Goal: Task Accomplishment & Management: Use online tool/utility

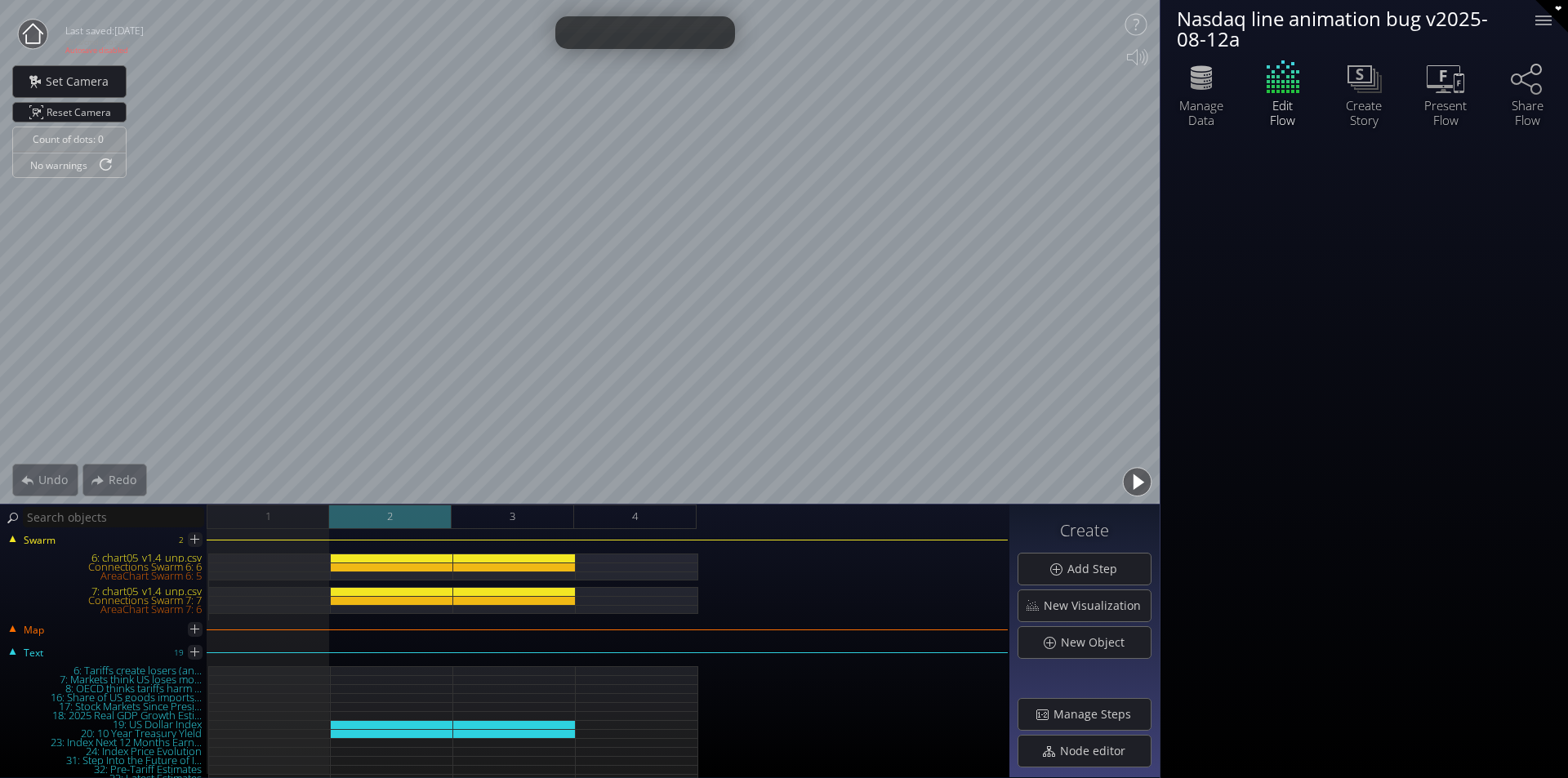
click at [392, 527] on div "2" at bounding box center [389, 516] width 122 height 24
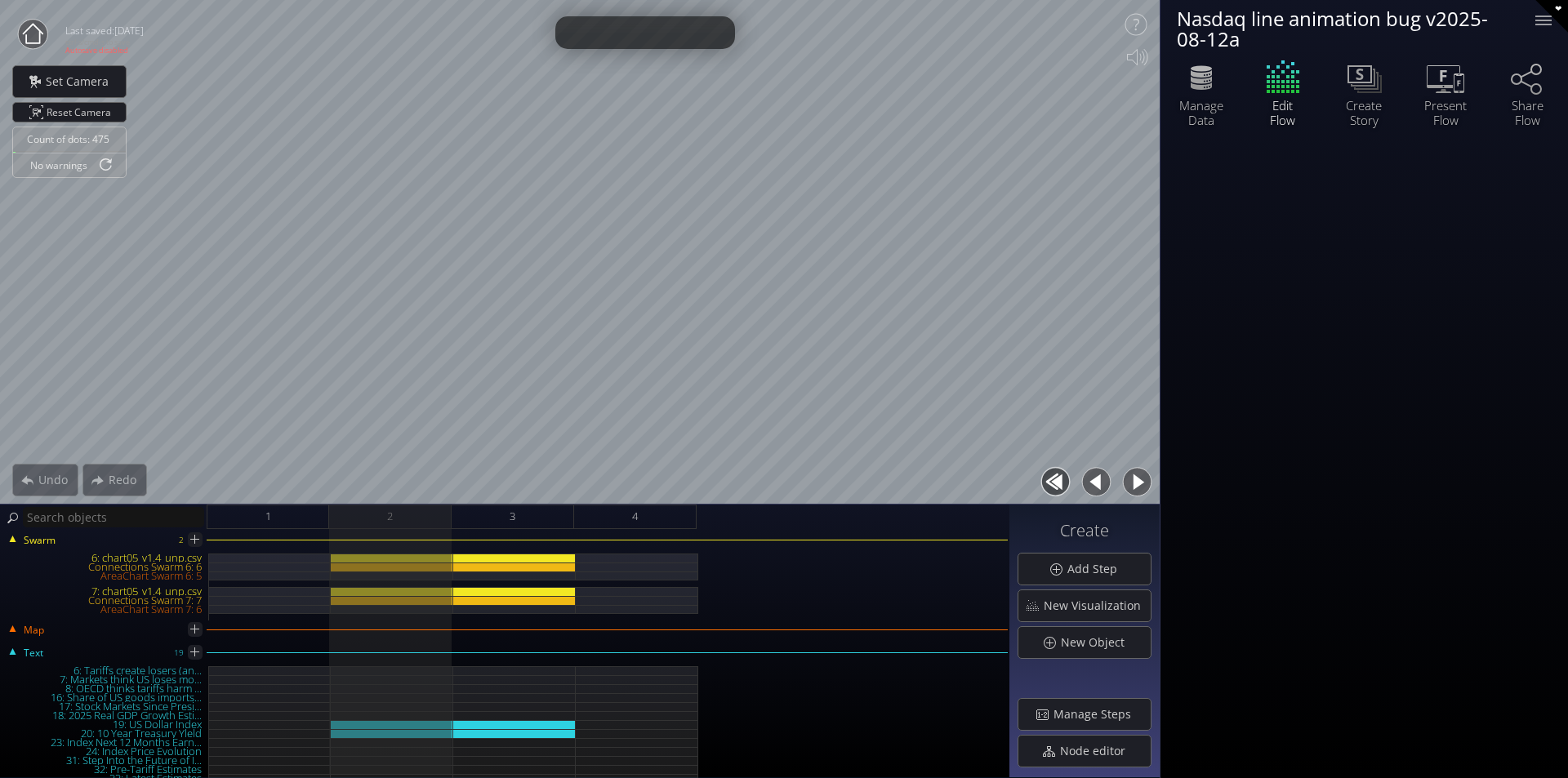
click at [1123, 484] on button "button" at bounding box center [1136, 482] width 37 height 37
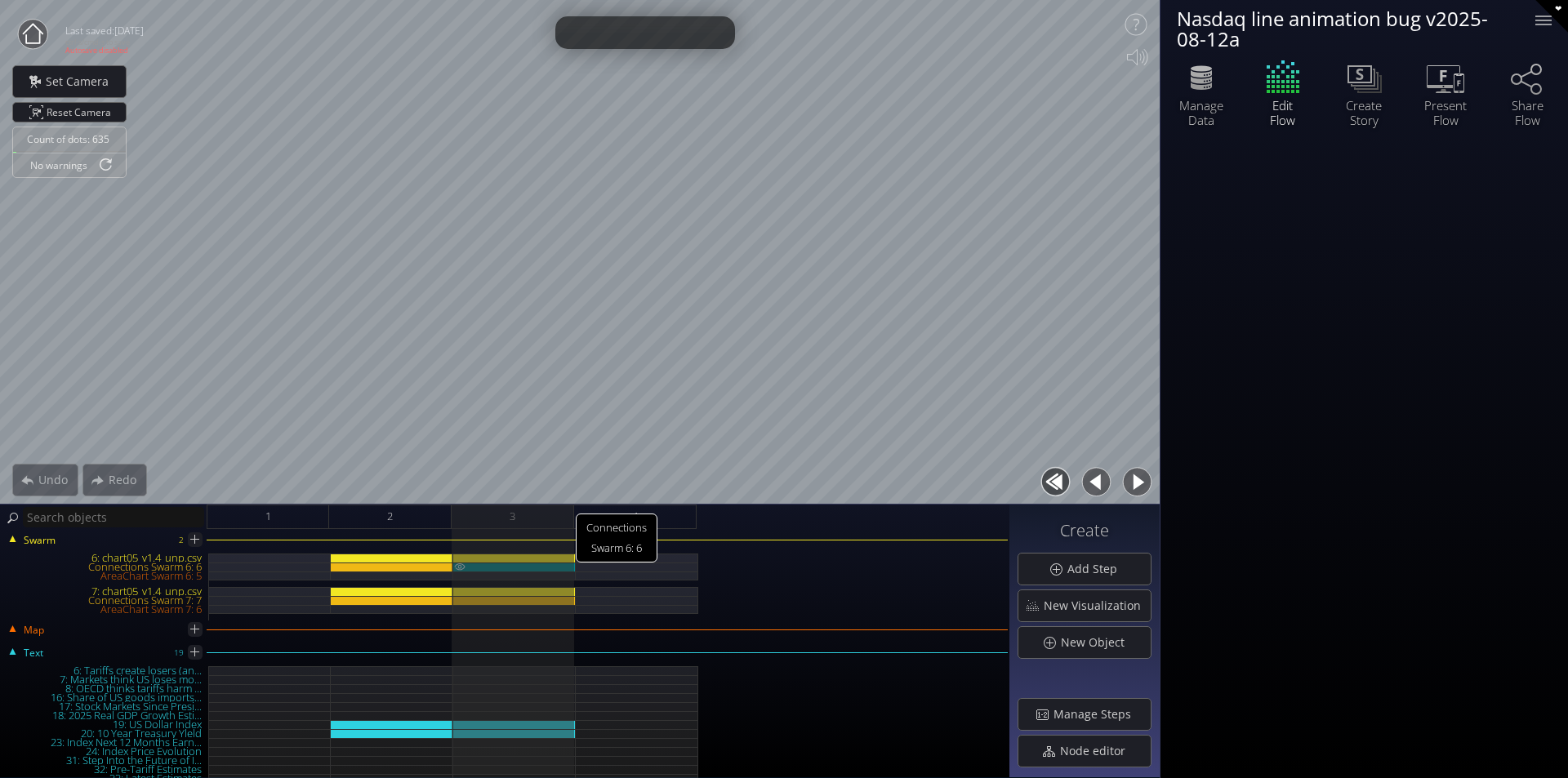
click at [542, 567] on div "Connections Swarm 6: 6" at bounding box center [513, 566] width 122 height 9
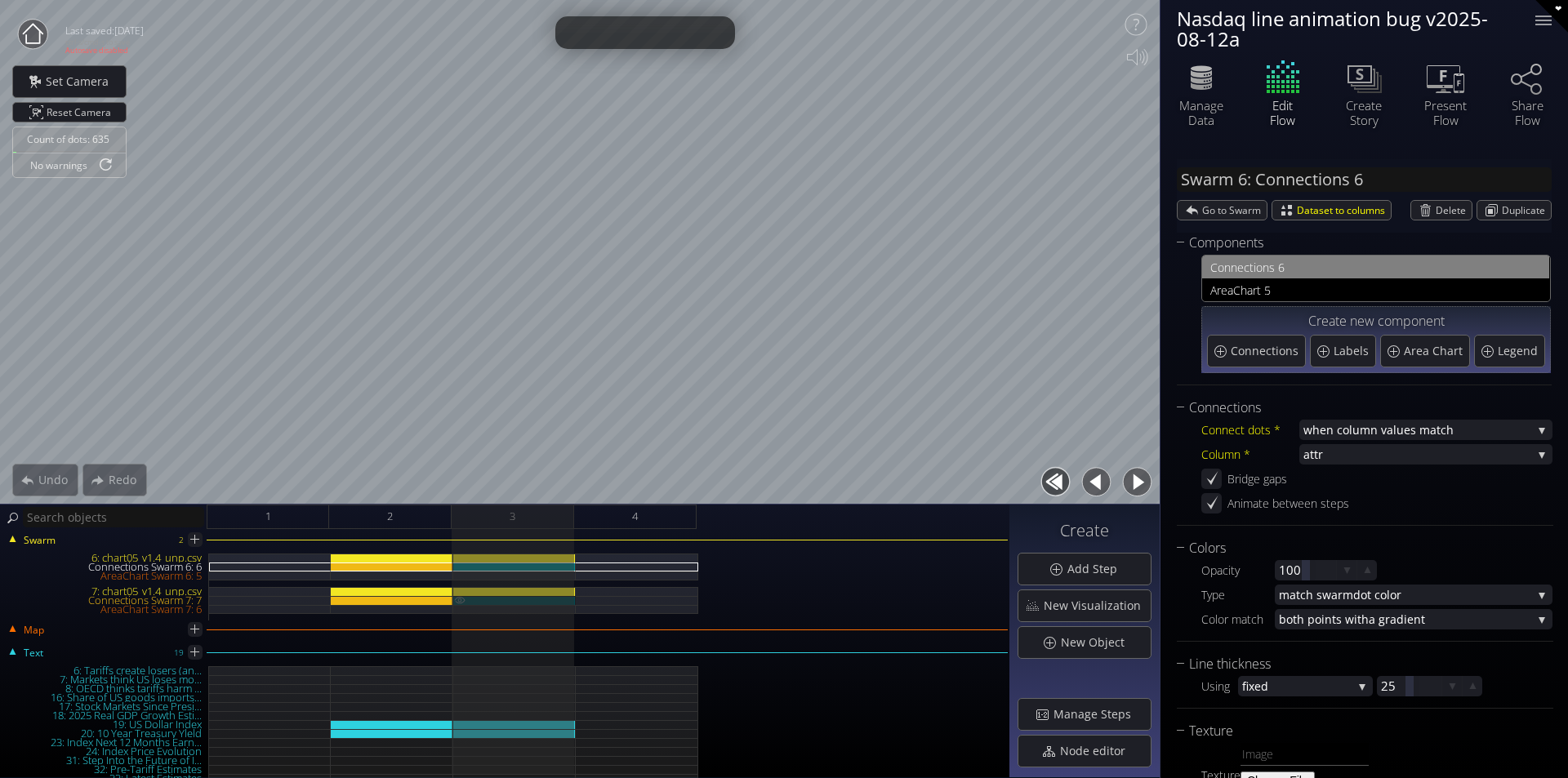
click at [542, 598] on div "Connections Swarm 7: 7" at bounding box center [513, 600] width 122 height 9
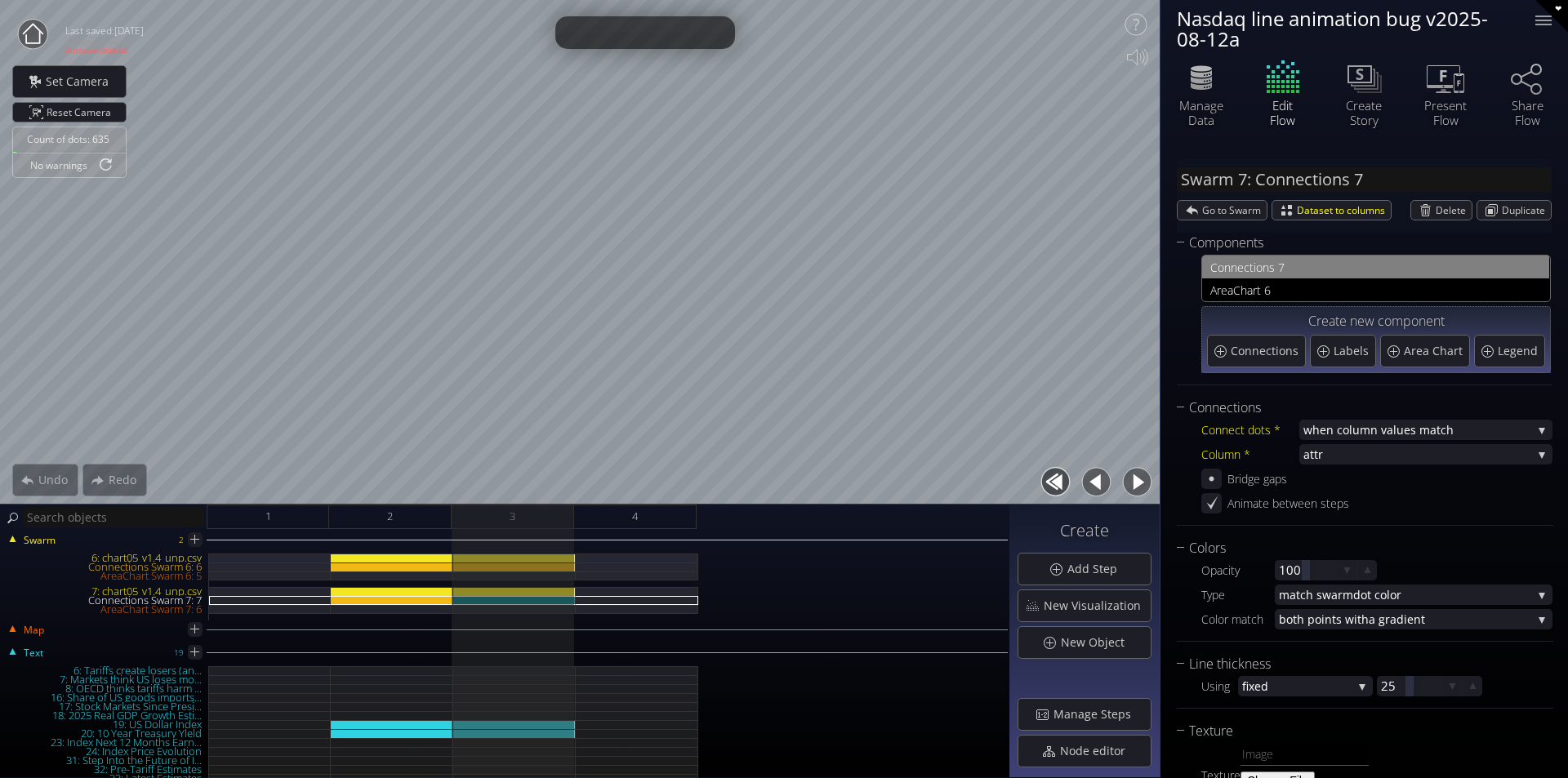
click at [1091, 485] on button "button" at bounding box center [1096, 482] width 37 height 37
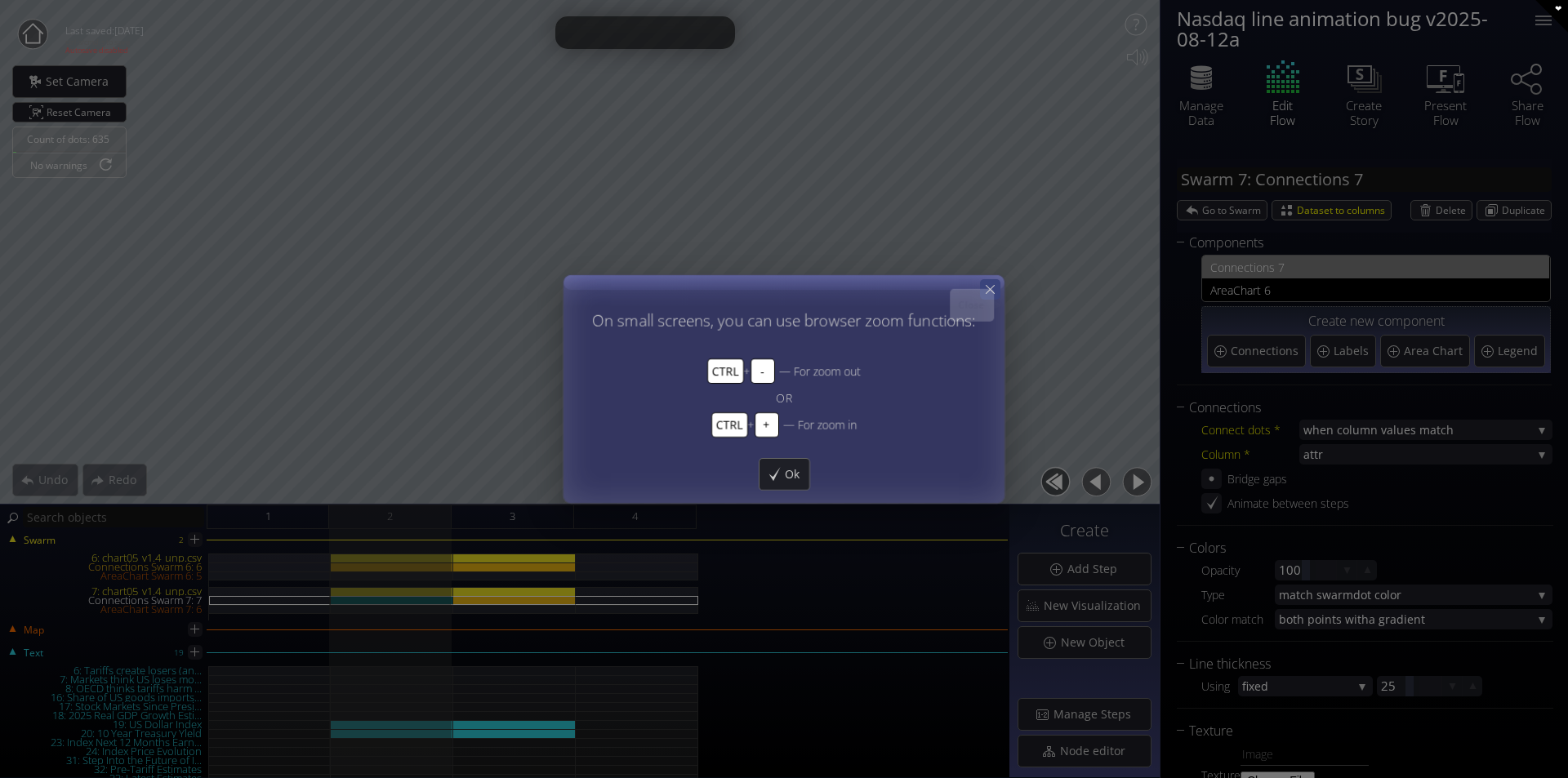
click at [988, 289] on icon at bounding box center [989, 289] width 9 height 9
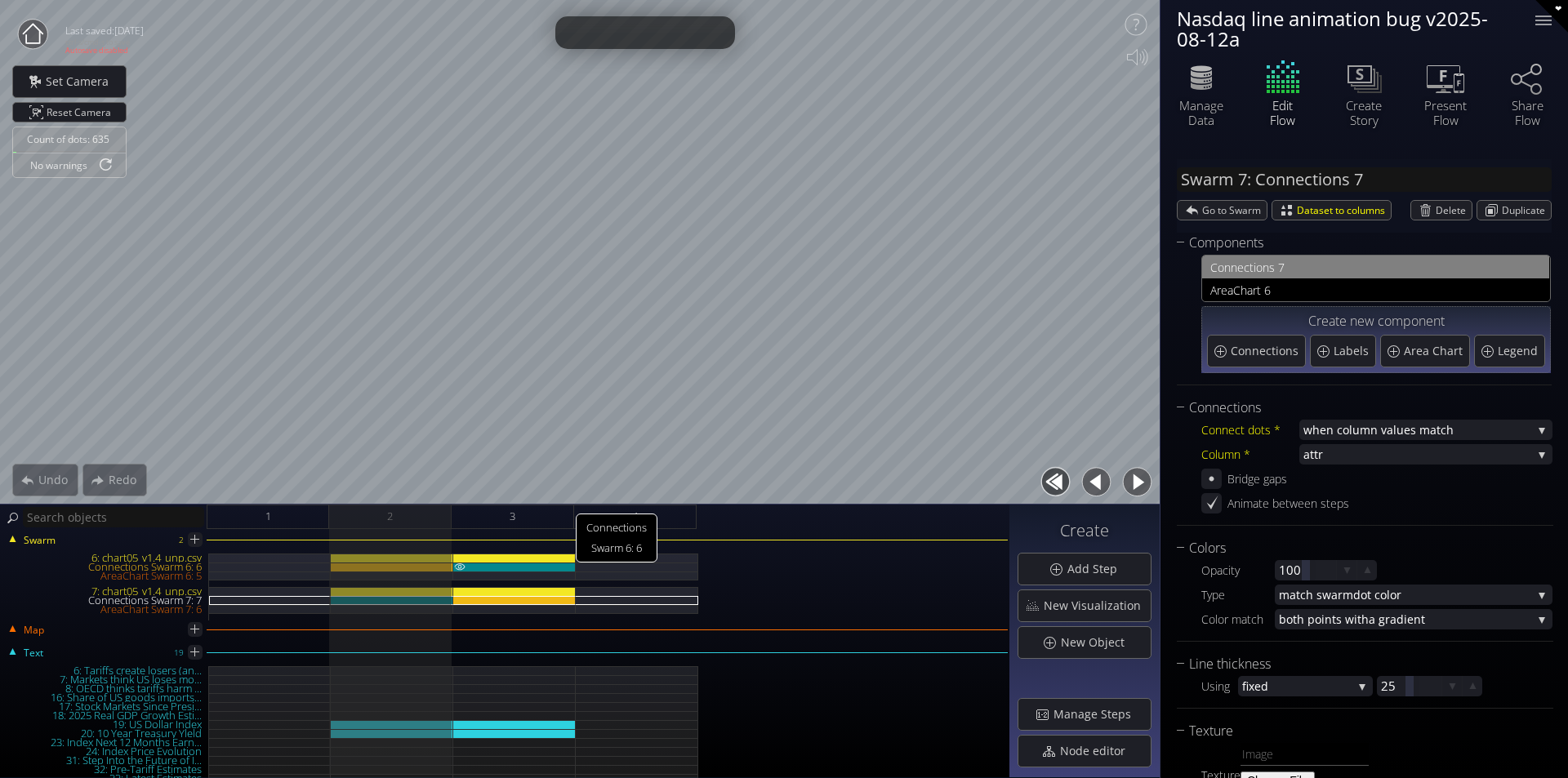
click at [554, 567] on div "Connections Swarm 6: 6" at bounding box center [513, 566] width 122 height 9
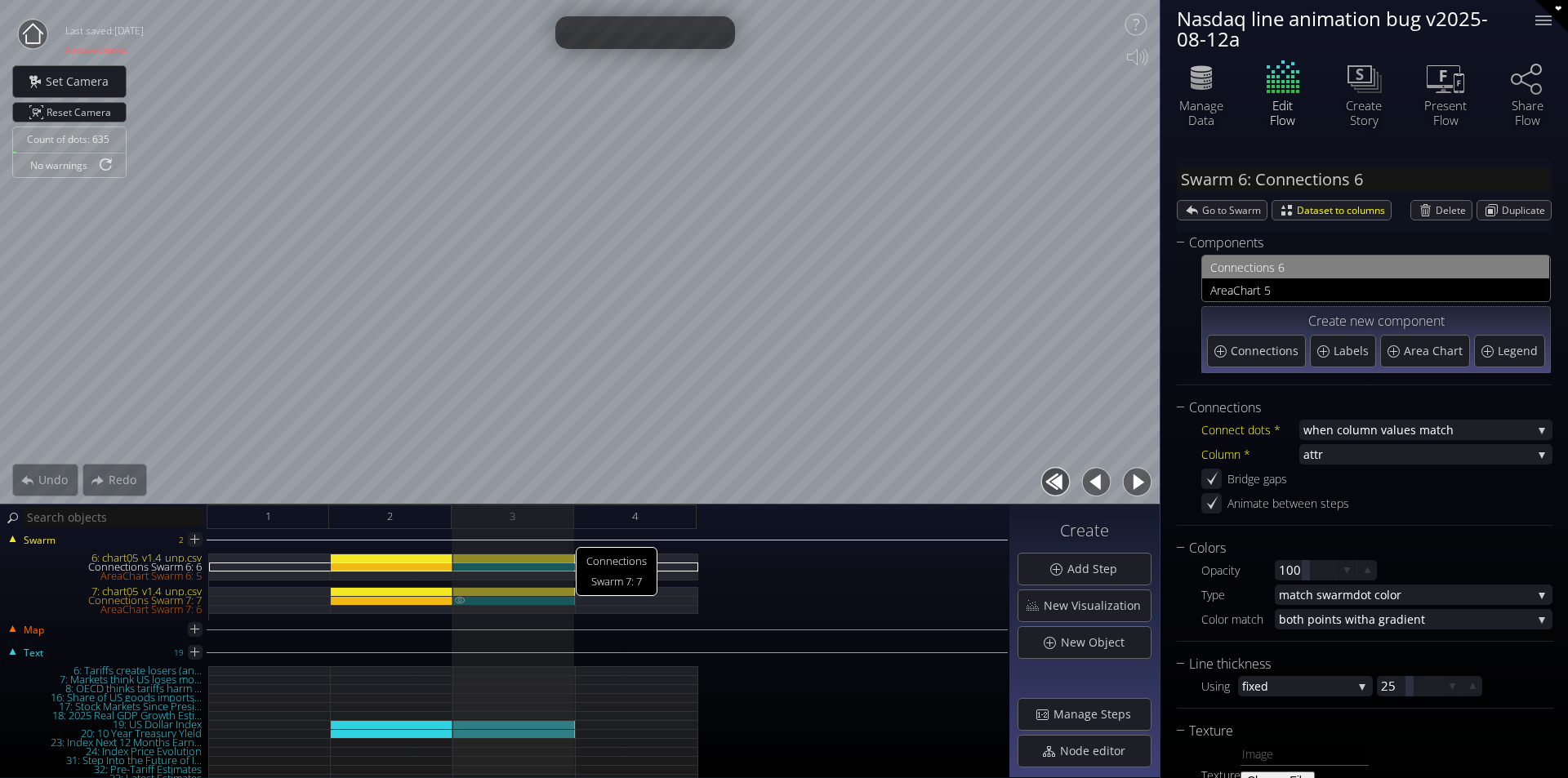
click at [553, 604] on div "Connections Swarm 7: 7" at bounding box center [513, 600] width 122 height 9
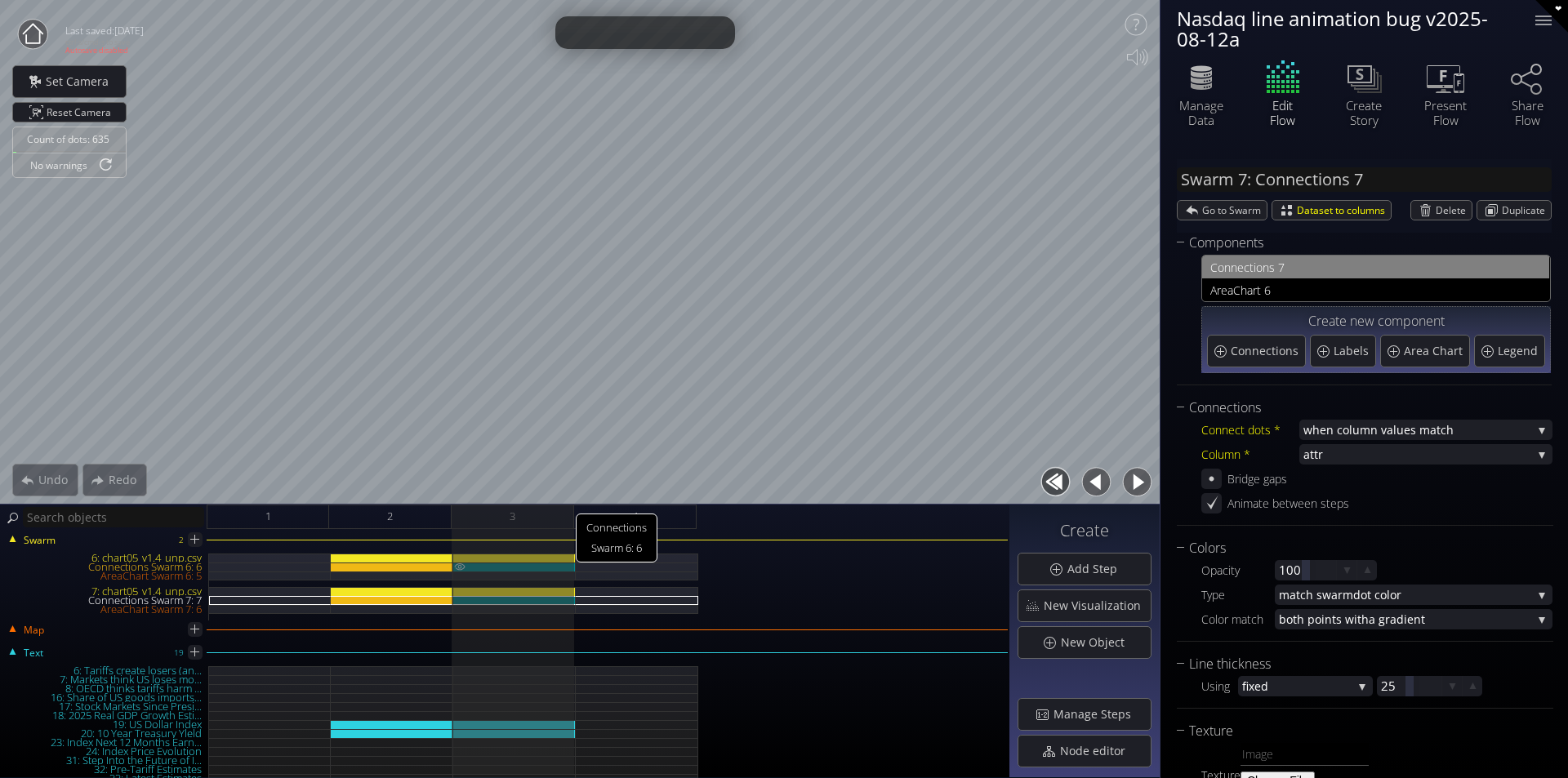
click at [550, 565] on div "Connections Swarm 6: 6" at bounding box center [513, 566] width 122 height 9
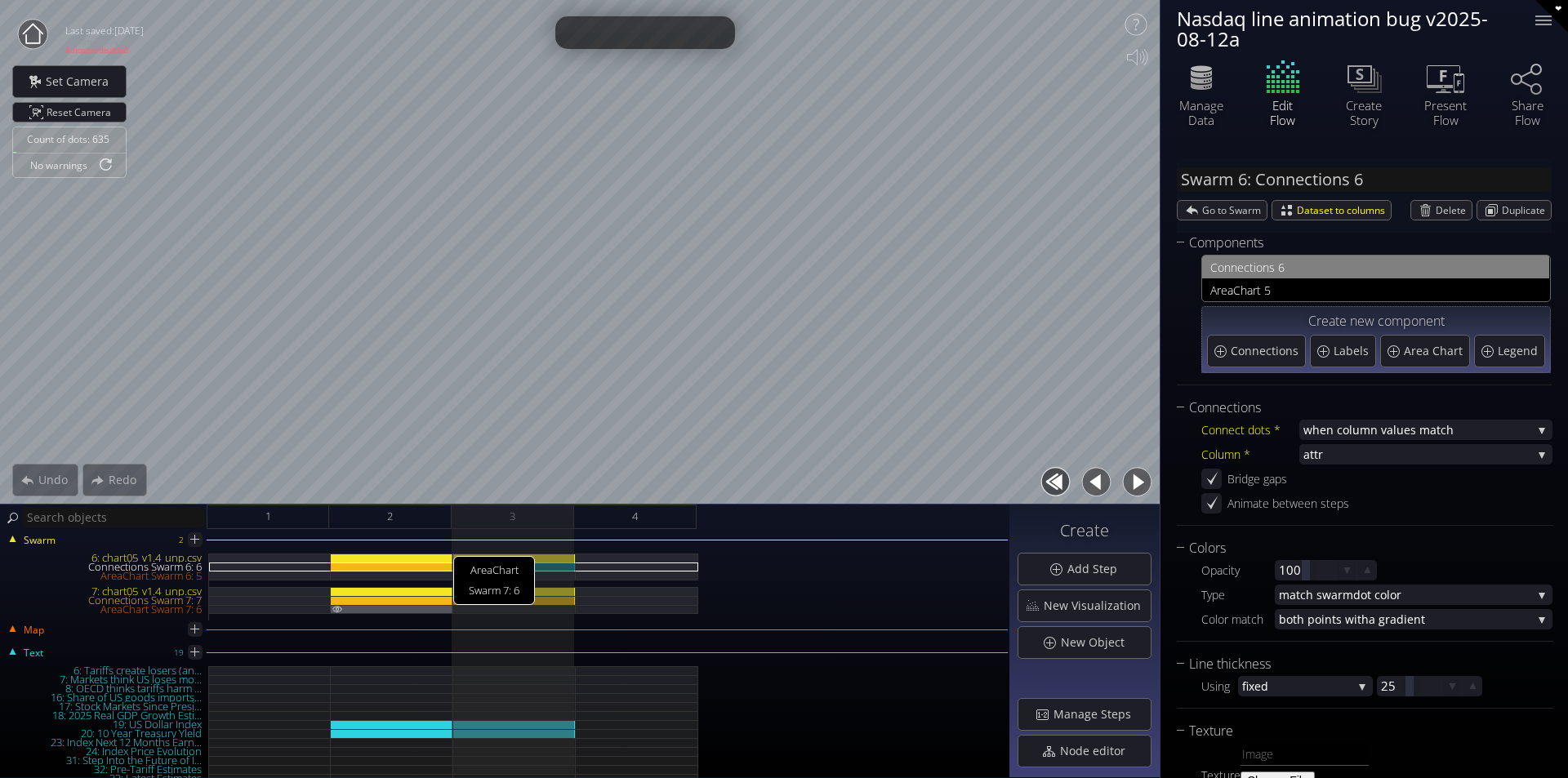
click at [428, 607] on div "AreaChart Swarm 7: 6" at bounding box center [391, 609] width 122 height 9
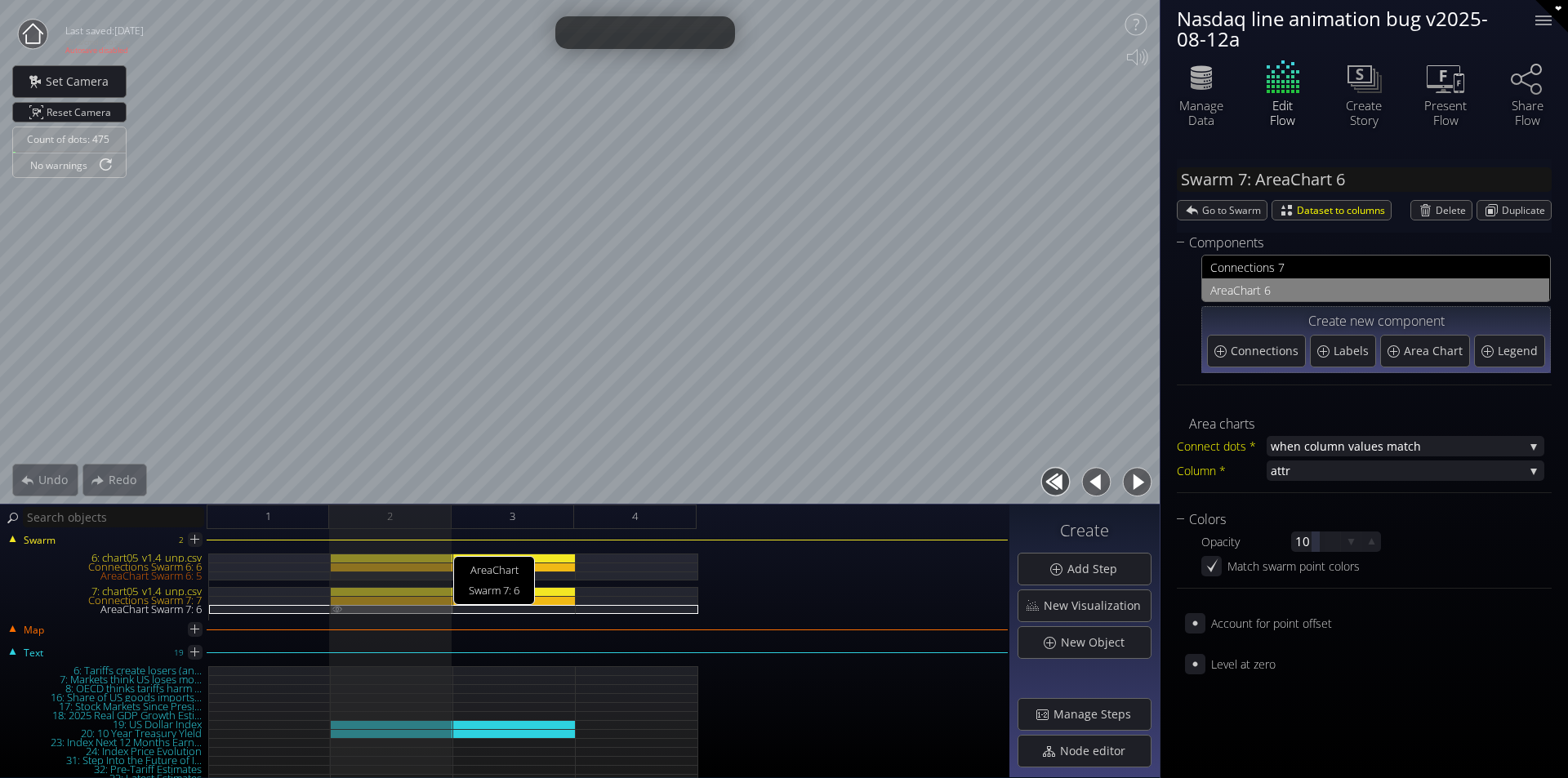
click at [429, 605] on div "AreaChart Swarm 7: 6" at bounding box center [391, 609] width 122 height 9
click at [430, 605] on div "AreaChart Swarm 7: 6" at bounding box center [391, 609] width 122 height 9
click at [432, 599] on div "Connections Swarm 7: 7" at bounding box center [391, 600] width 122 height 9
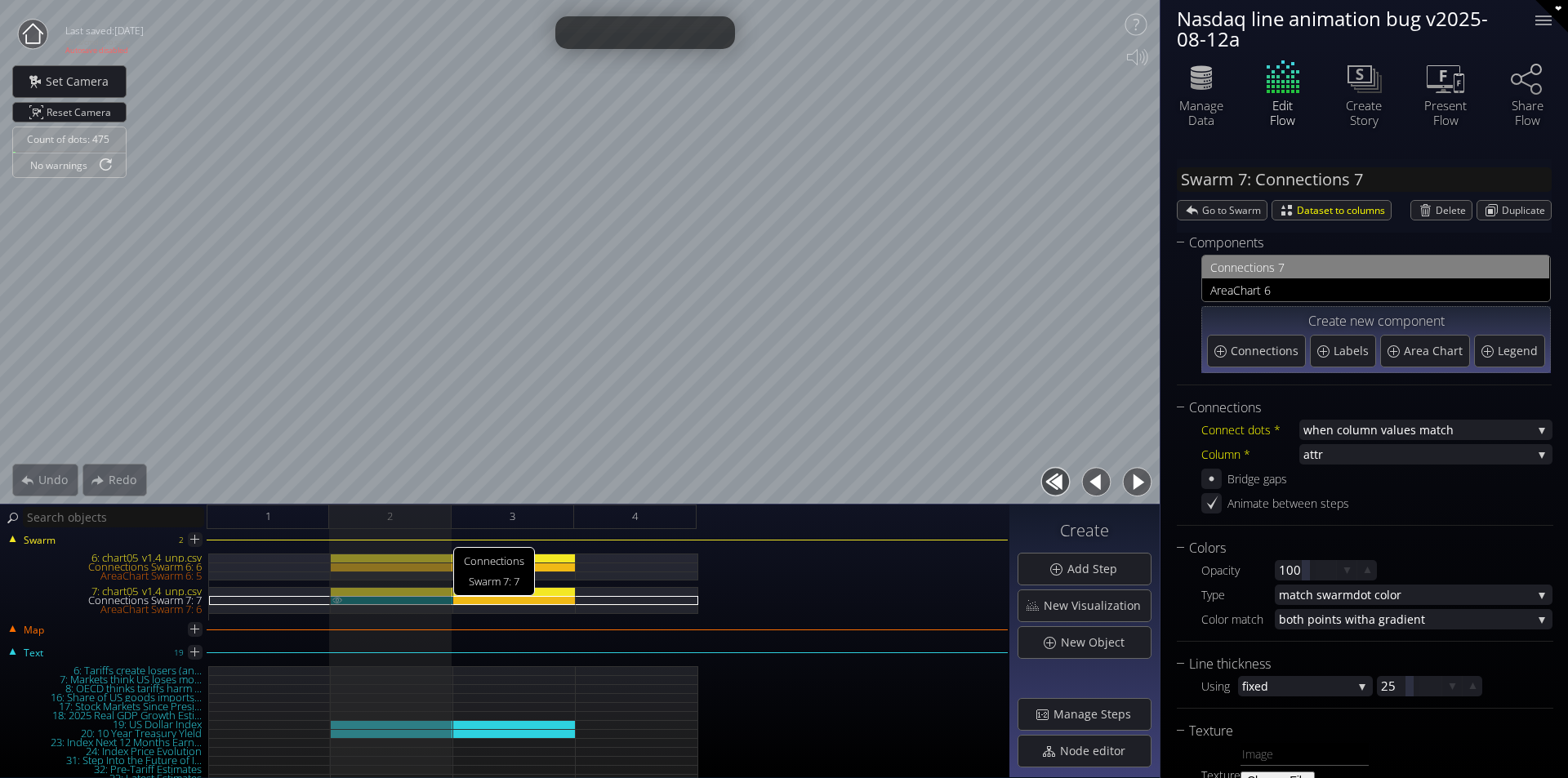
click at [337, 598] on img at bounding box center [337, 600] width 13 height 8
click at [341, 600] on img at bounding box center [337, 600] width 13 height 8
click at [1136, 479] on button "button" at bounding box center [1136, 482] width 37 height 37
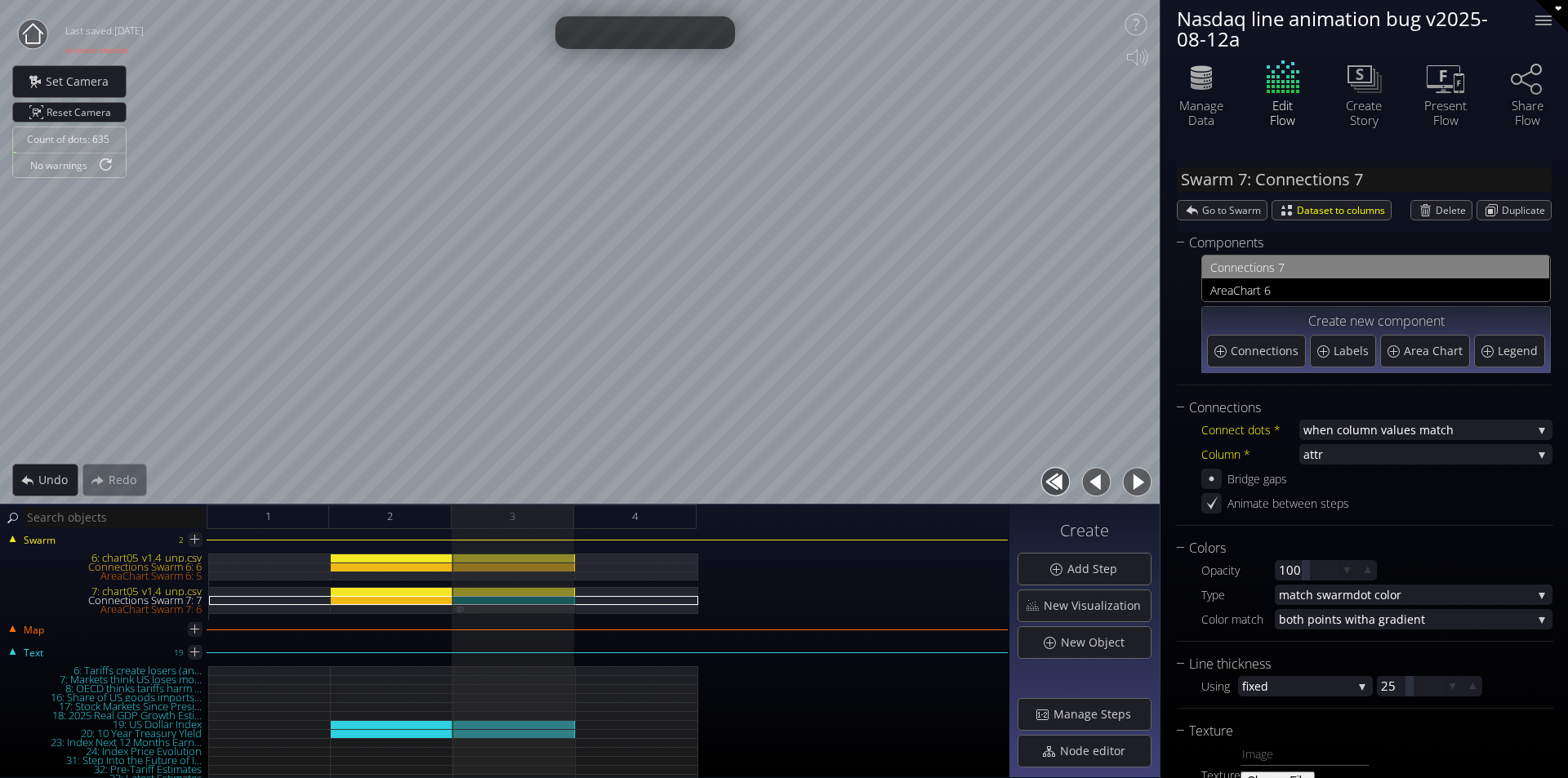
click at [458, 608] on img at bounding box center [460, 609] width 13 height 8
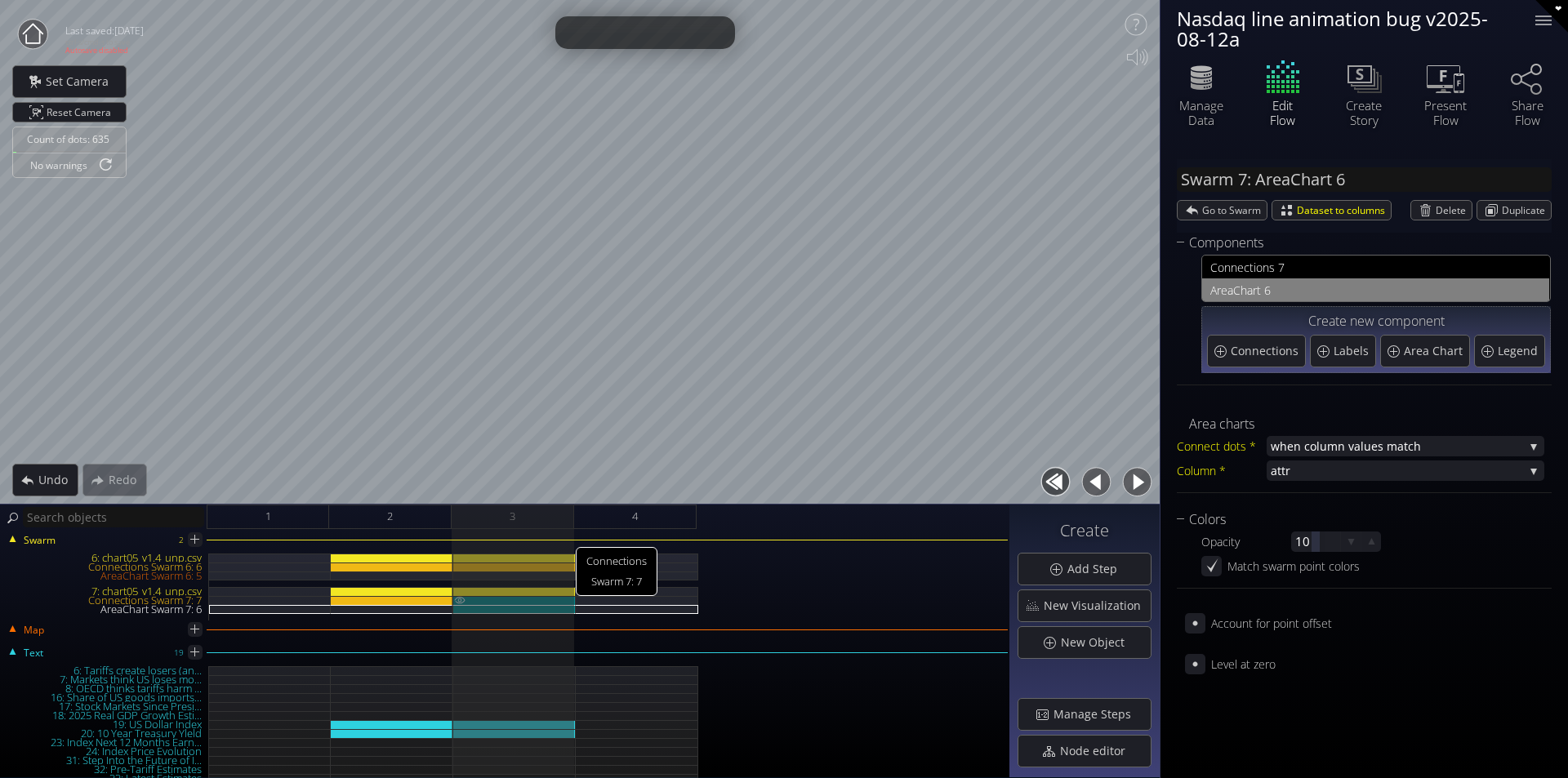
click at [464, 597] on img at bounding box center [460, 600] width 13 height 8
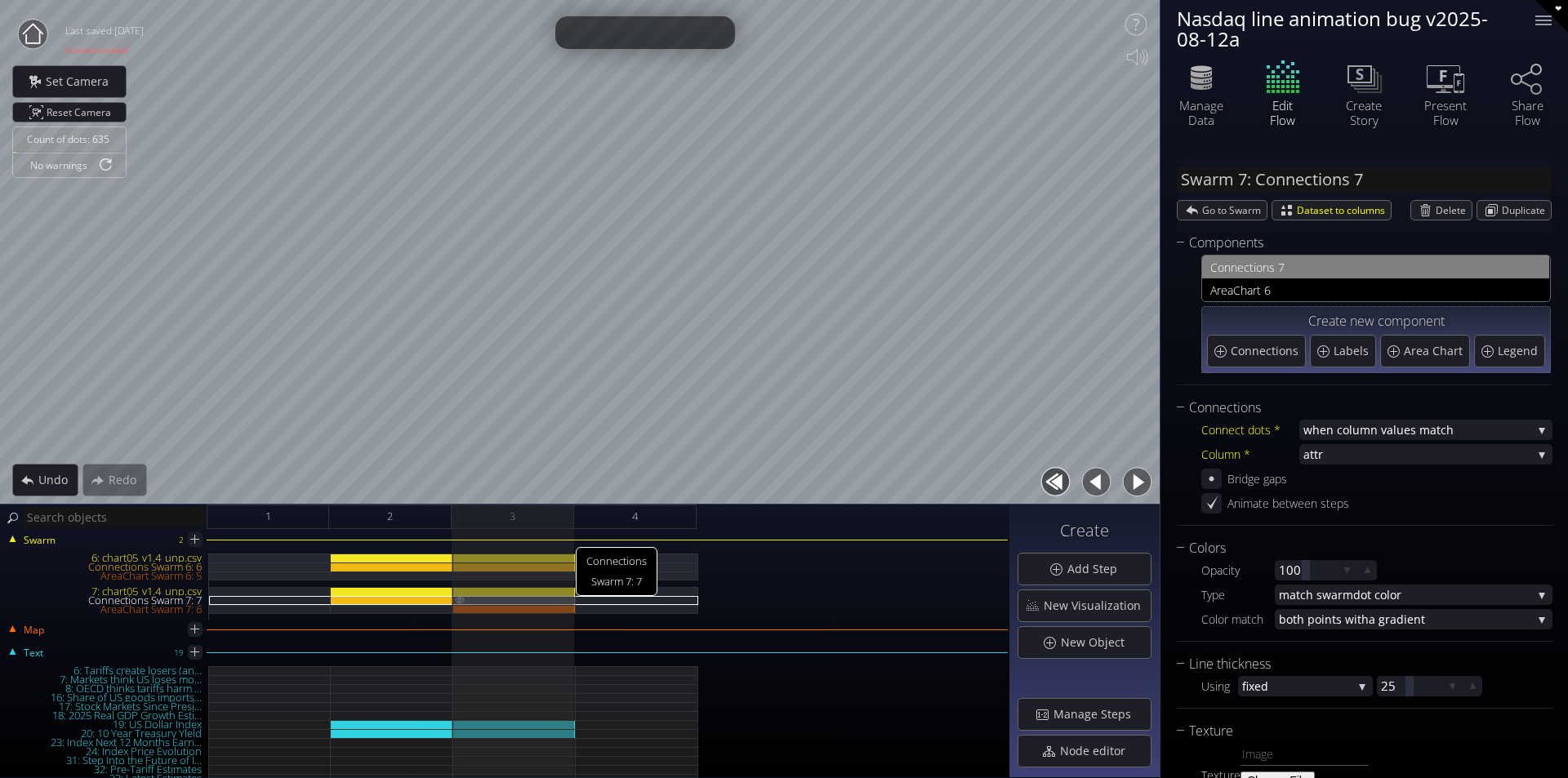
click at [462, 600] on img at bounding box center [460, 600] width 13 height 8
click at [487, 598] on div "Connections Swarm 7: 7" at bounding box center [513, 600] width 122 height 9
click at [1211, 485] on icon at bounding box center [1211, 479] width 15 height 15
click at [1211, 485] on icon at bounding box center [1211, 479] width 13 height 13
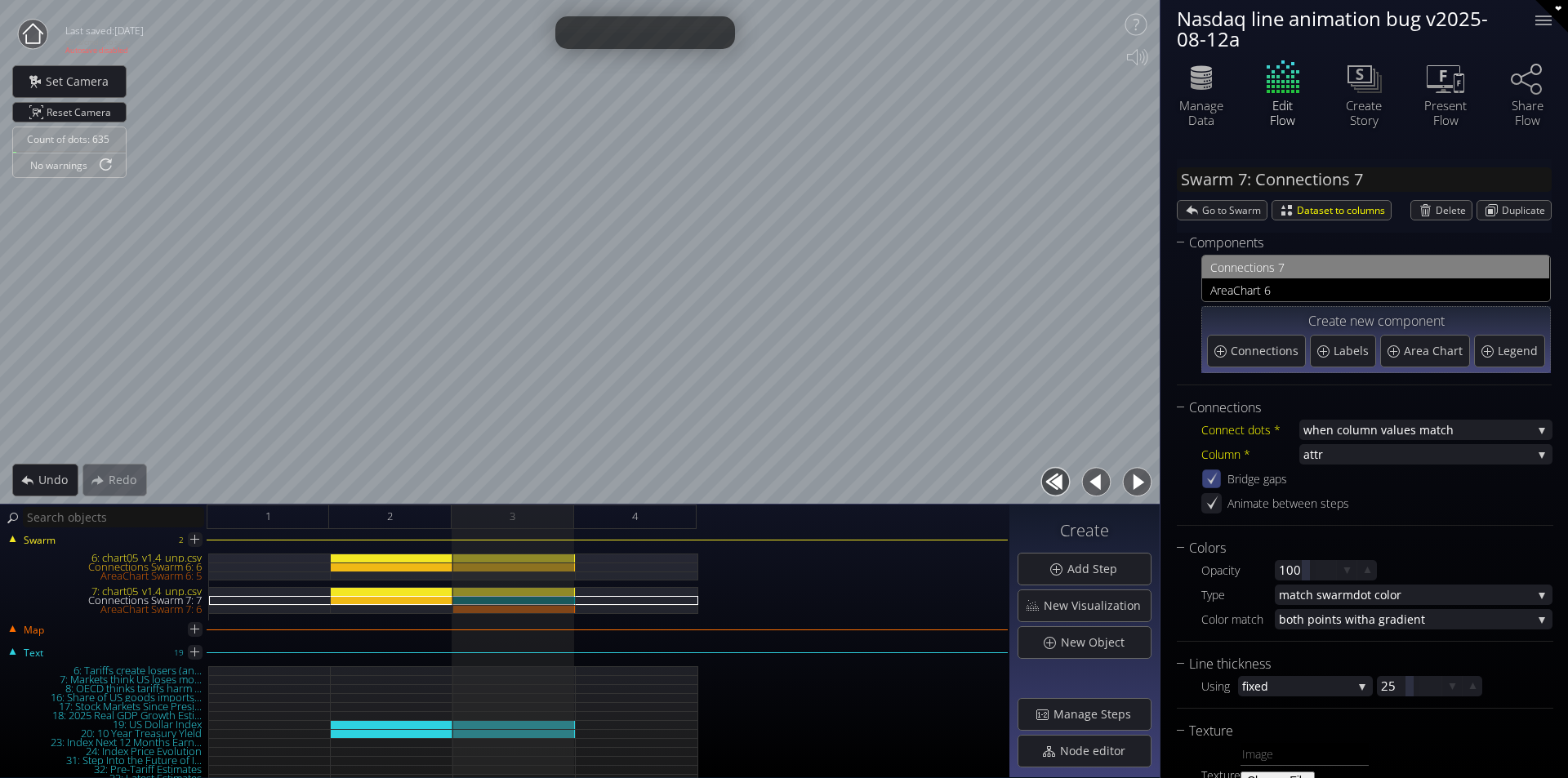
click at [1211, 485] on icon at bounding box center [1211, 479] width 13 height 13
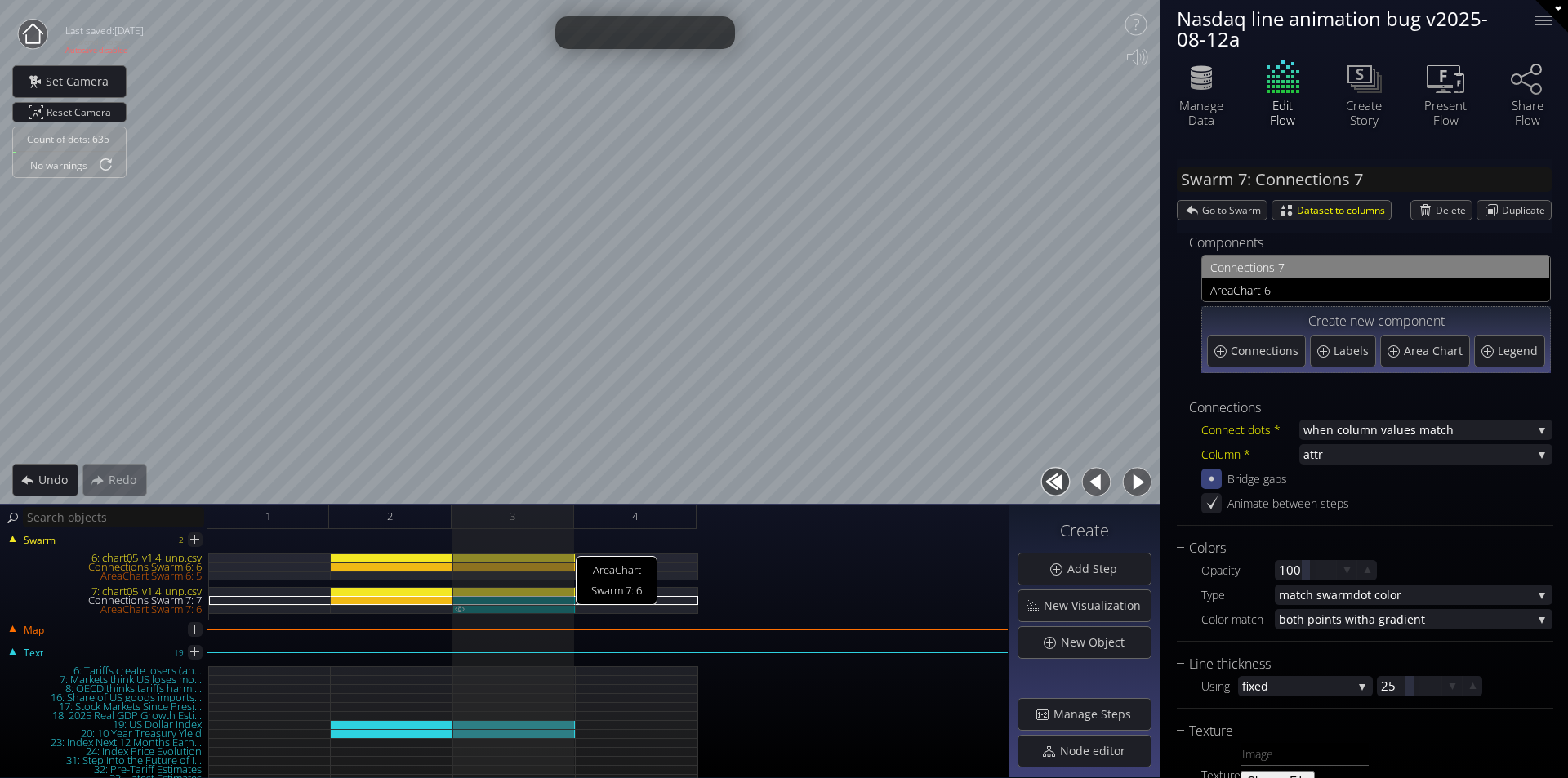
click at [461, 606] on img at bounding box center [460, 609] width 13 height 8
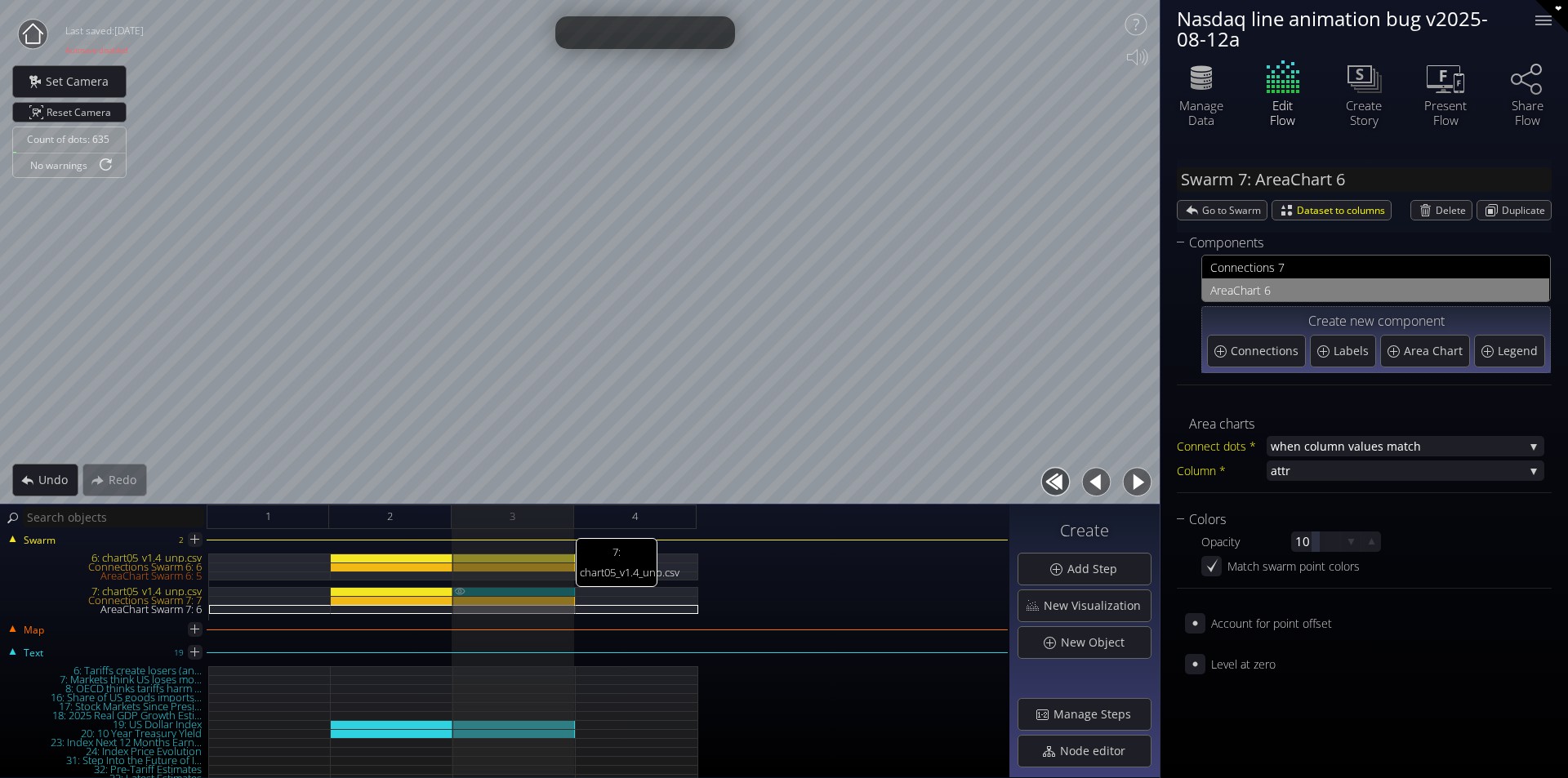
click at [464, 590] on img at bounding box center [460, 591] width 13 height 8
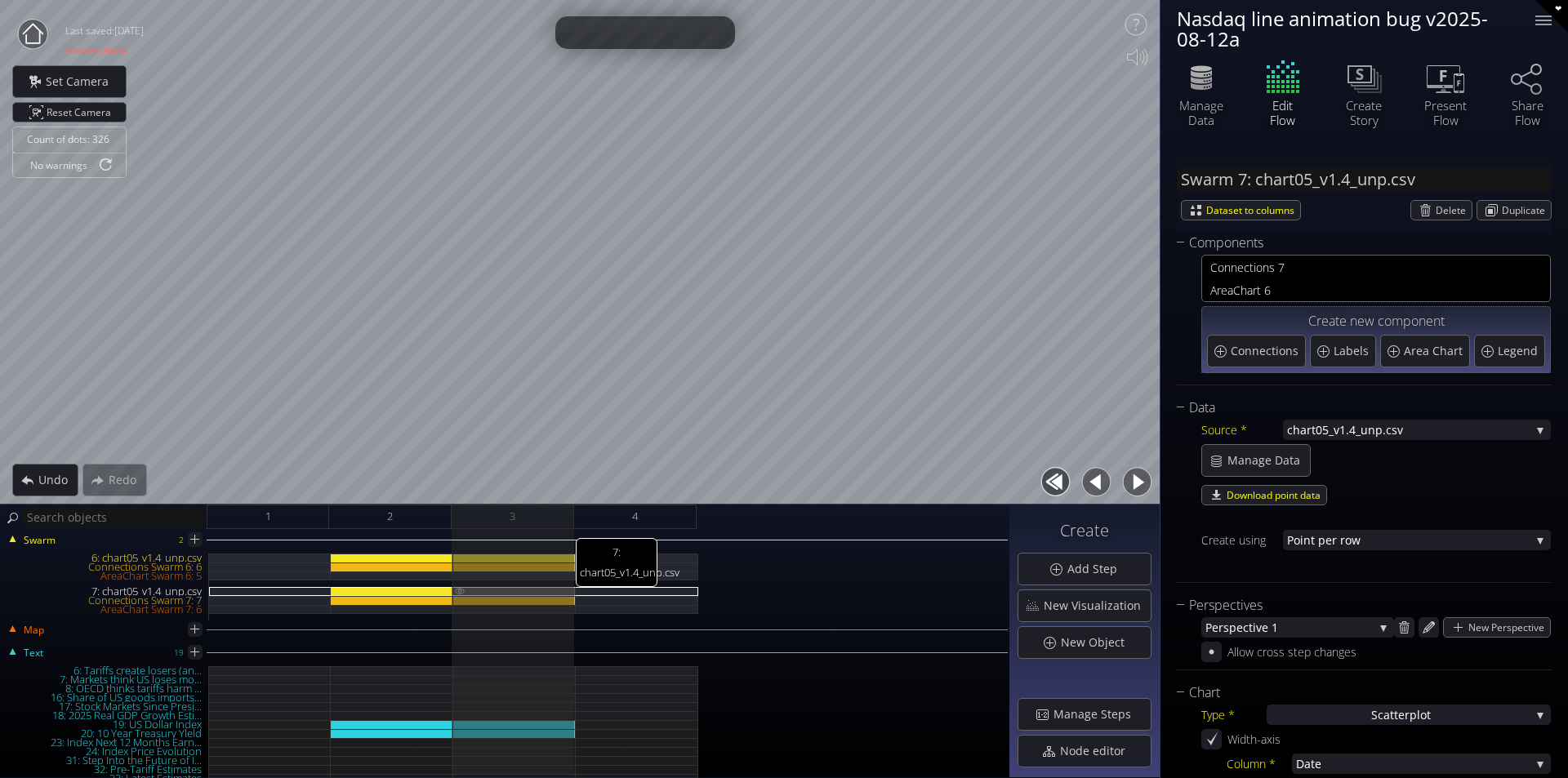
click at [463, 590] on img at bounding box center [460, 591] width 13 height 8
click at [648, 557] on div "6: chart05_v1.4_unp.csv" at bounding box center [636, 558] width 122 height 9
type input "Swarm 6: chart05_v1.4_unp.csv"
type input "#016af4"
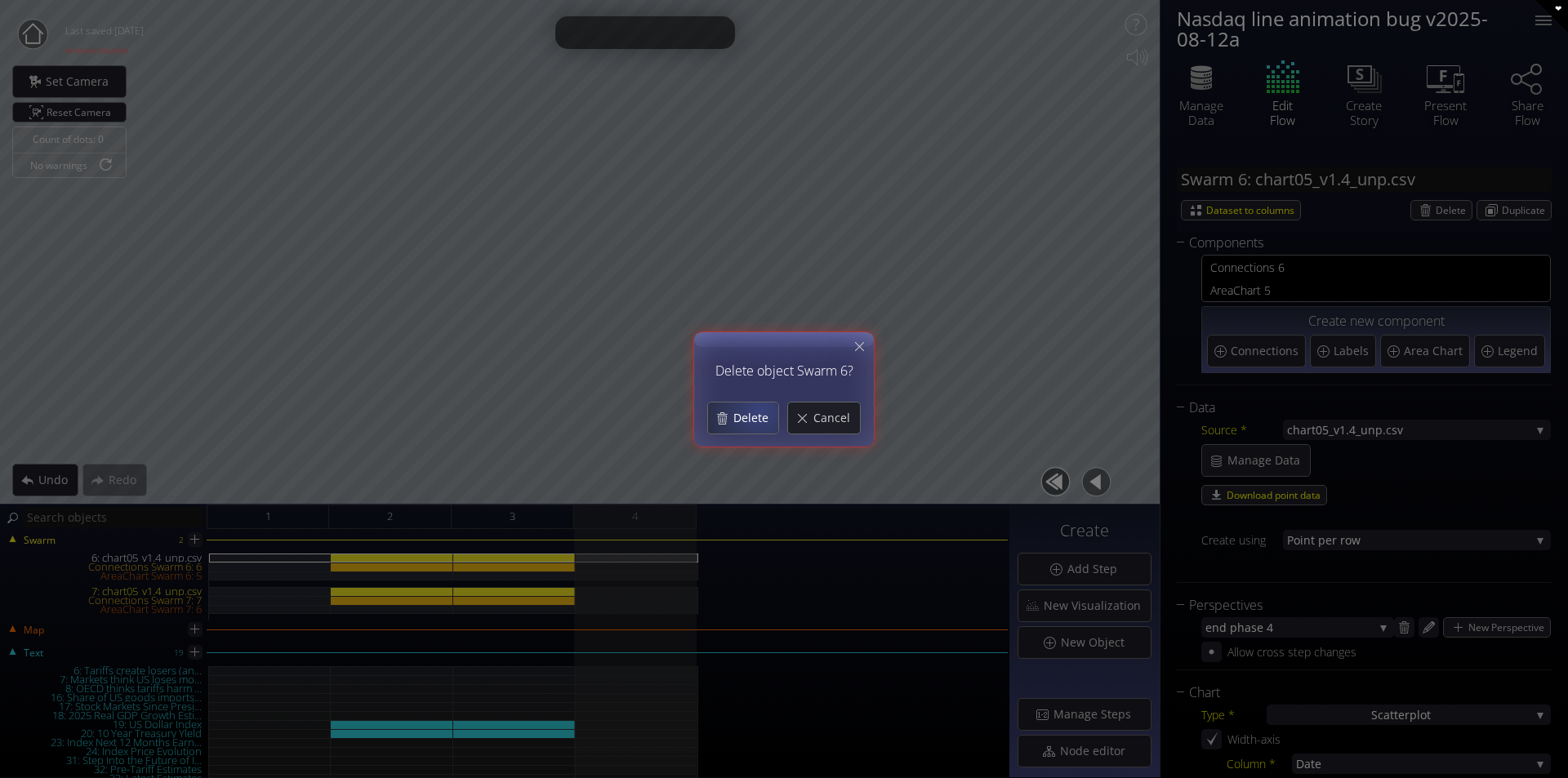
click at [761, 409] on div "Delete" at bounding box center [742, 418] width 70 height 31
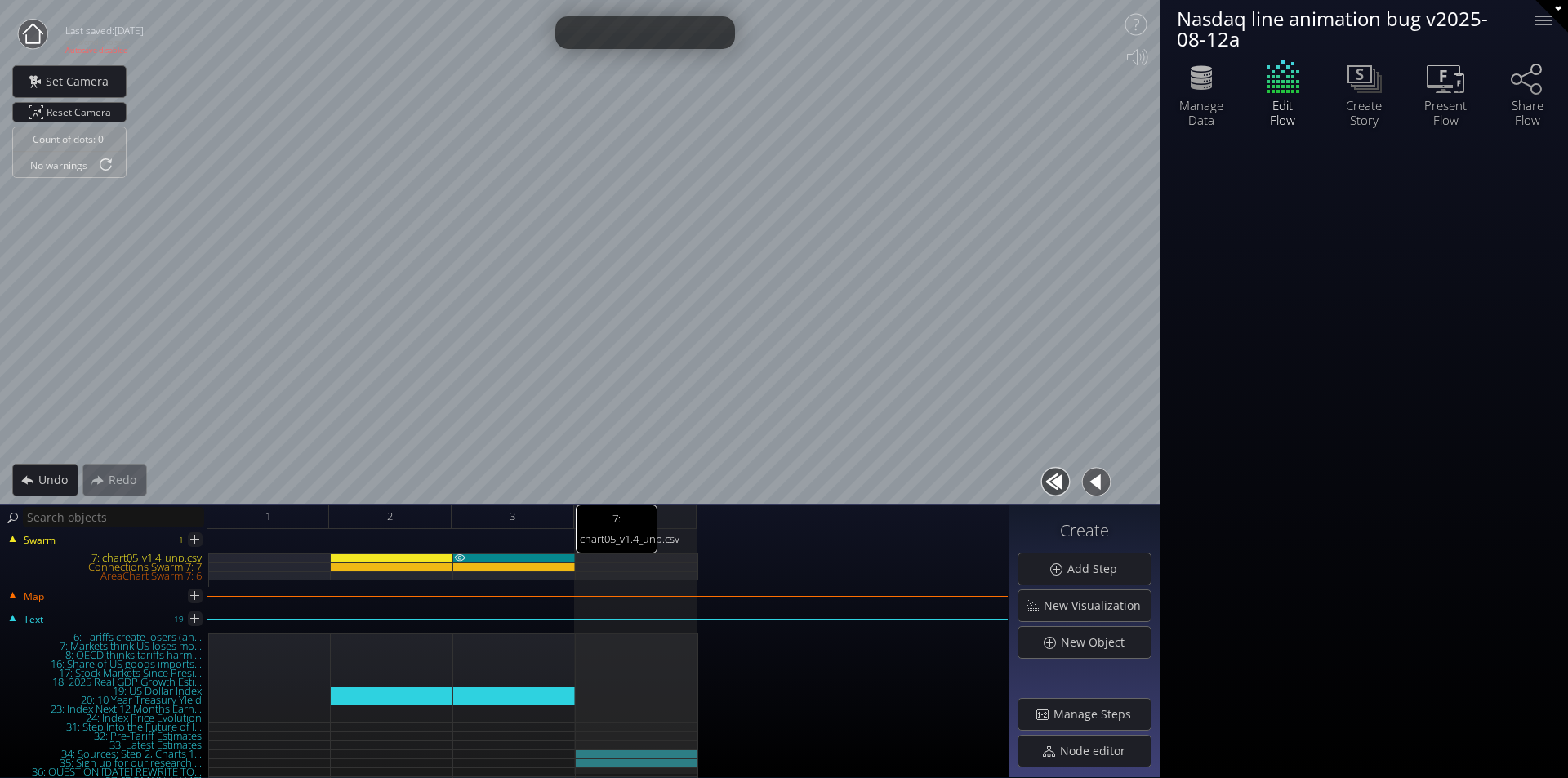
click at [540, 555] on div "7: chart05_v1.4_unp.csv" at bounding box center [513, 558] width 122 height 9
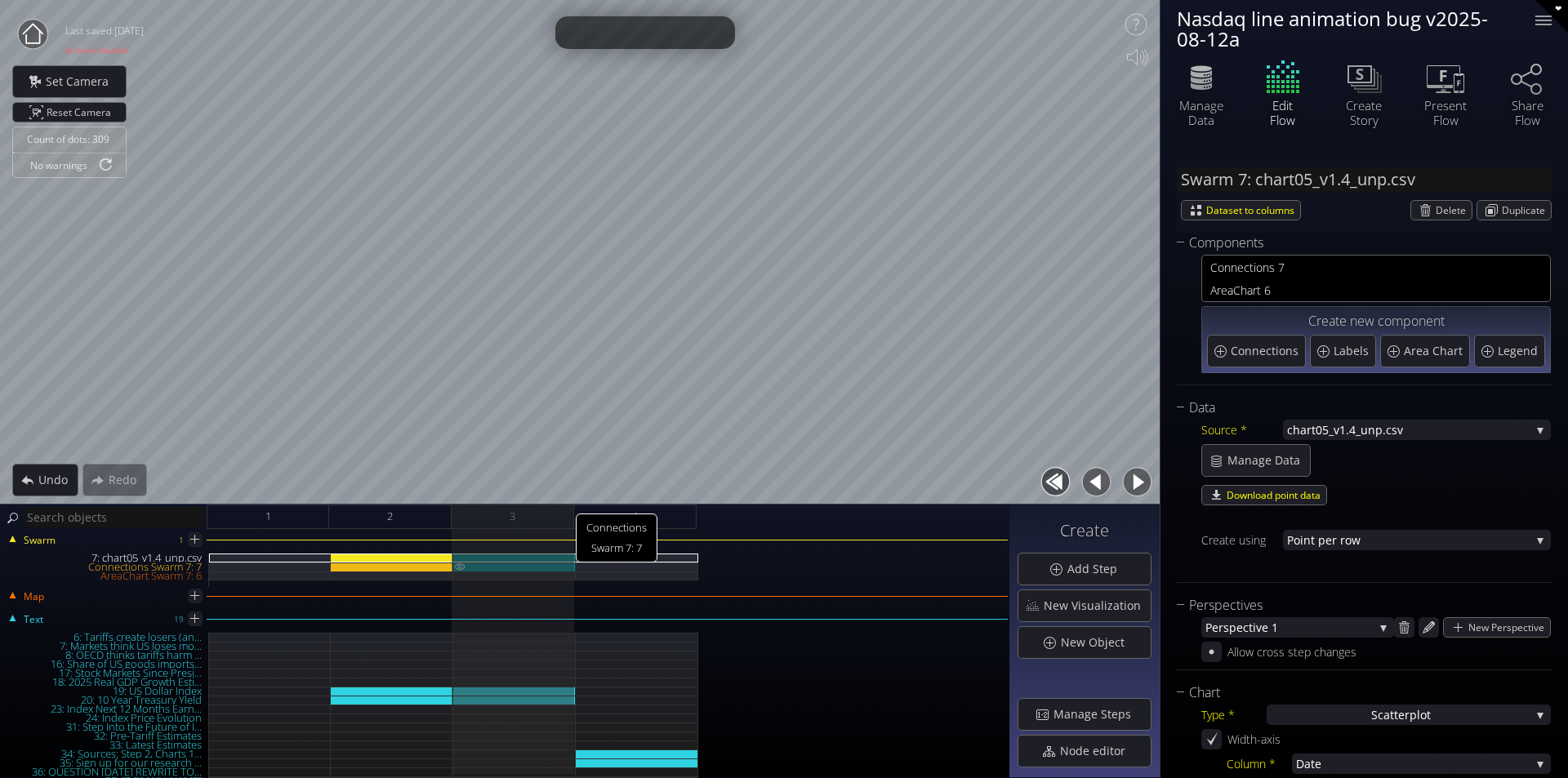
click at [544, 566] on div "Connections Swarm 7: 7" at bounding box center [513, 566] width 122 height 9
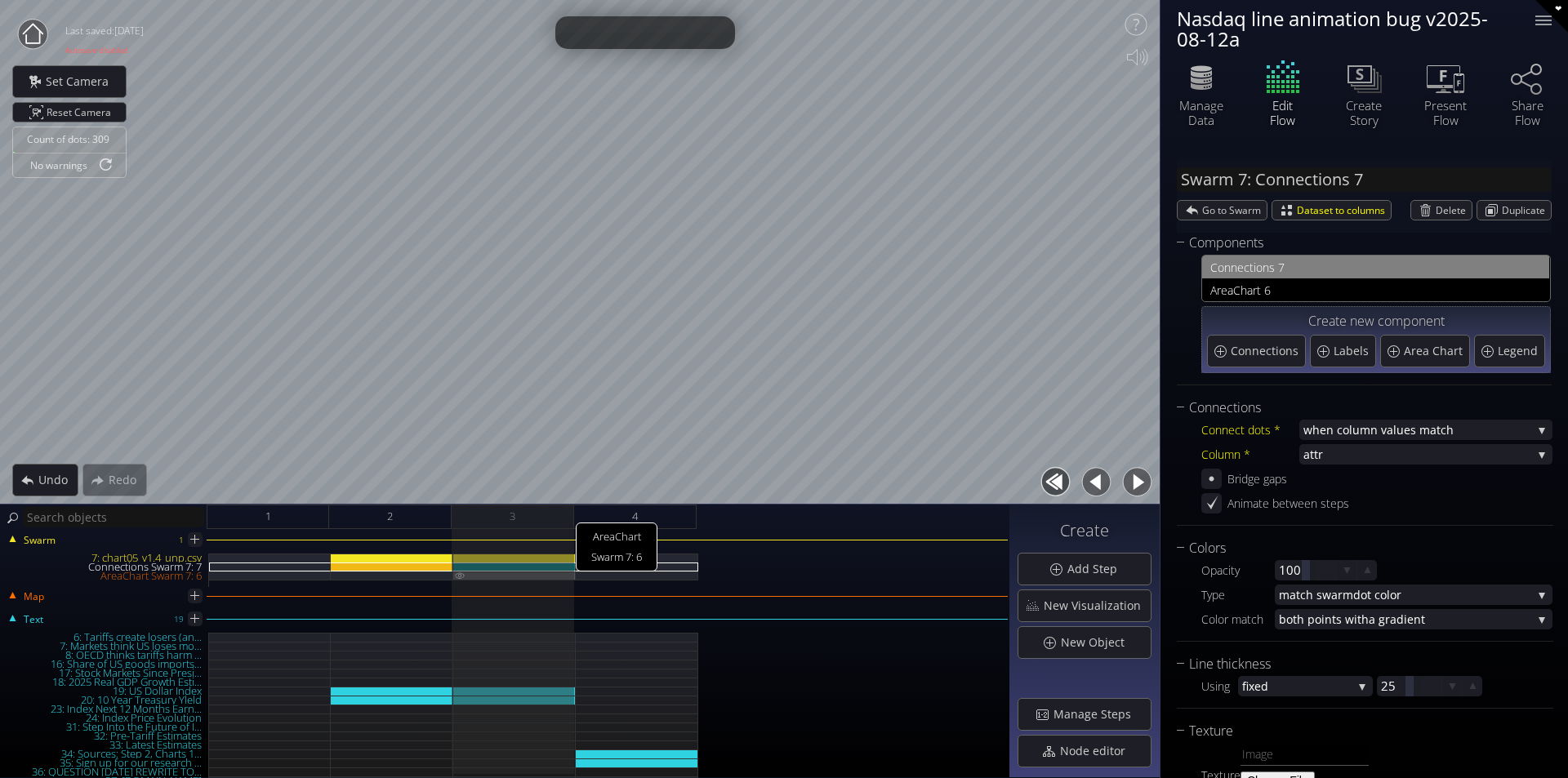
click at [544, 575] on div "AreaChart Swarm 7: 6" at bounding box center [513, 575] width 122 height 9
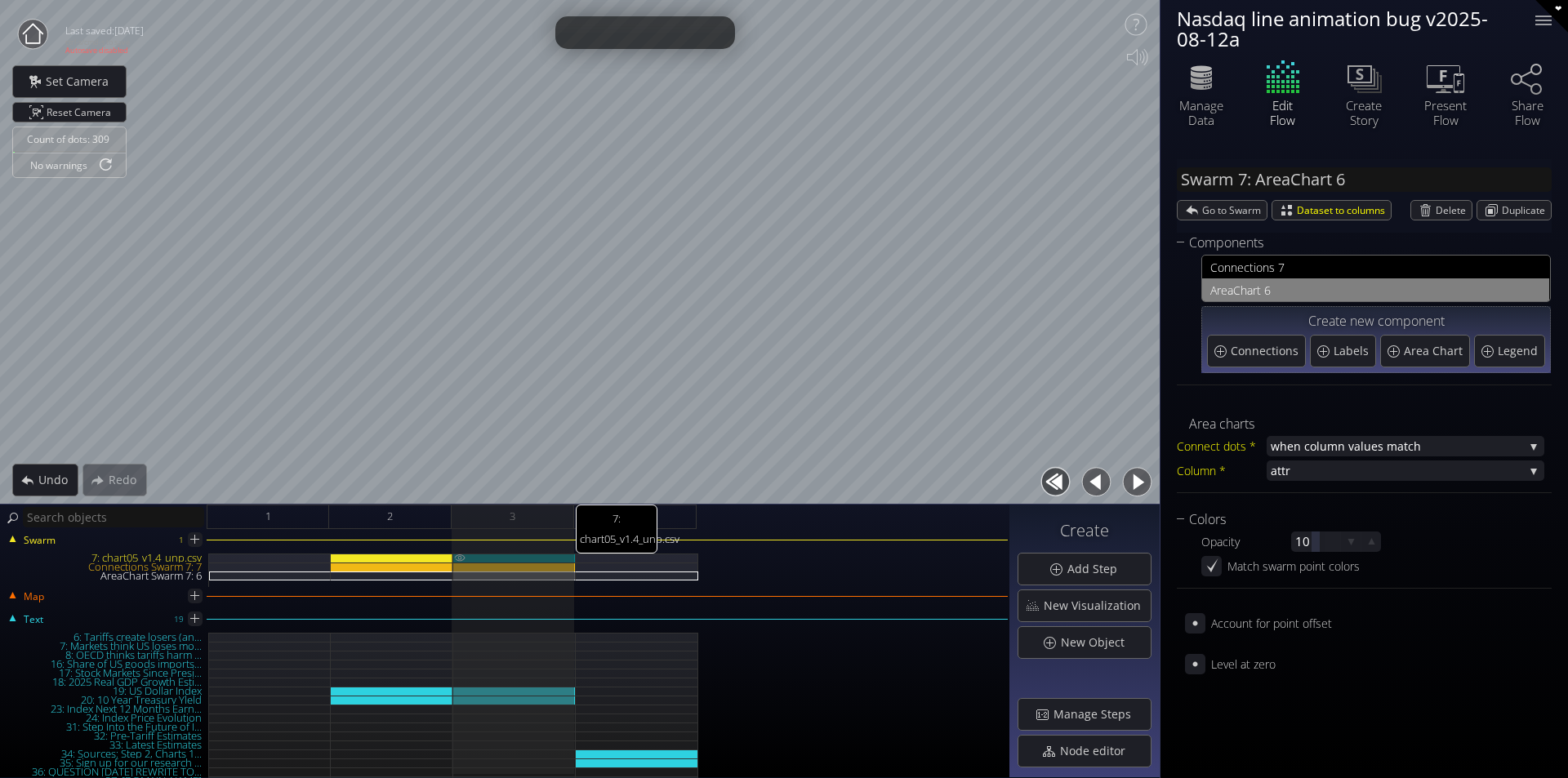
click at [544, 555] on div "7: chart05_v1.4_unp.csv" at bounding box center [513, 558] width 122 height 9
type input "Swarm 7: chart05_v1.4_unp.csv"
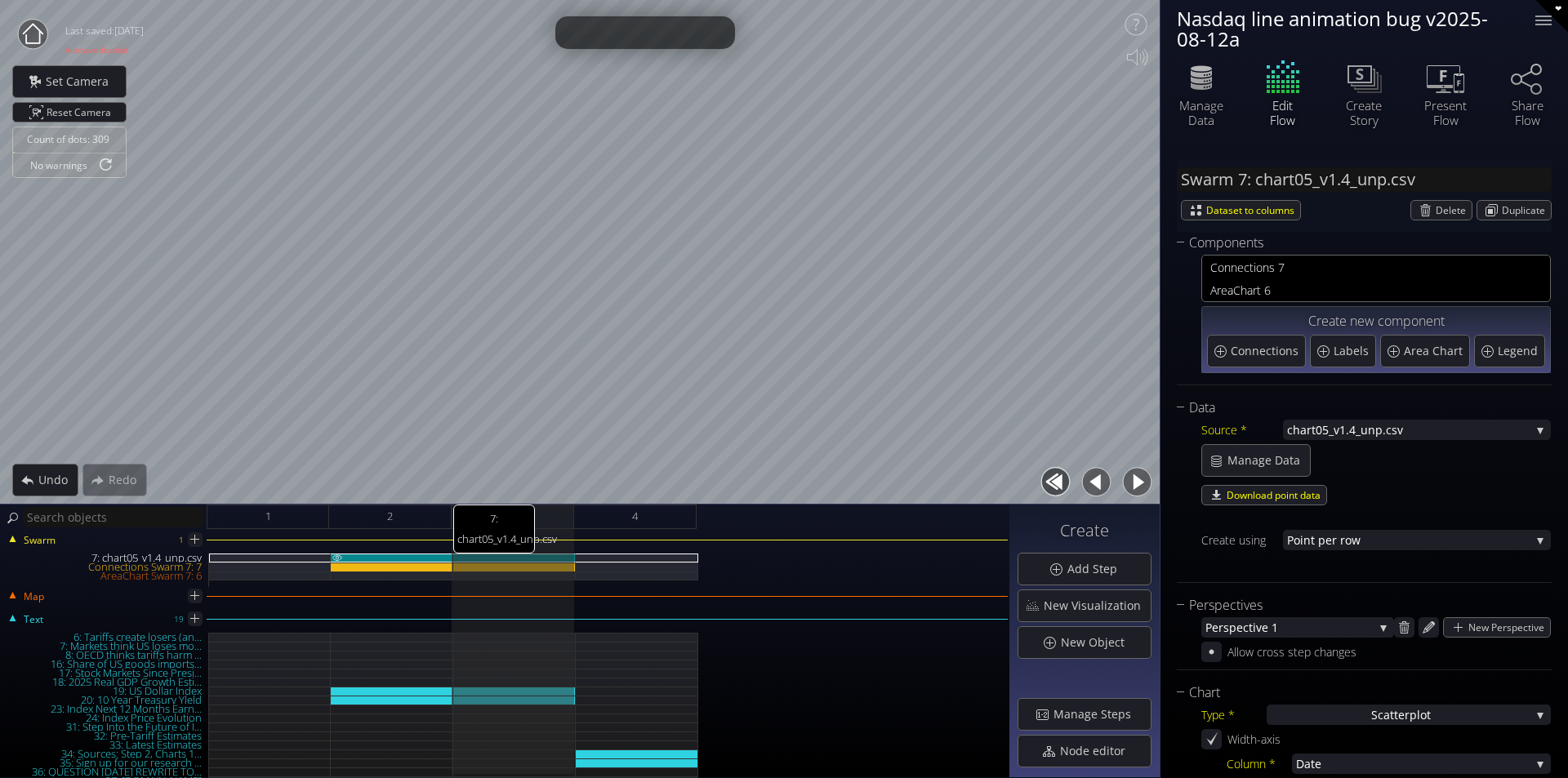
click at [422, 557] on div "7: chart05_v1.4_unp.csv" at bounding box center [391, 558] width 122 height 9
type input "#00ff00"
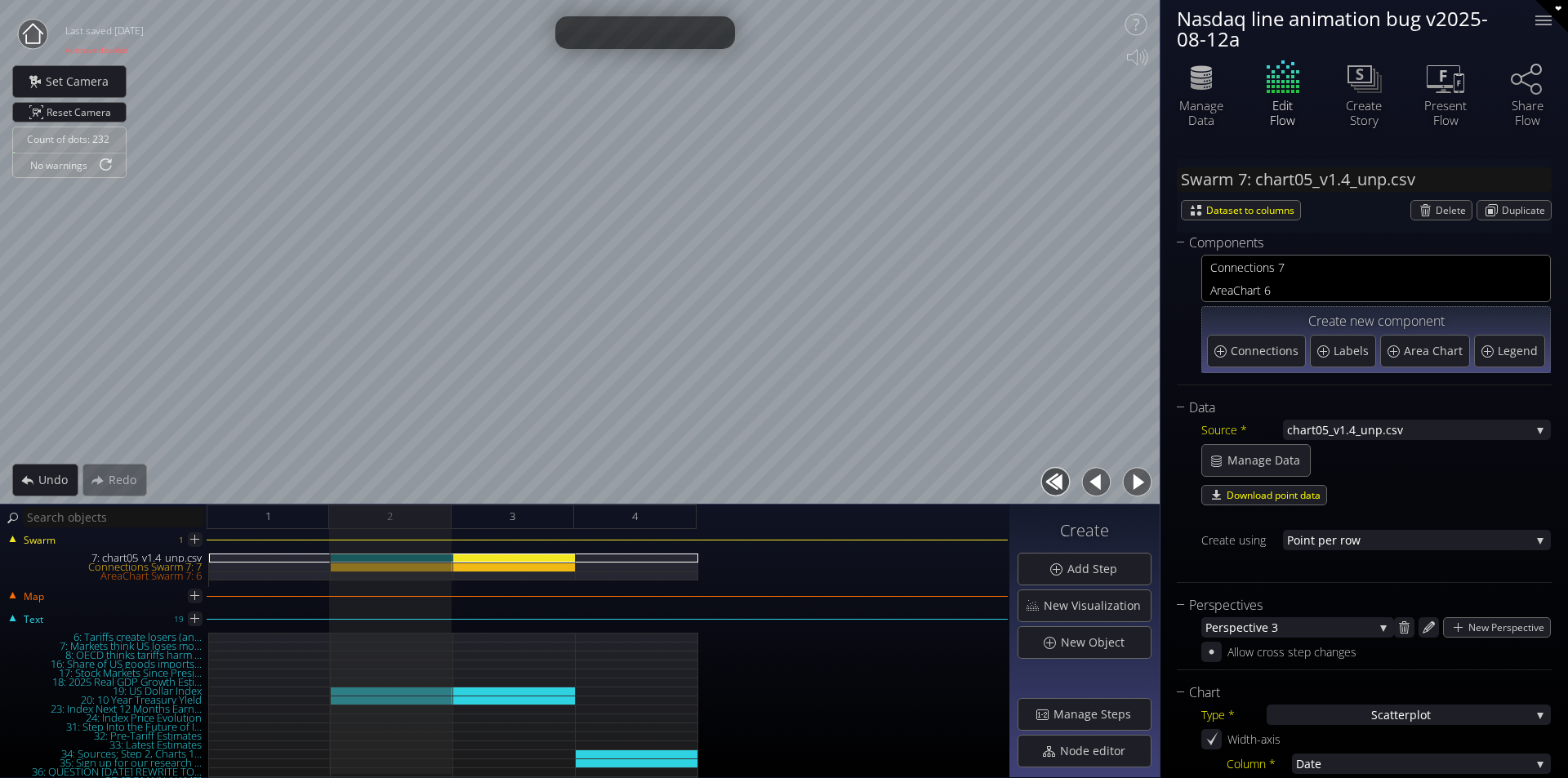
click at [1140, 482] on button "button" at bounding box center [1136, 482] width 37 height 37
type input "#00b300"
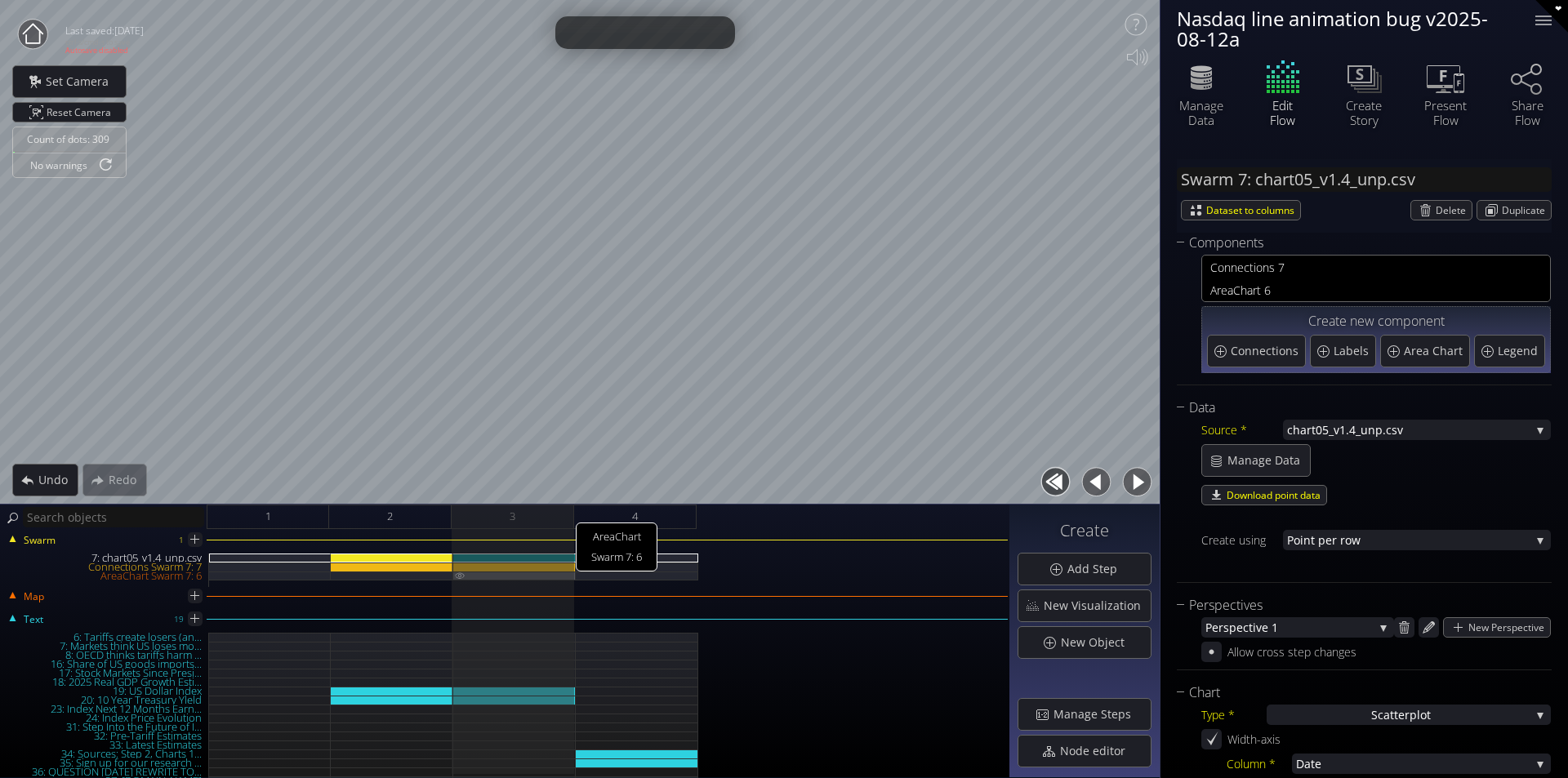
click at [512, 573] on div "AreaChart Swarm 7: 6" at bounding box center [513, 575] width 122 height 9
type input "Swarm 7: AreaChart 6"
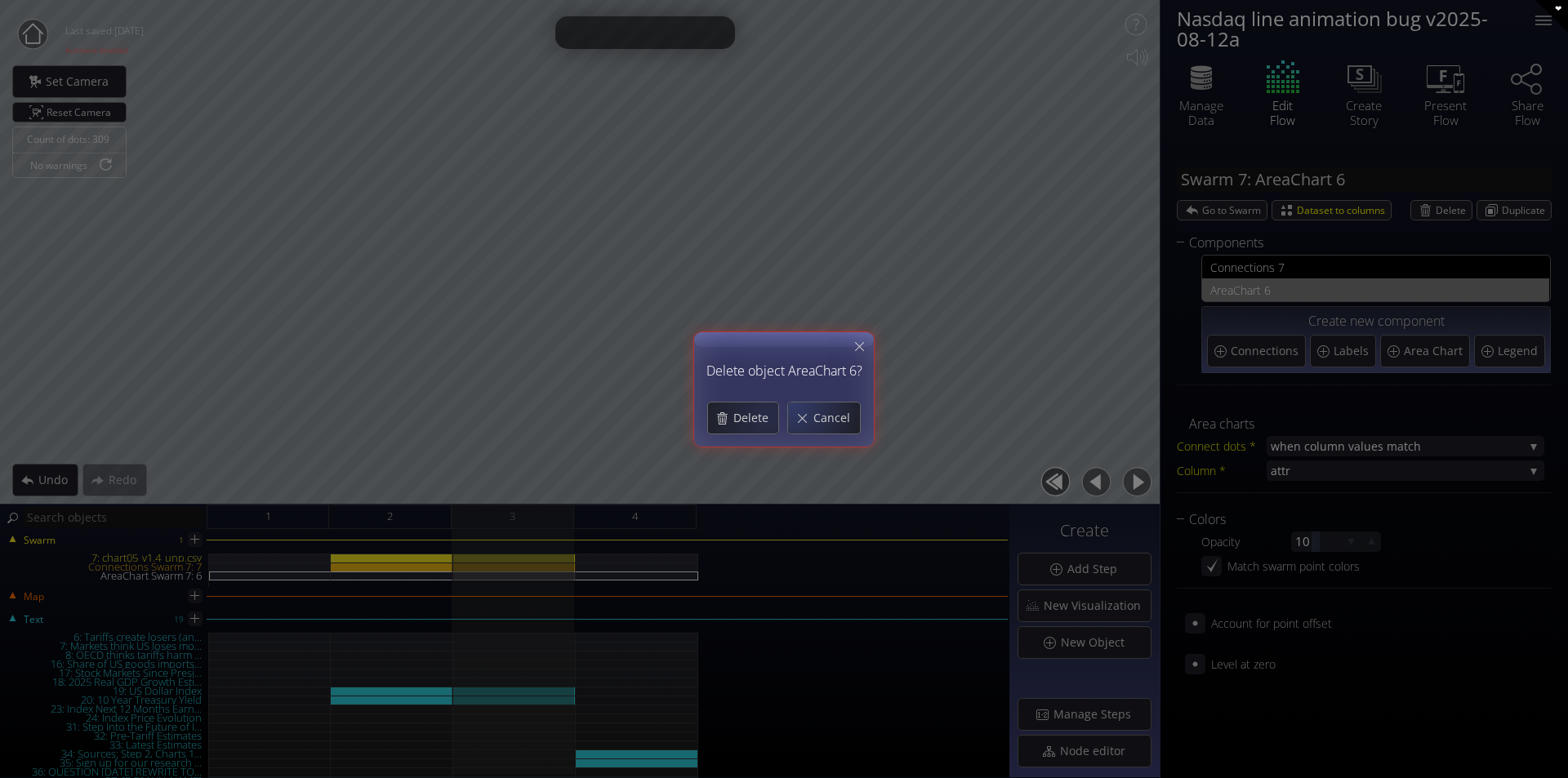
click at [748, 416] on span "Delete" at bounding box center [756, 417] width 46 height 16
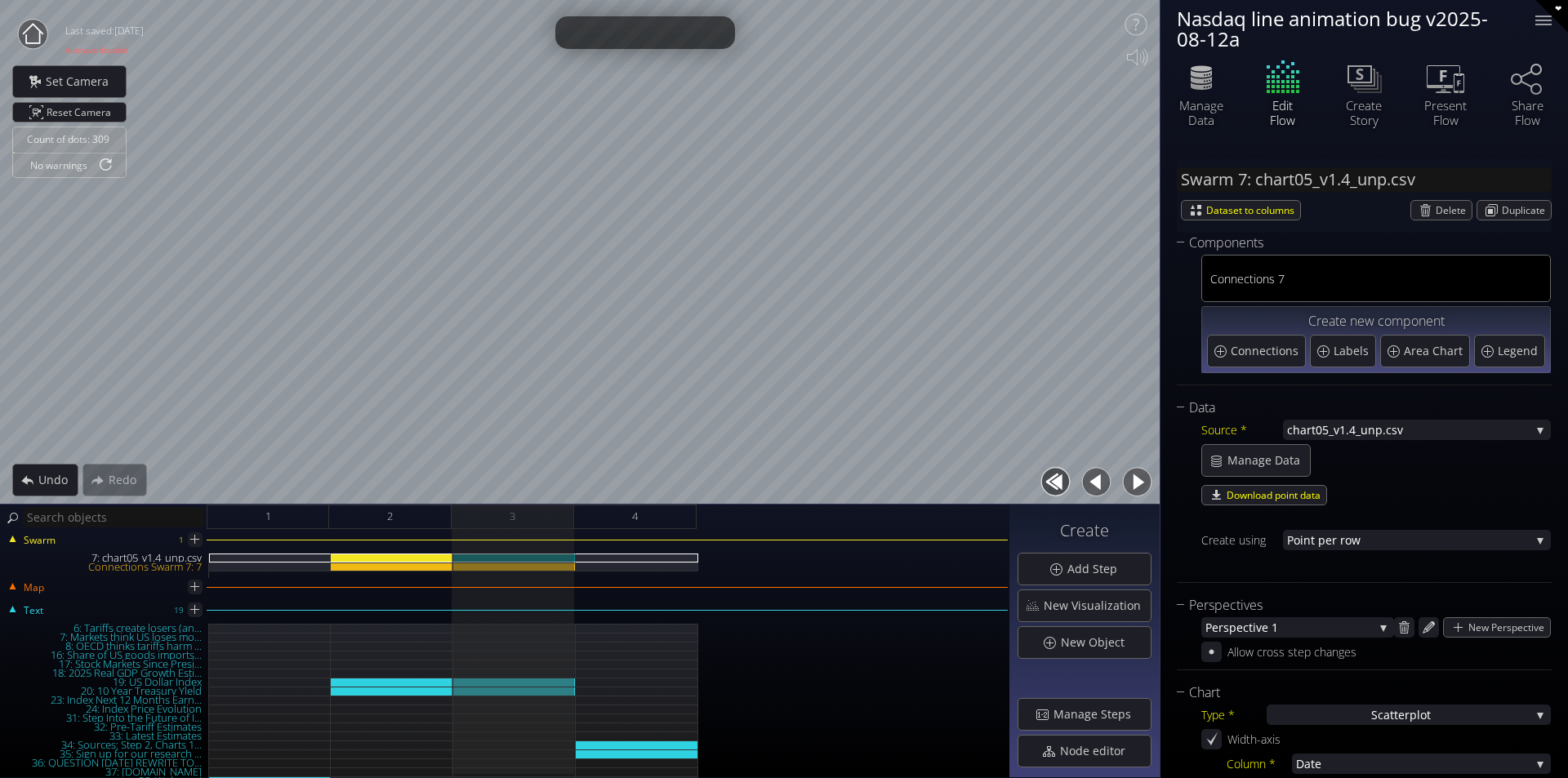
click at [433, 552] on div "Swarm 1 7: chart05_v1.4_unp.csv Connections Swarm 7: 7" at bounding box center [505, 560] width 1006 height 36
click at [435, 555] on div "7: chart05_v1.4_unp.csv" at bounding box center [391, 558] width 122 height 9
type input "#00ff00"
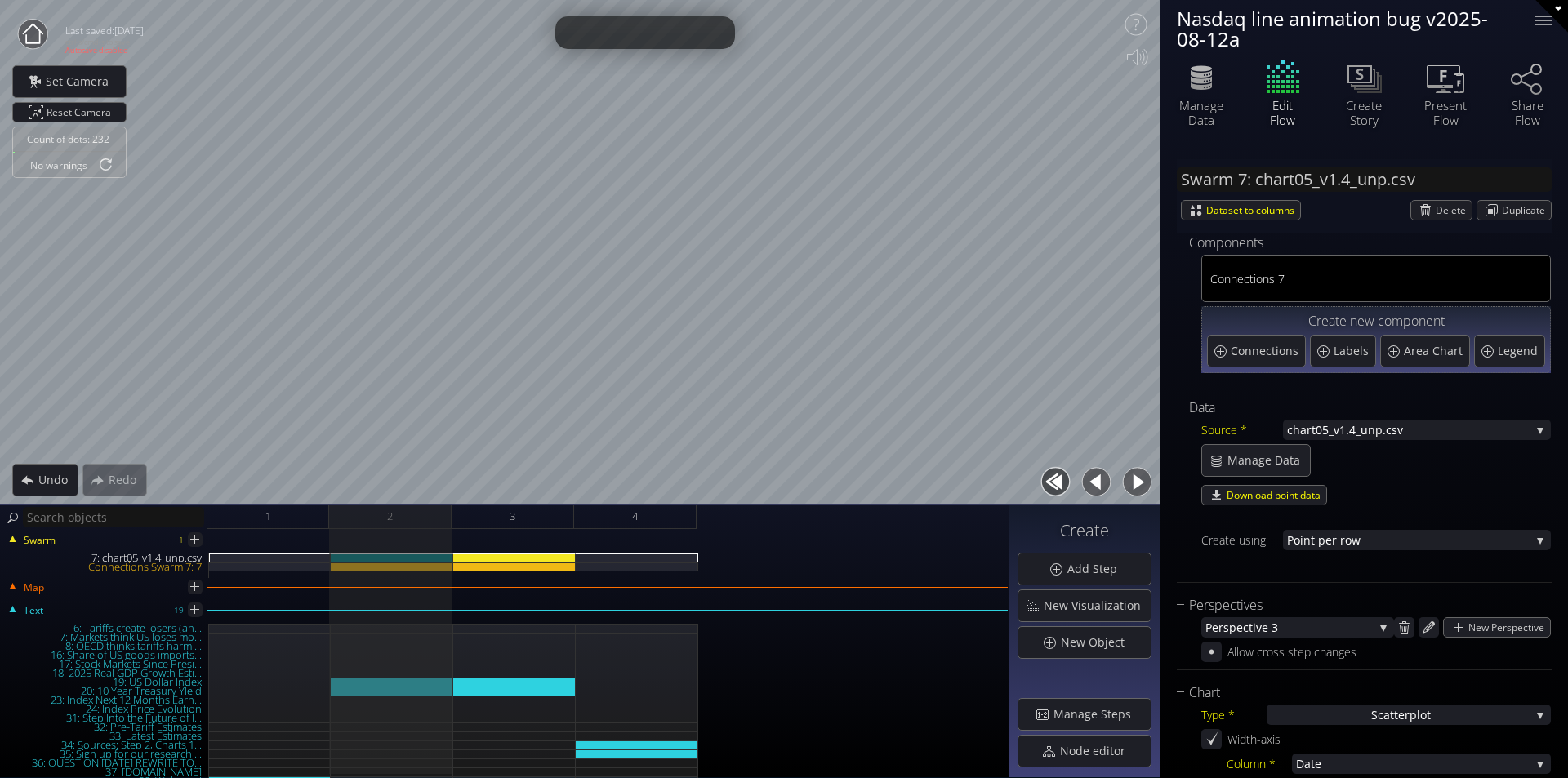
click at [1135, 477] on button "button" at bounding box center [1136, 482] width 37 height 37
type input "#00b300"
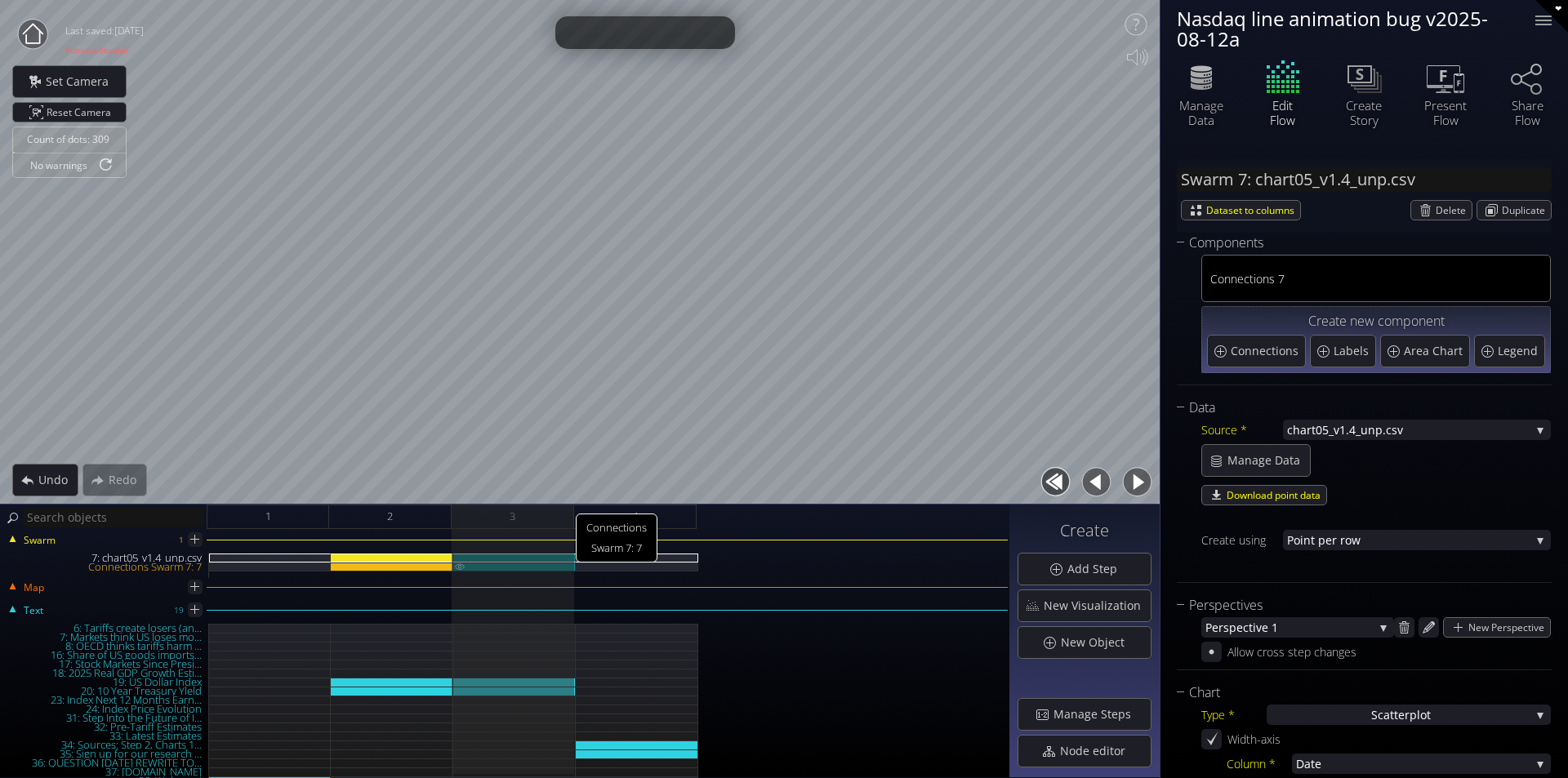
click at [494, 565] on div "Connections Swarm 7: 7" at bounding box center [513, 566] width 122 height 9
type input "Swarm 7: Connections 7"
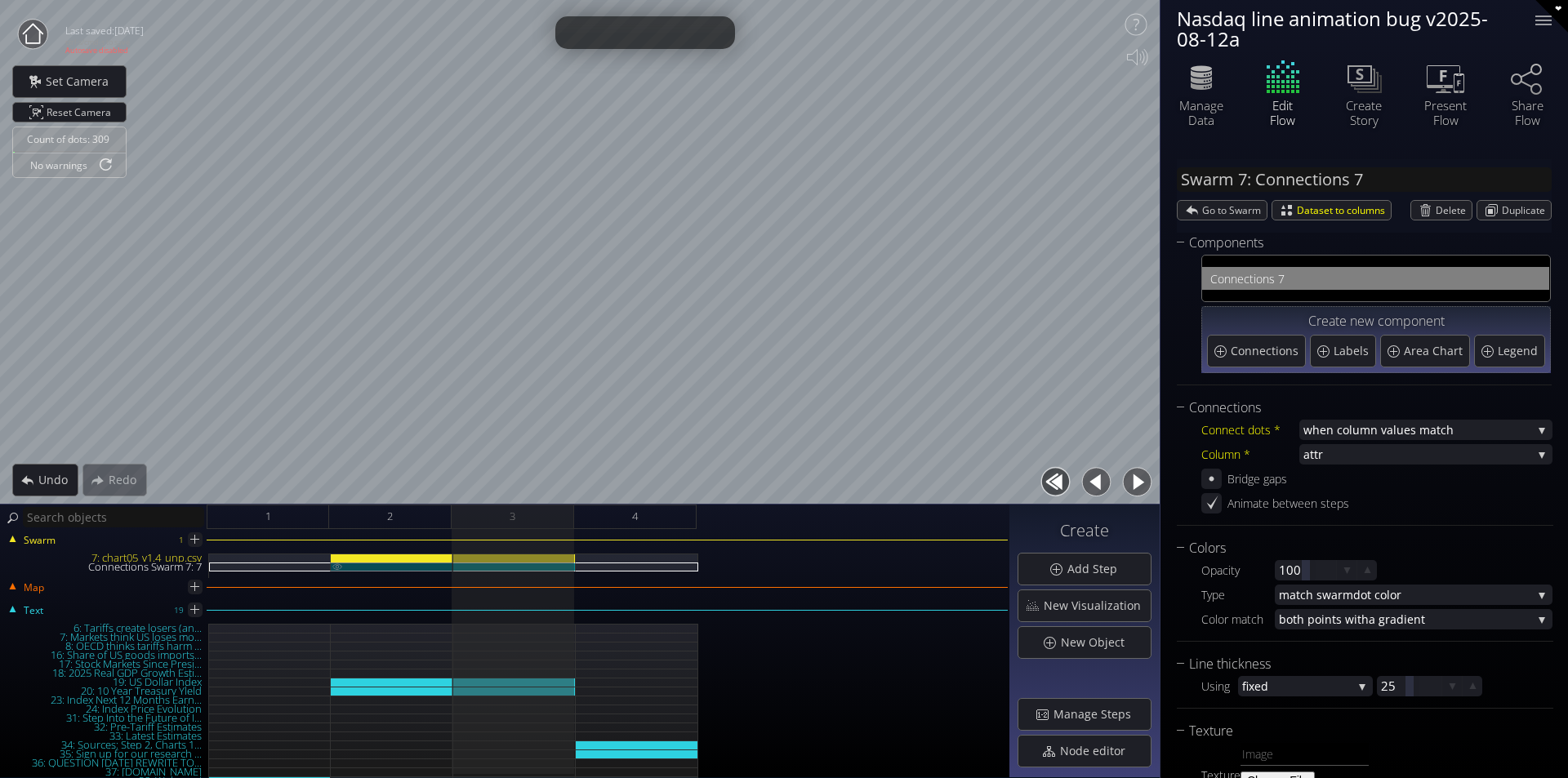
click at [441, 566] on div "Connections Swarm 7: 7" at bounding box center [391, 566] width 122 height 9
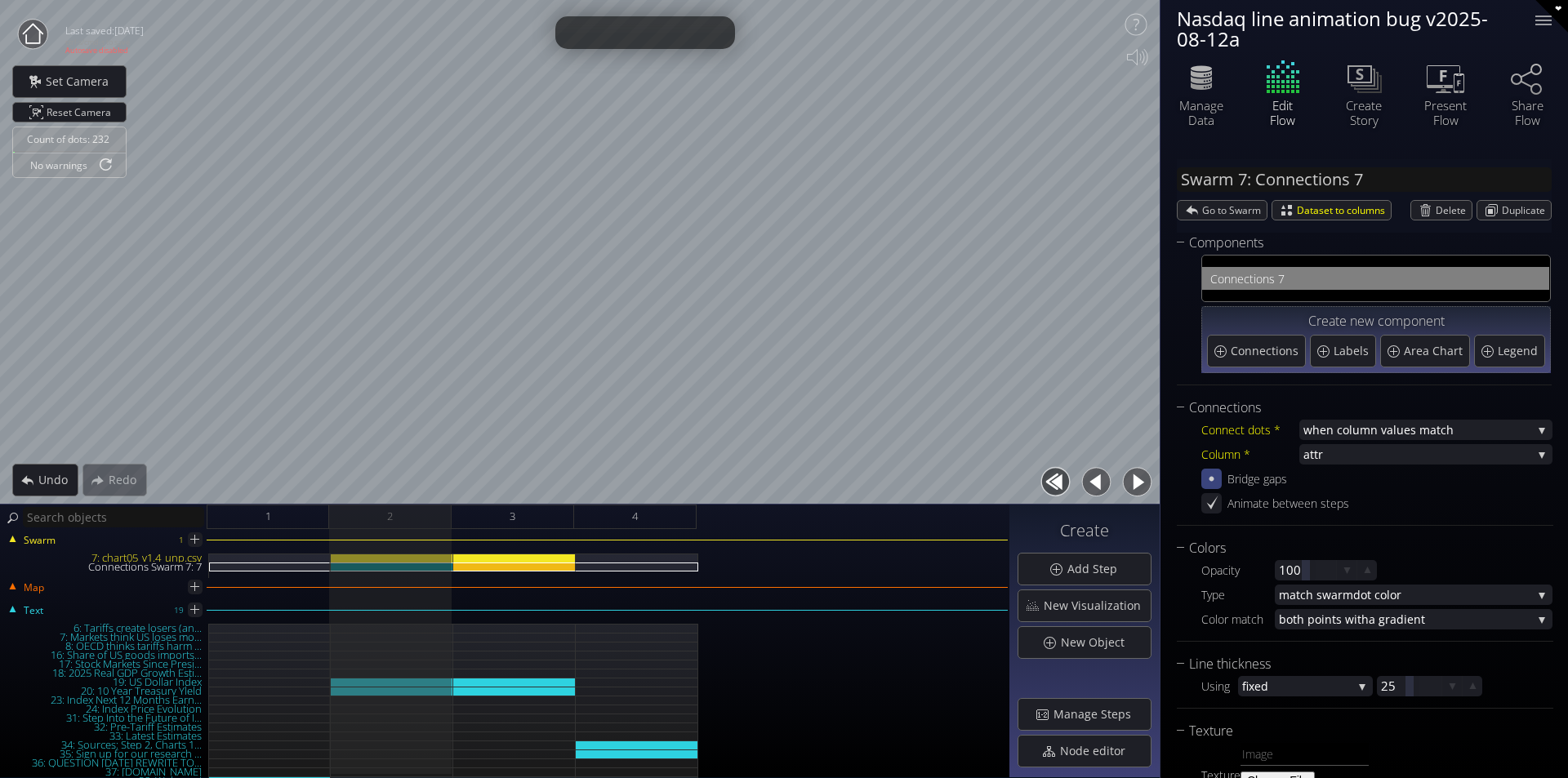
click at [1202, 485] on div at bounding box center [1210, 478] width 20 height 20
click at [1127, 479] on button "button" at bounding box center [1136, 482] width 37 height 37
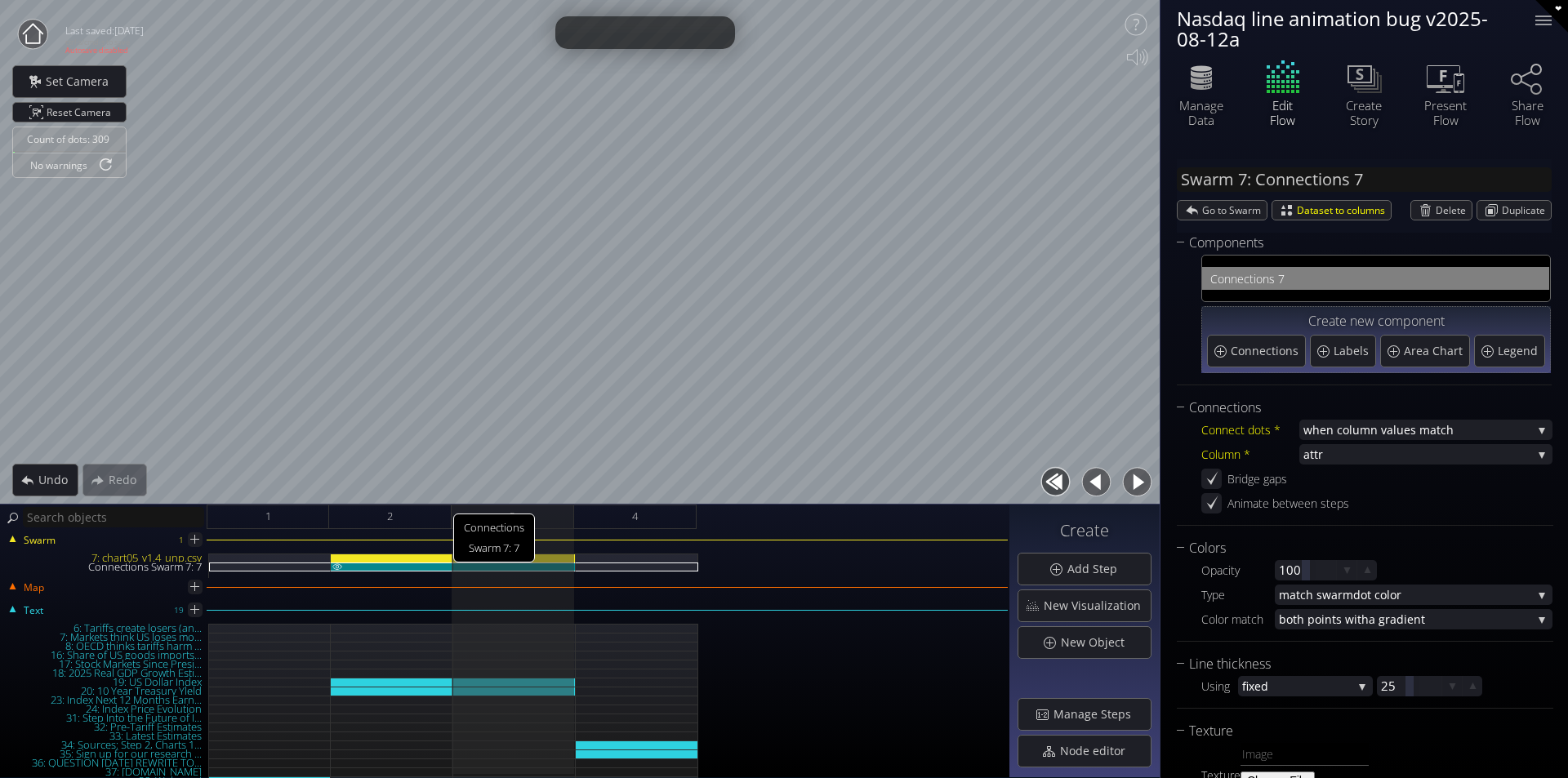
click at [433, 567] on div "Connections Swarm 7: 7" at bounding box center [391, 566] width 122 height 9
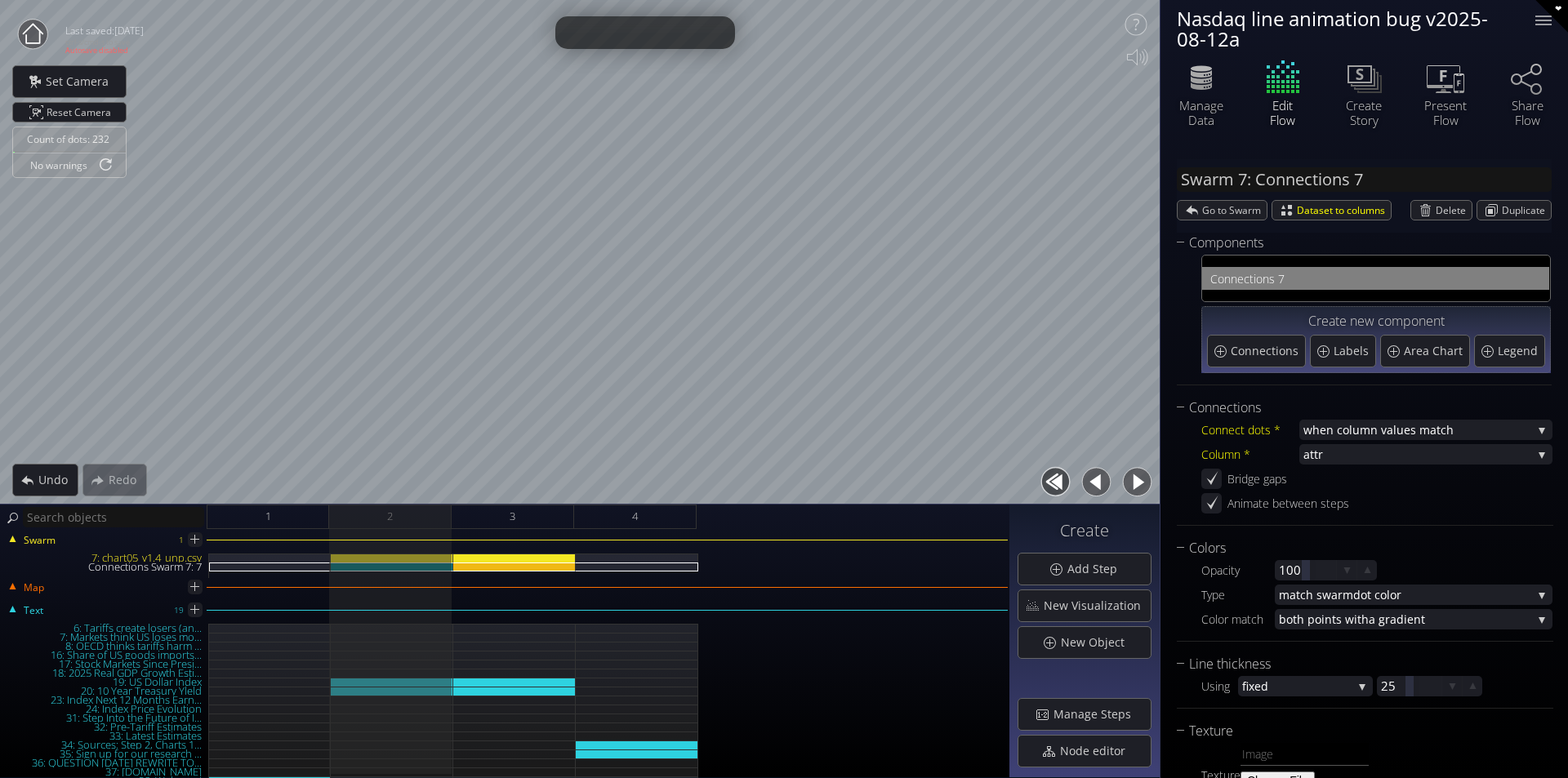
click at [1136, 486] on button "button" at bounding box center [1136, 482] width 37 height 37
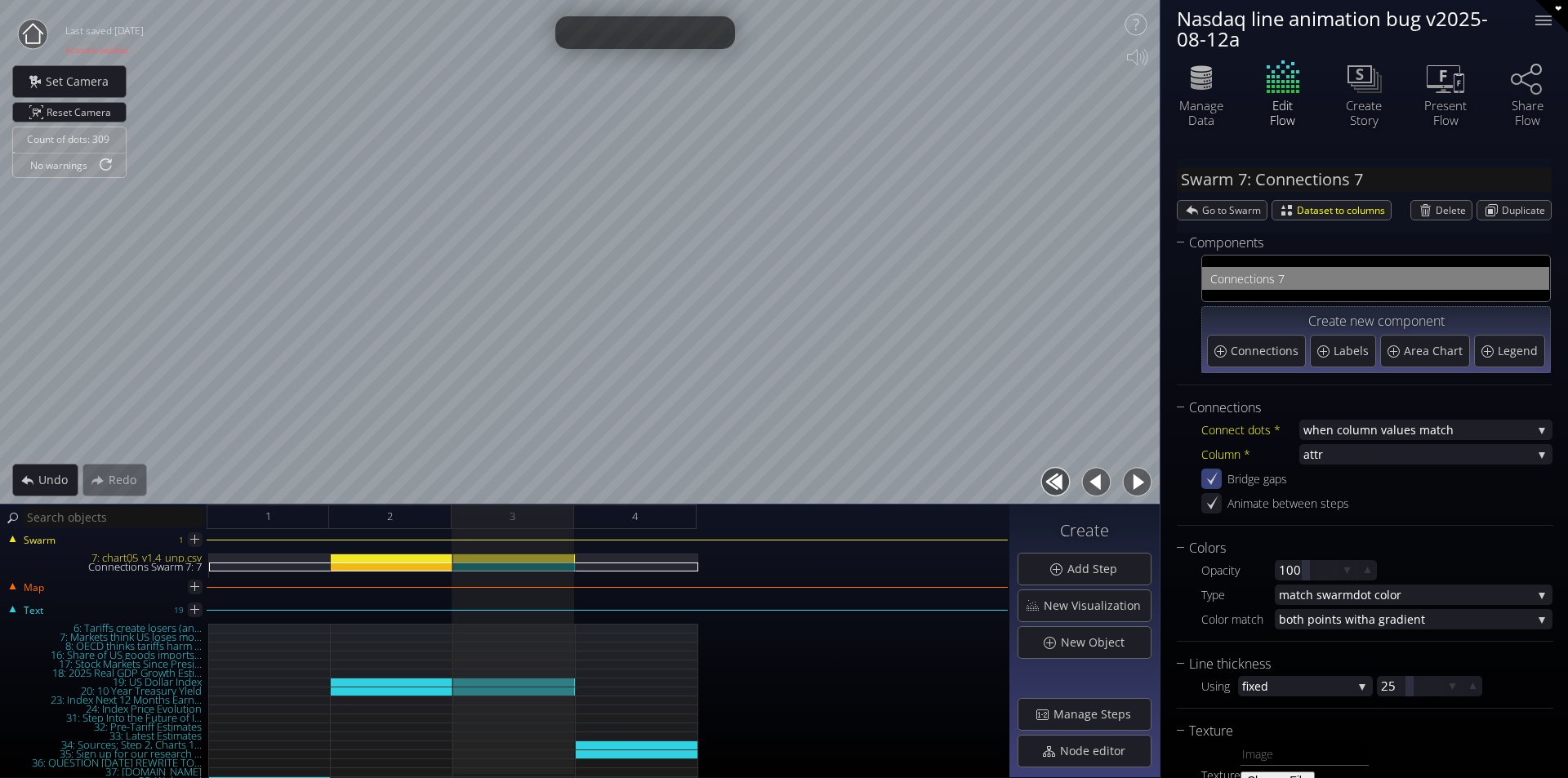
click at [1213, 479] on icon at bounding box center [1212, 478] width 12 height 13
click at [440, 574] on div at bounding box center [391, 565] width 122 height 24
click at [290, 573] on div at bounding box center [269, 565] width 122 height 24
click at [290, 568] on div "Connections Swarm 7: 7" at bounding box center [269, 566] width 122 height 9
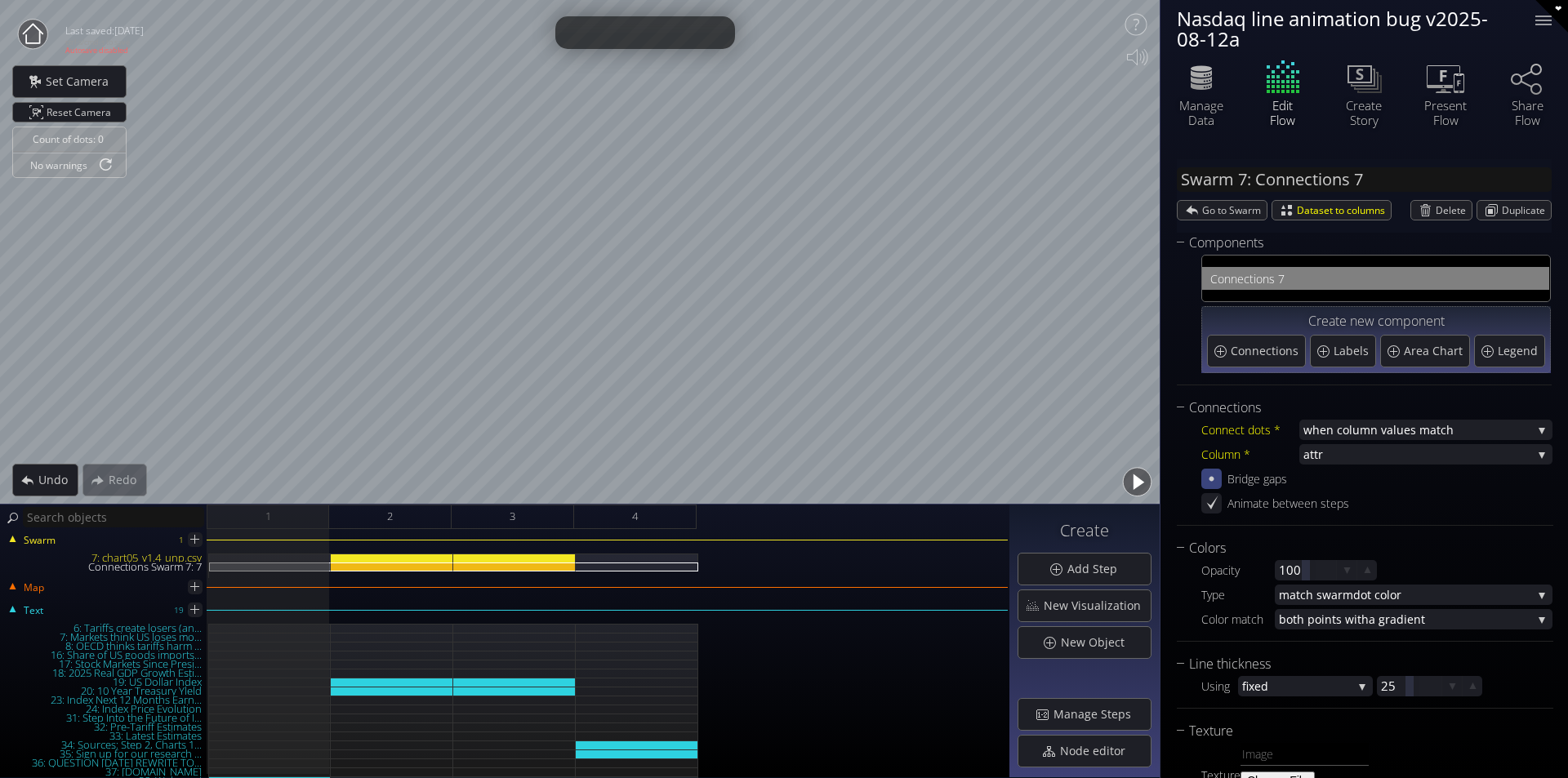
click at [1144, 482] on button "button" at bounding box center [1136, 482] width 37 height 37
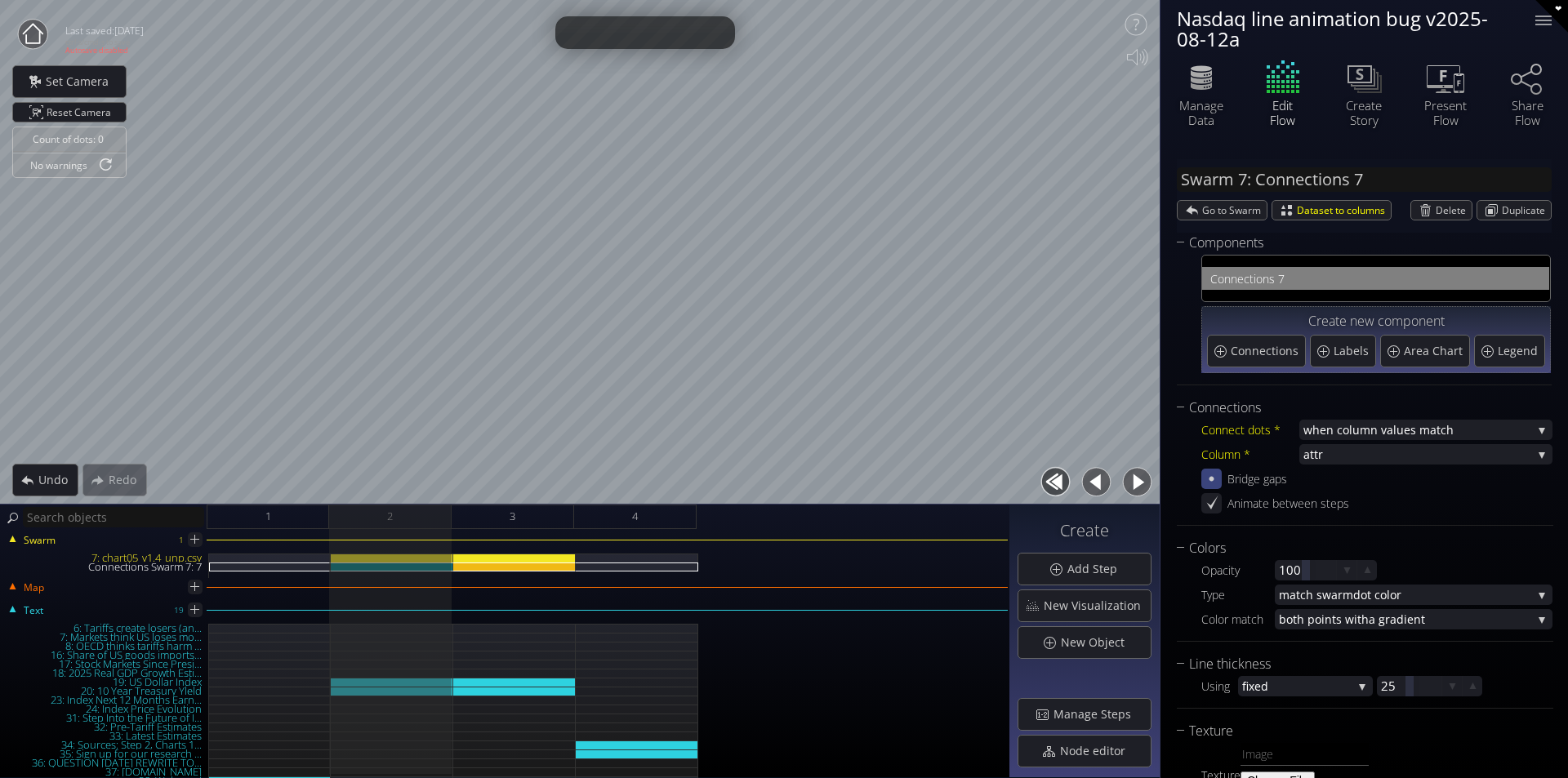
click at [1144, 481] on button "button" at bounding box center [1136, 482] width 37 height 37
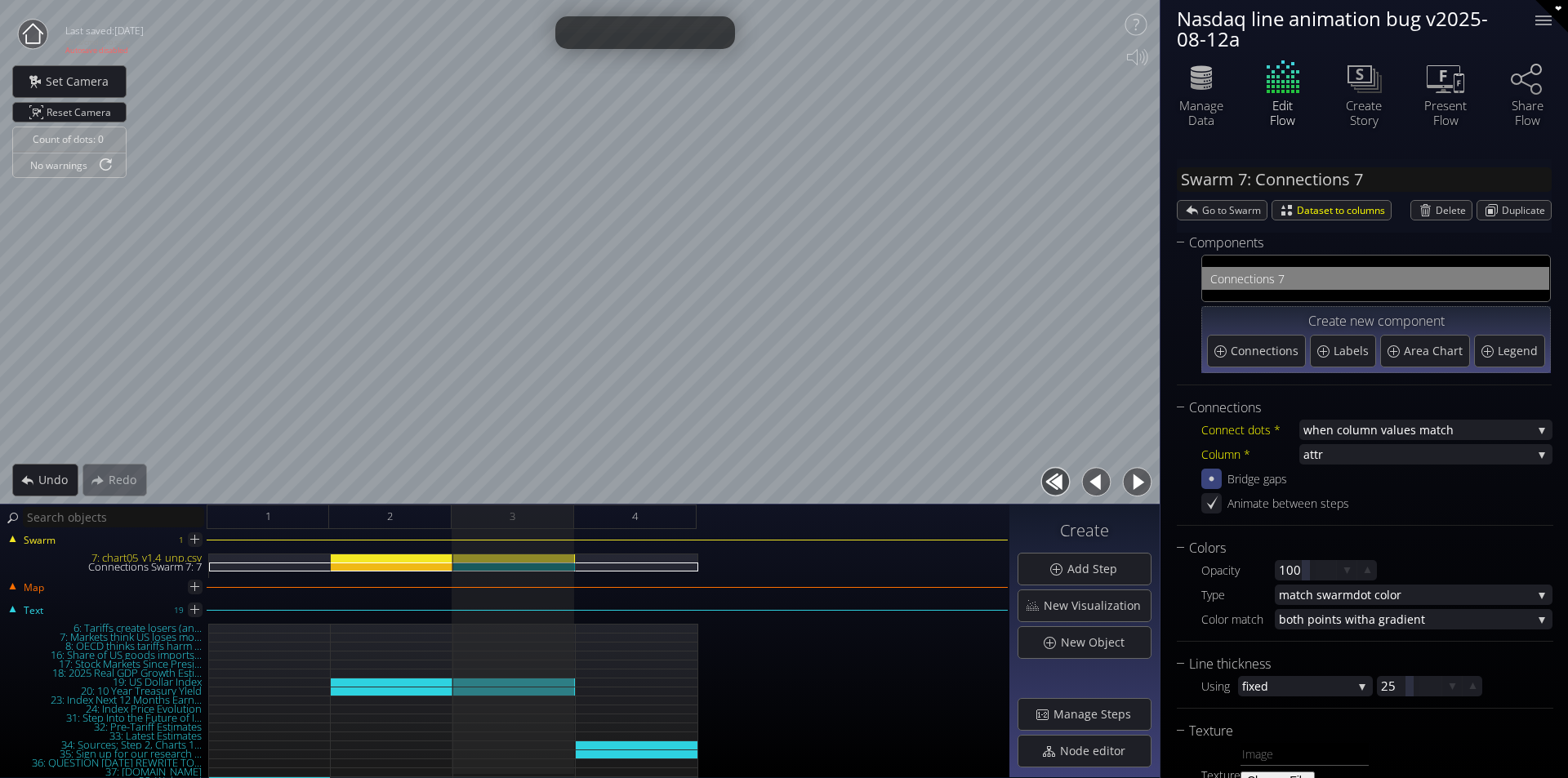
click at [1088, 481] on button "button" at bounding box center [1096, 482] width 37 height 37
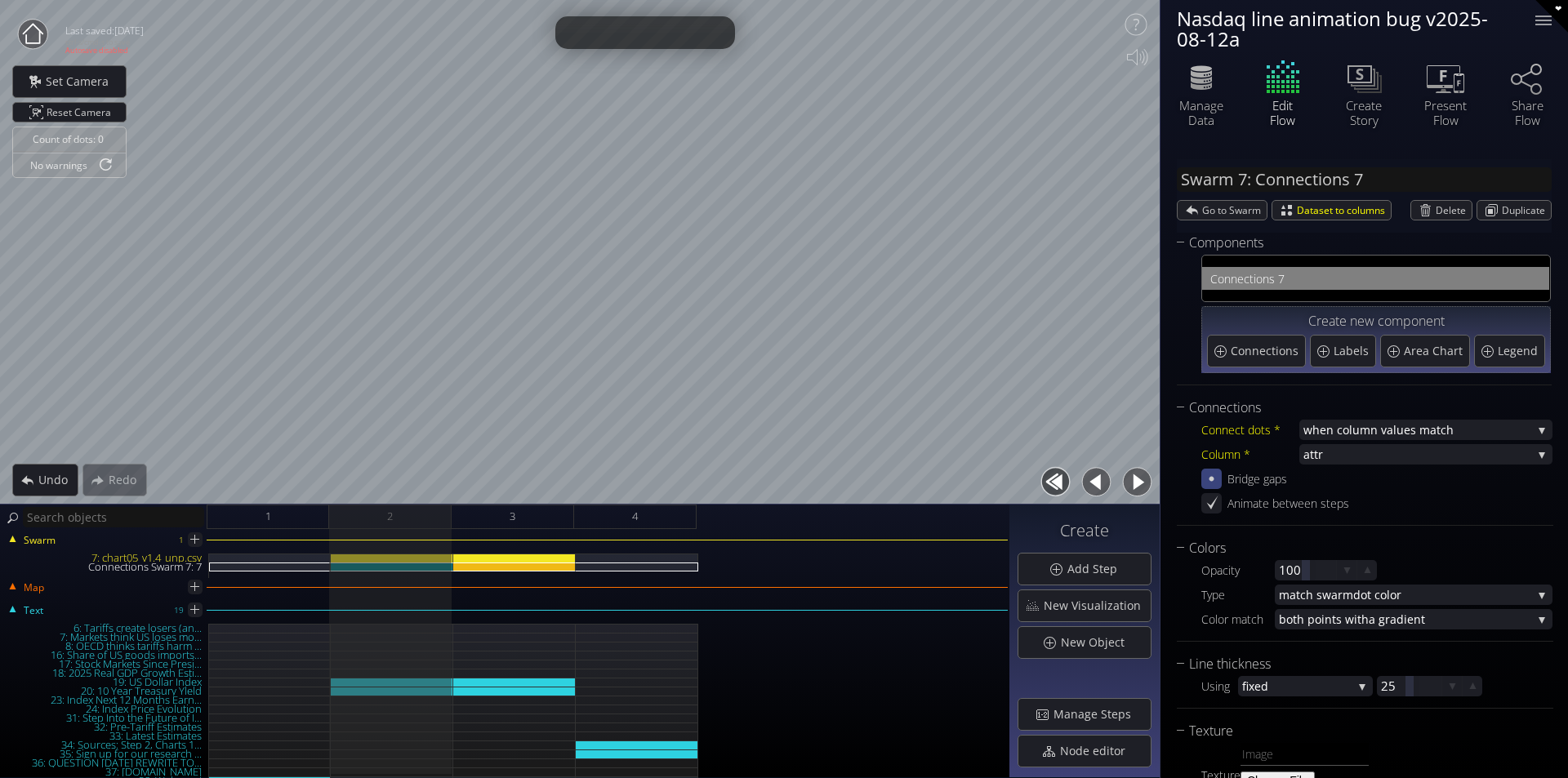
click at [1088, 481] on button "button" at bounding box center [1096, 482] width 37 height 37
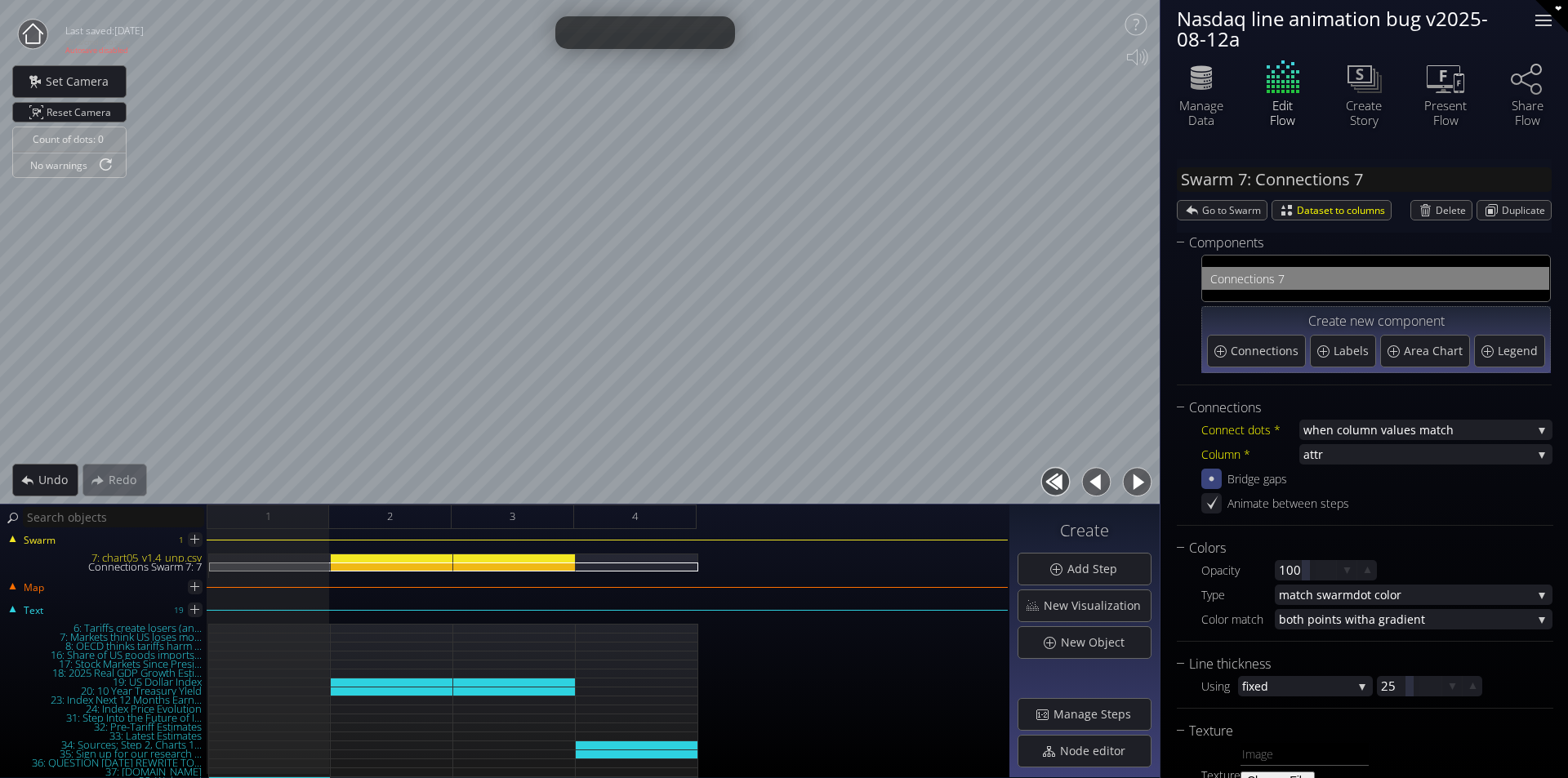
click at [1540, 21] on div at bounding box center [1543, 20] width 33 height 33
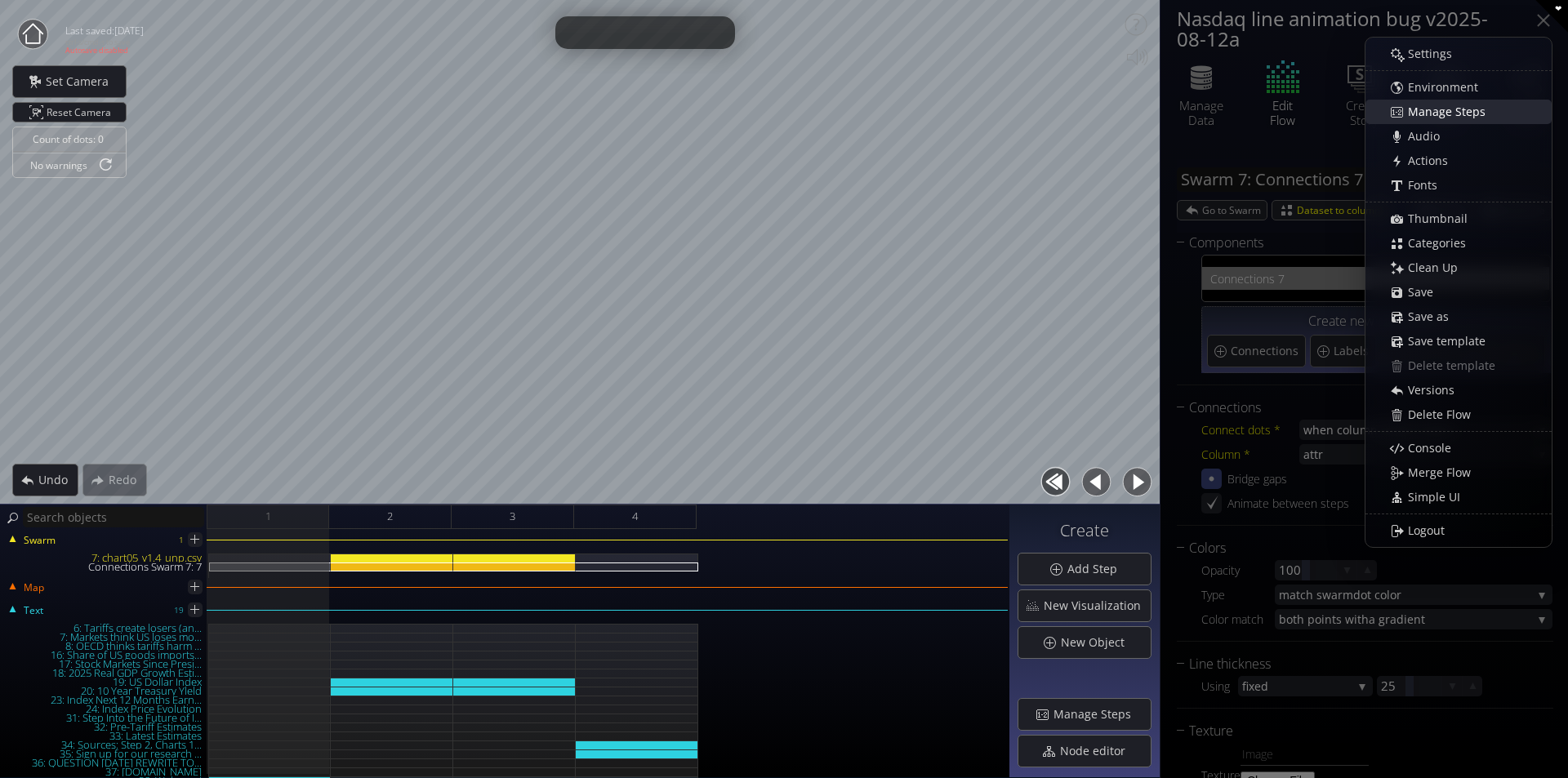
click at [1459, 113] on span "Manage Steps" at bounding box center [1451, 112] width 88 height 16
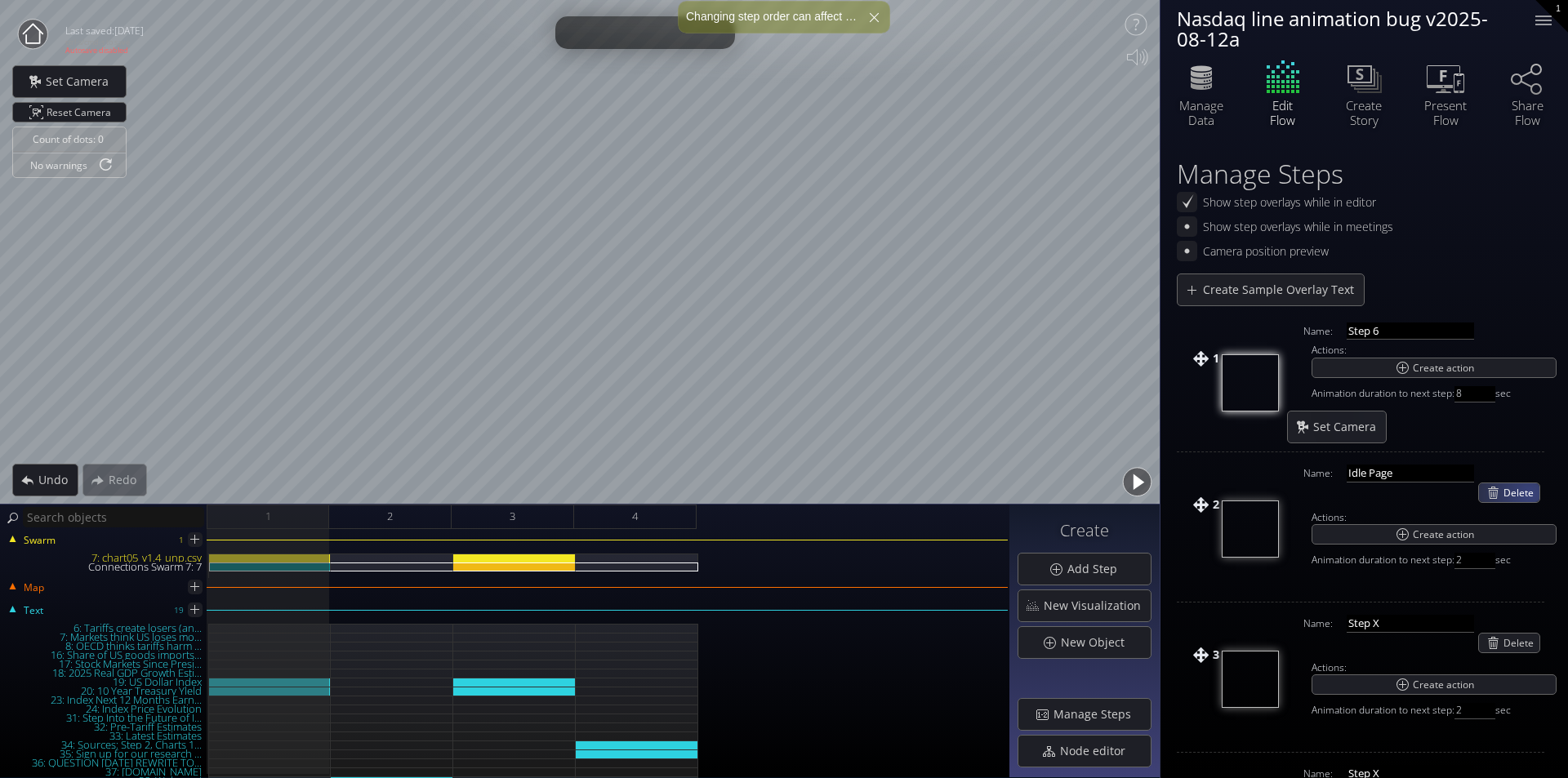
click at [1529, 497] on span "Delete" at bounding box center [1520, 493] width 36 height 19
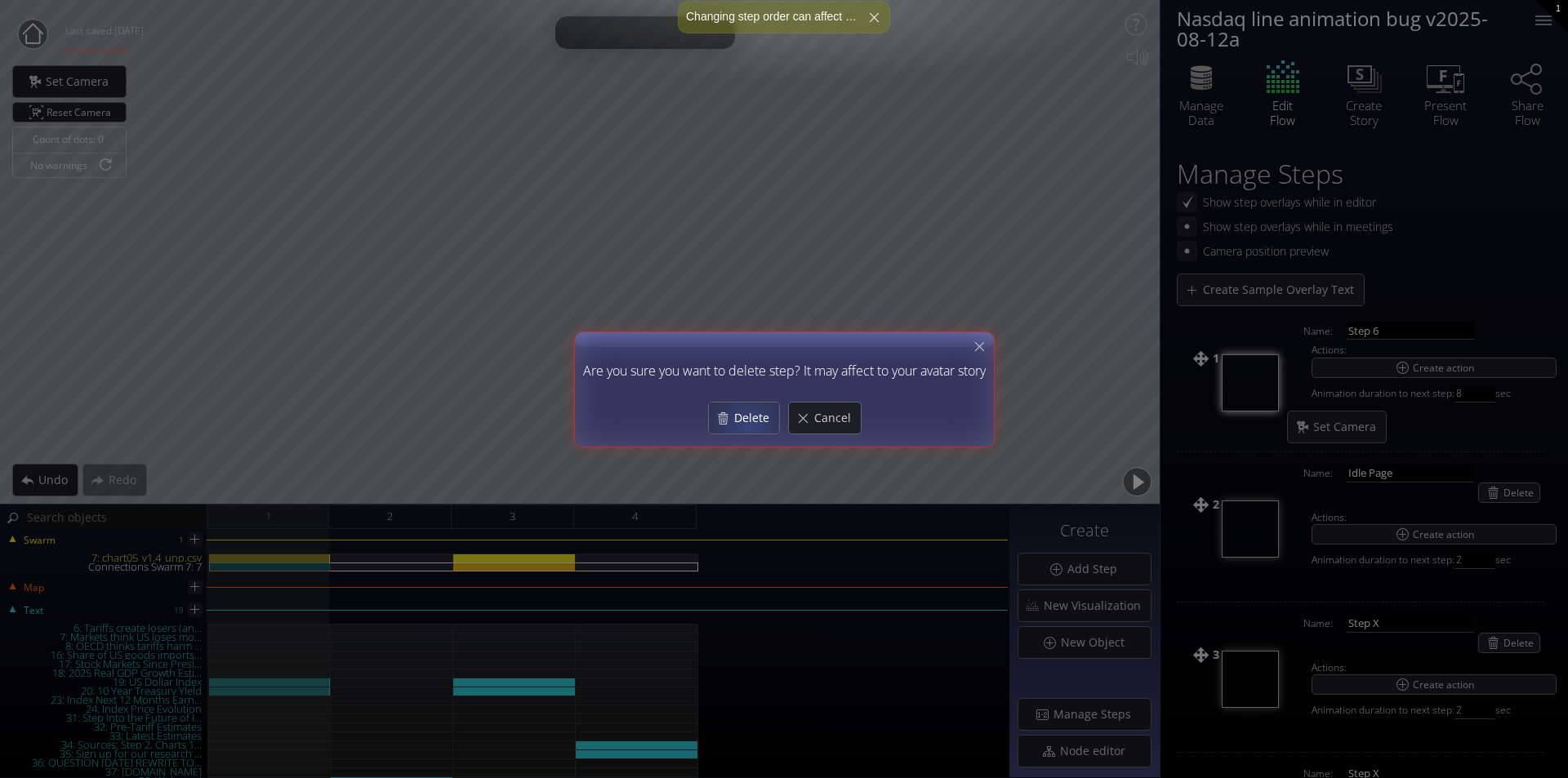
click at [736, 416] on span "Delete" at bounding box center [756, 417] width 46 height 16
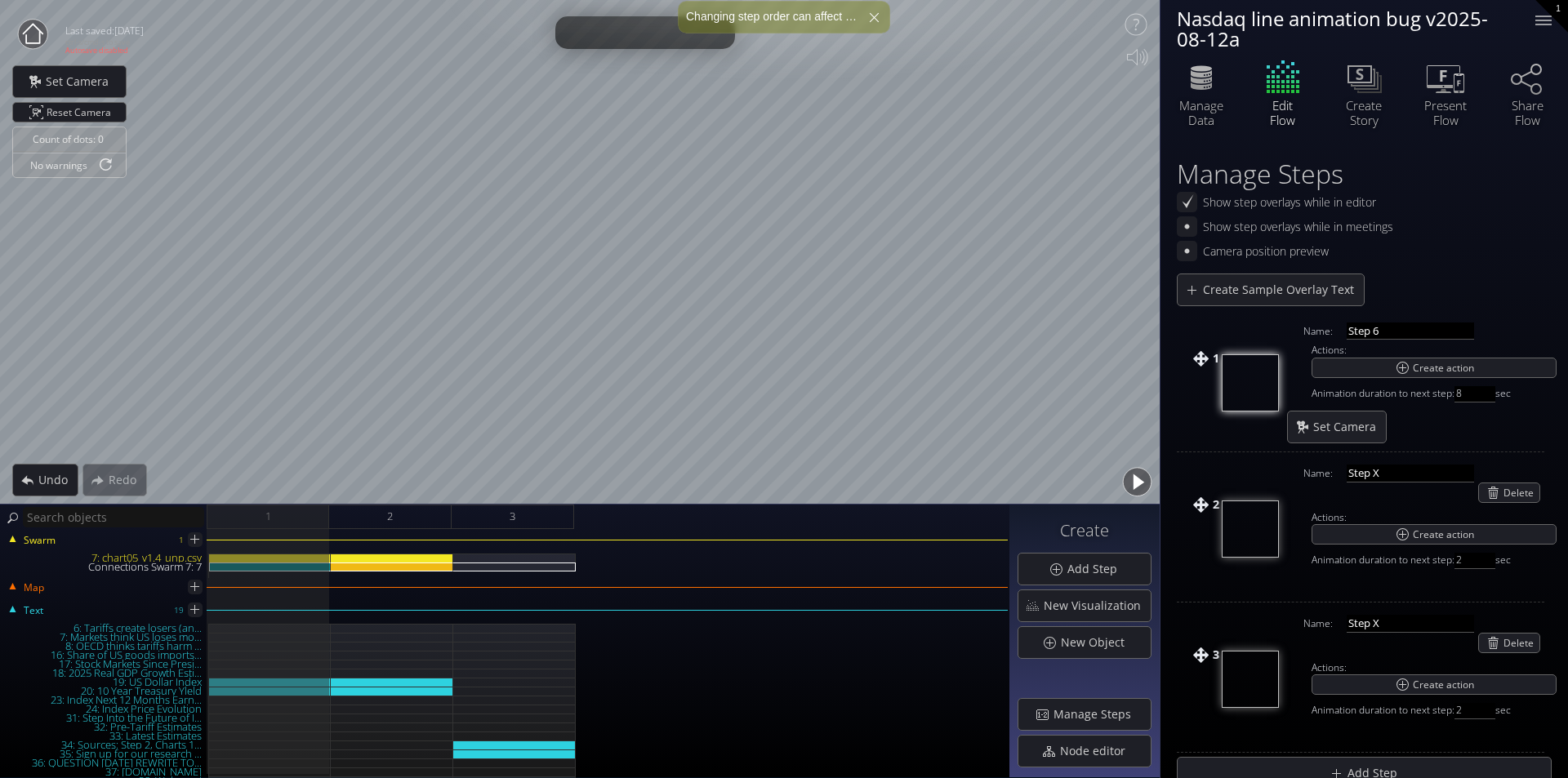
click at [253, 535] on div "Swarm 1 7: chart05_v1.4_unp.csv Connections Swarm 7: 7 Map Text 19 6: Tariffs c…" at bounding box center [505, 653] width 1009 height 249
click at [504, 523] on div "3" at bounding box center [512, 516] width 122 height 24
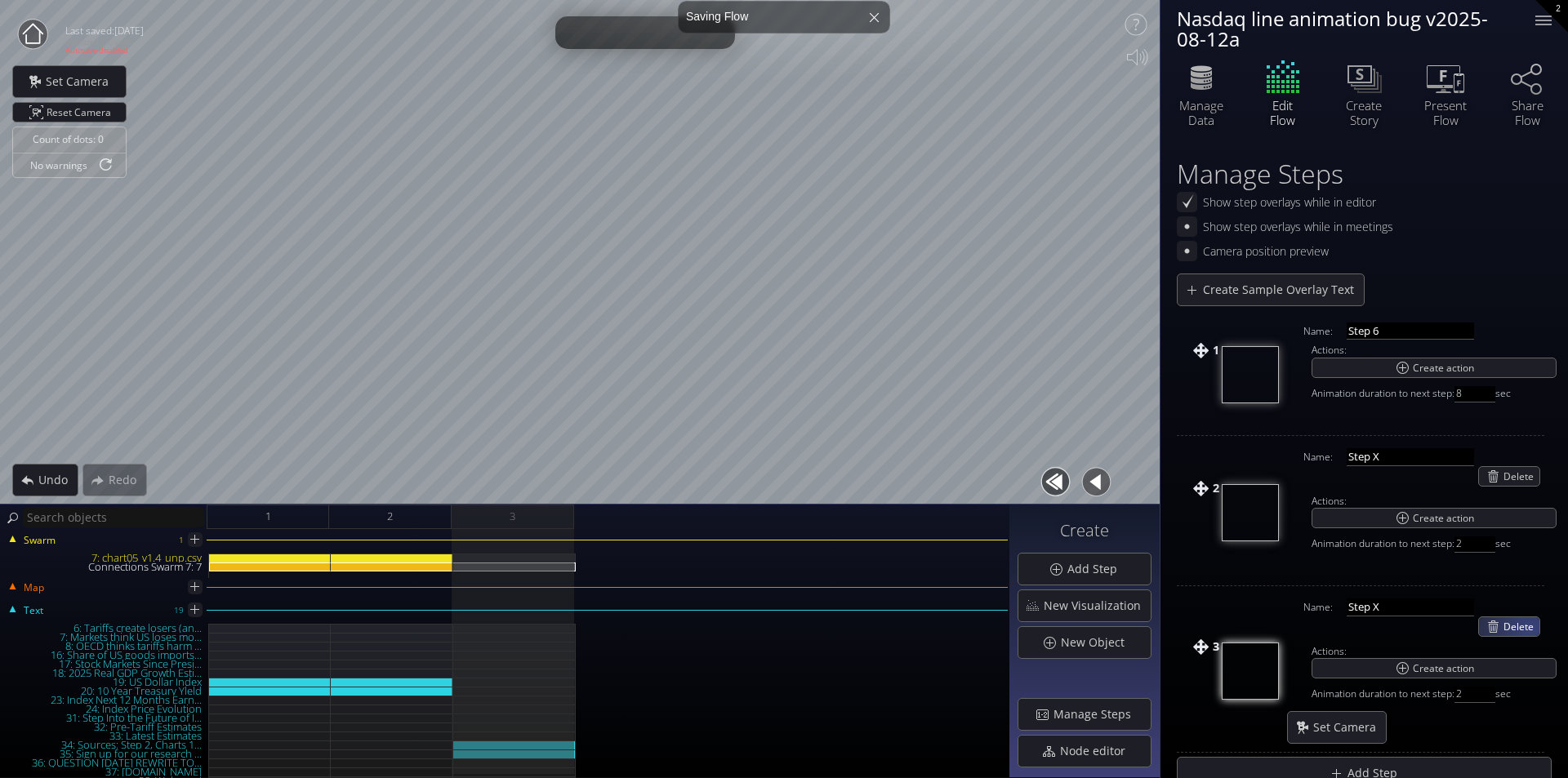
click at [1530, 630] on span "Delete" at bounding box center [1520, 627] width 36 height 19
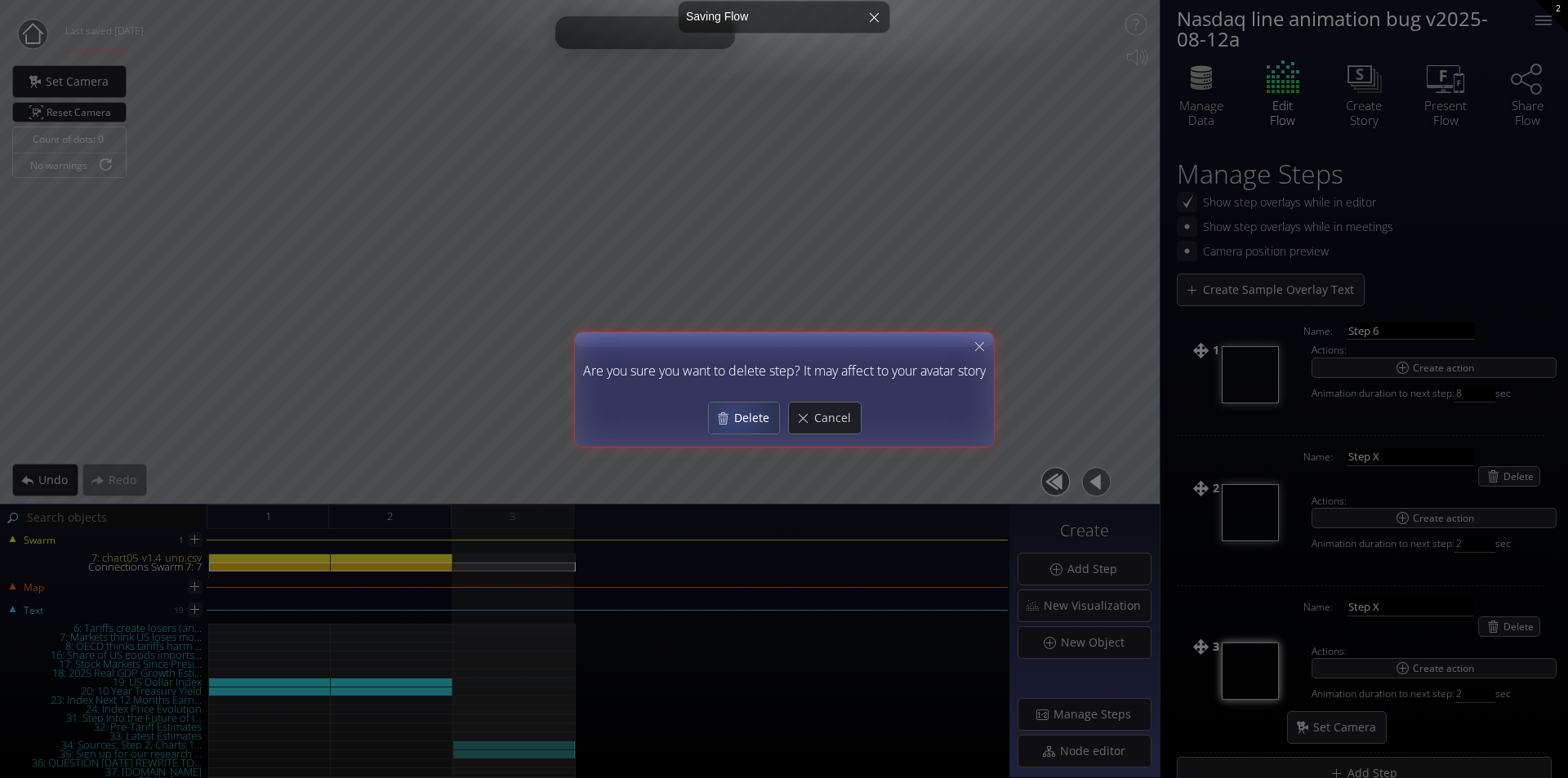
click at [741, 414] on span "Delete" at bounding box center [756, 417] width 46 height 16
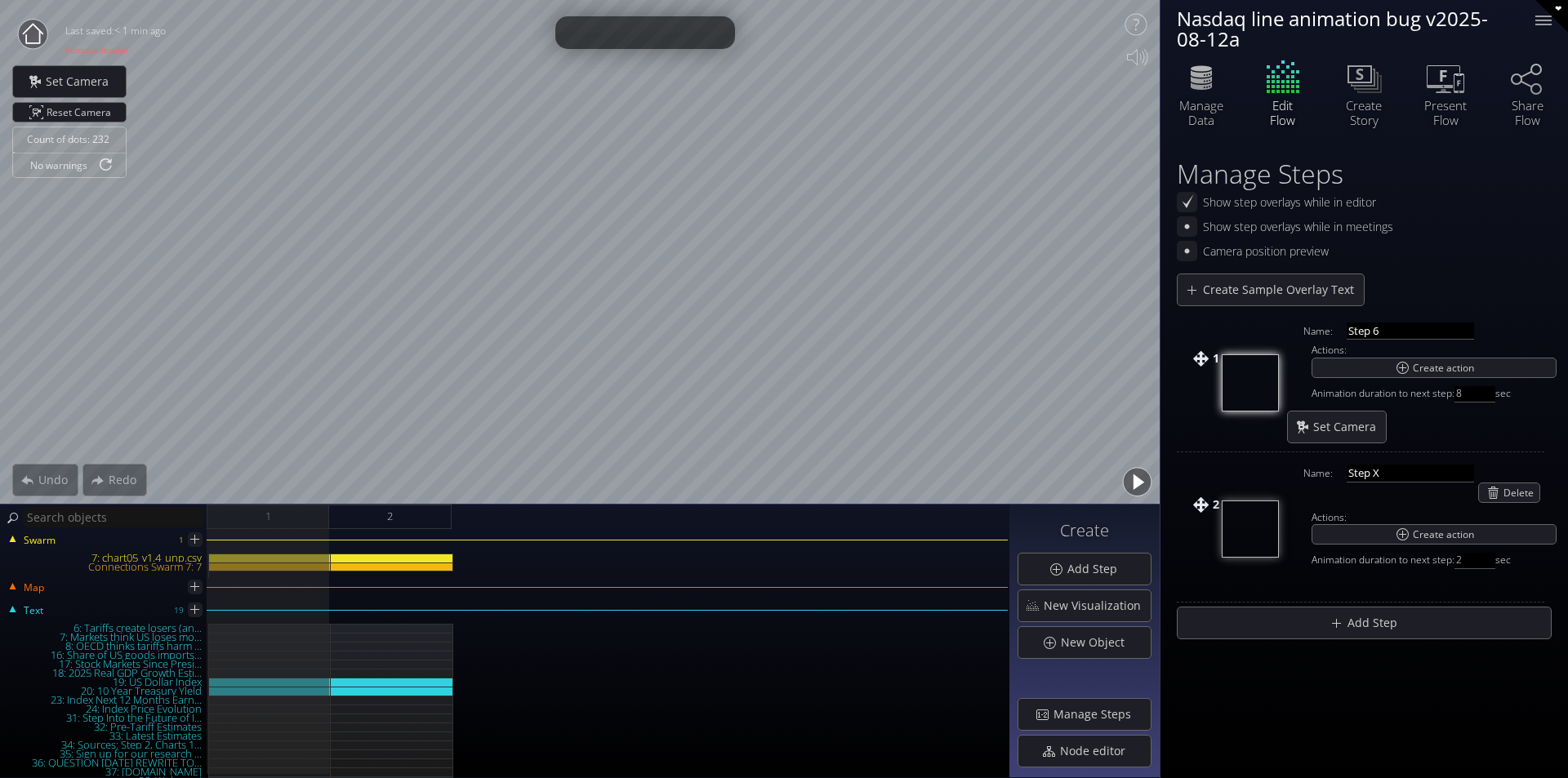
click at [1139, 474] on button "button" at bounding box center [1136, 482] width 37 height 37
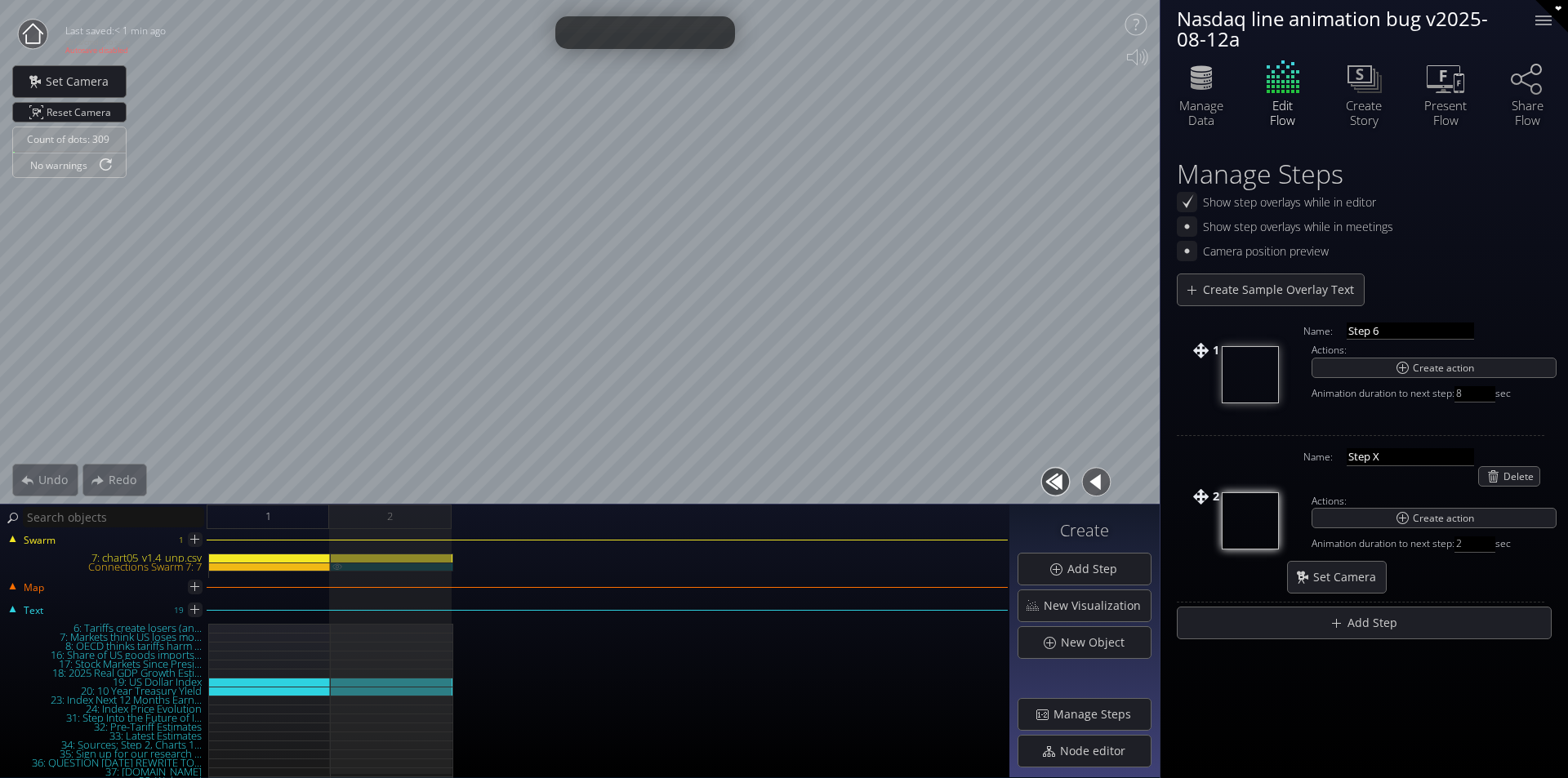
click at [422, 566] on div "Connections Swarm 7: 7" at bounding box center [391, 566] width 122 height 9
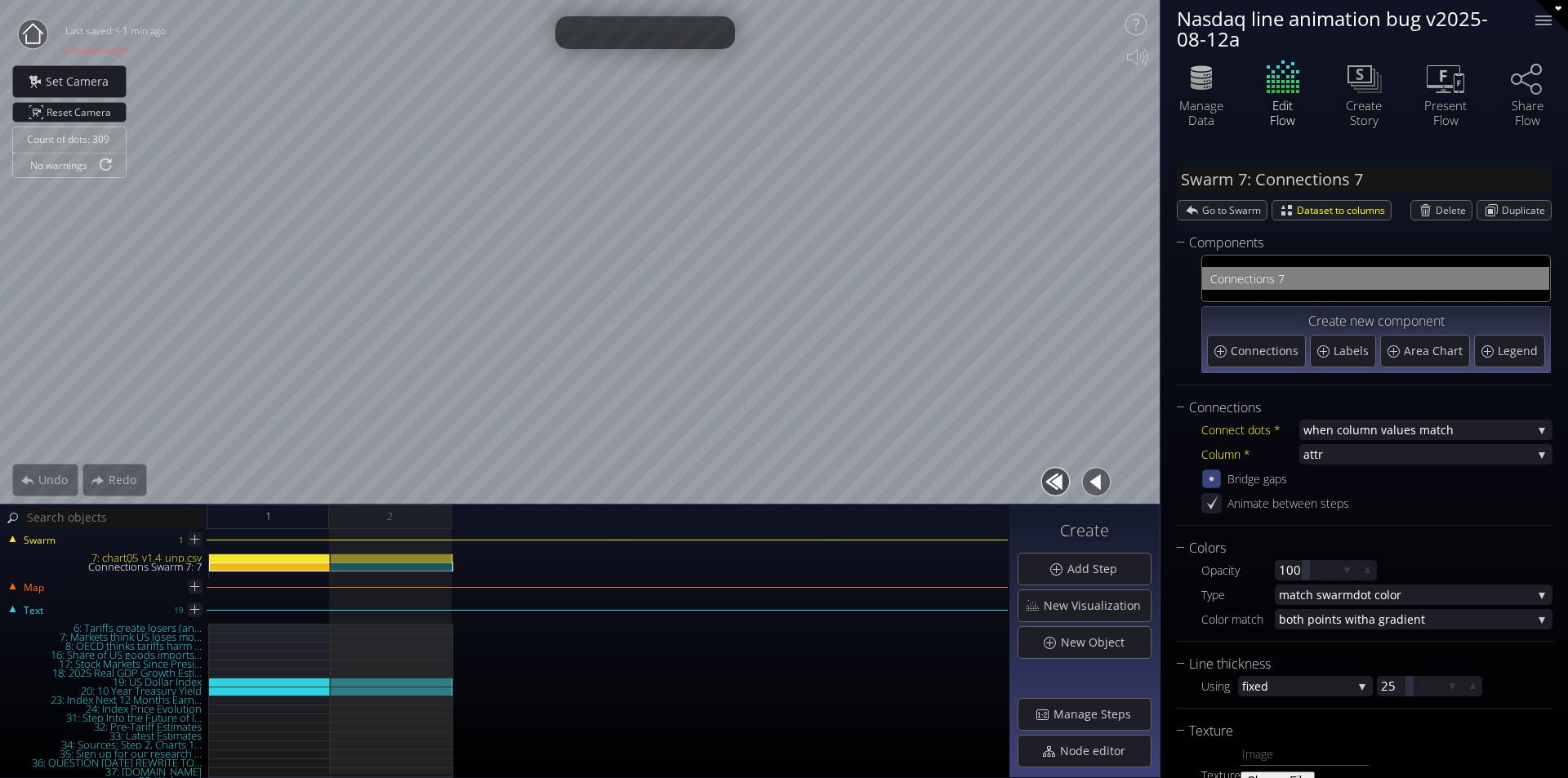
click at [1210, 478] on icon at bounding box center [1211, 479] width 4 height 4
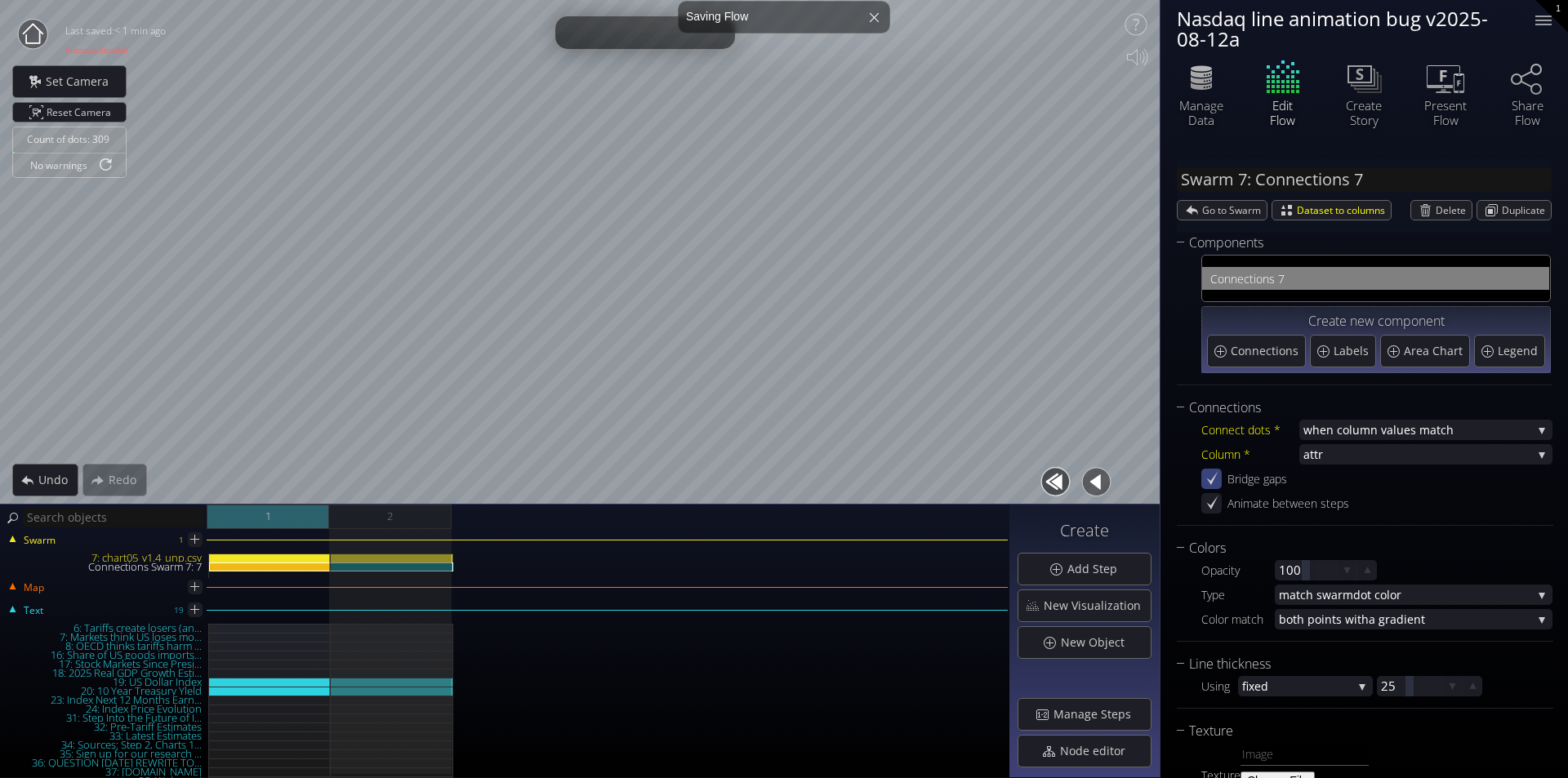
click at [297, 523] on div "1" at bounding box center [267, 516] width 122 height 24
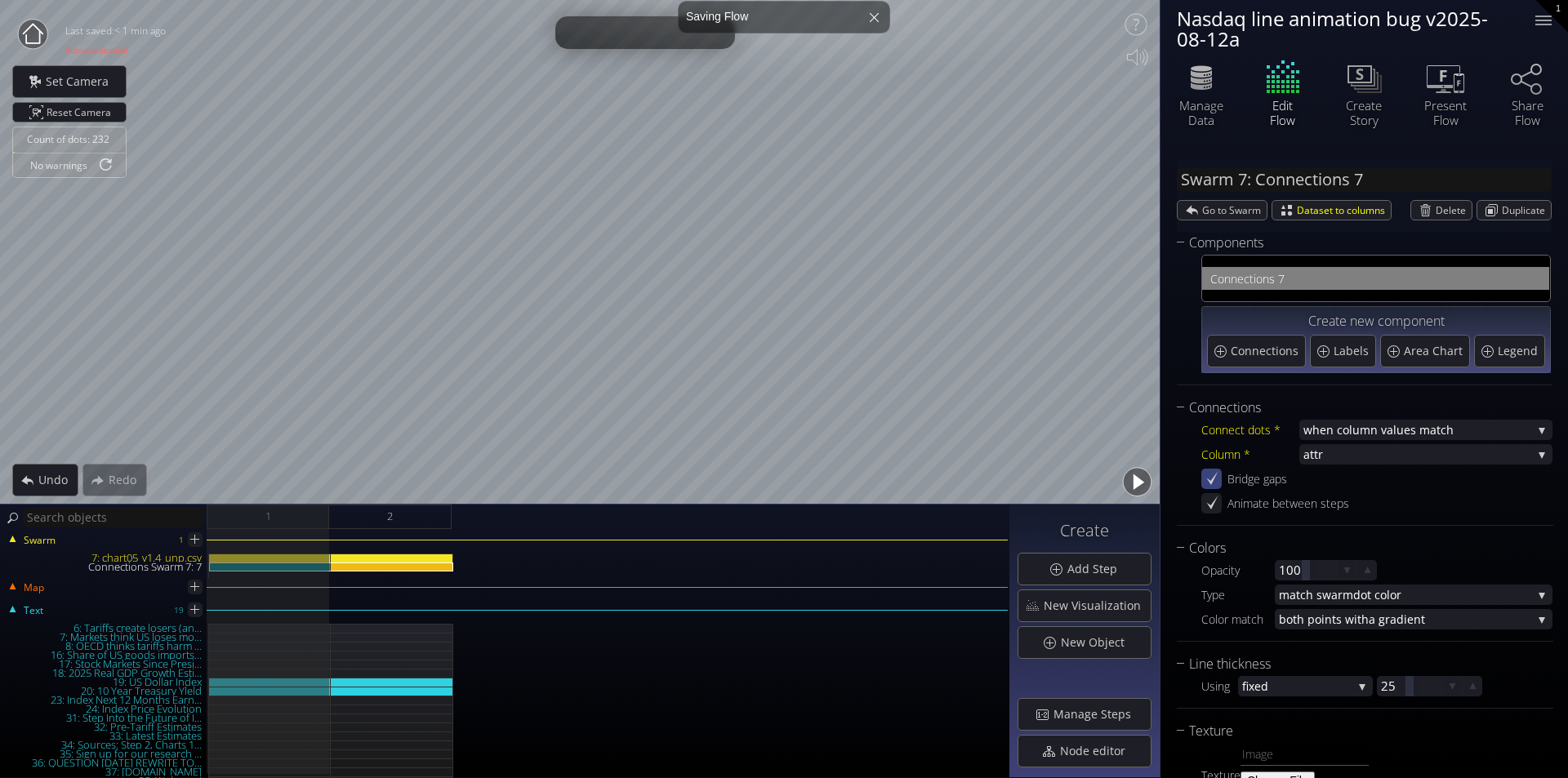
click at [1146, 480] on button "button" at bounding box center [1136, 482] width 37 height 37
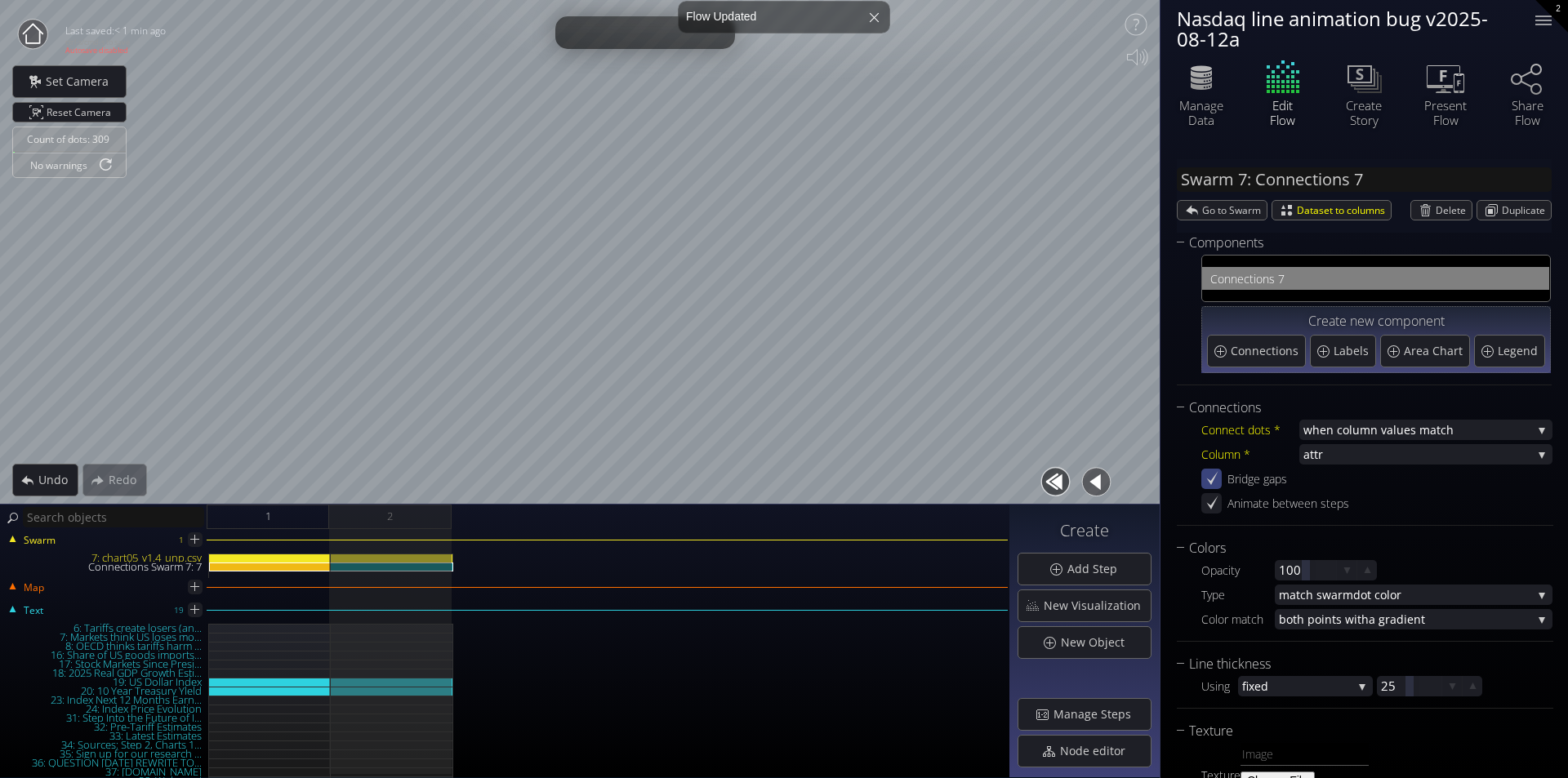
click at [1058, 482] on button "button" at bounding box center [1056, 482] width 37 height 37
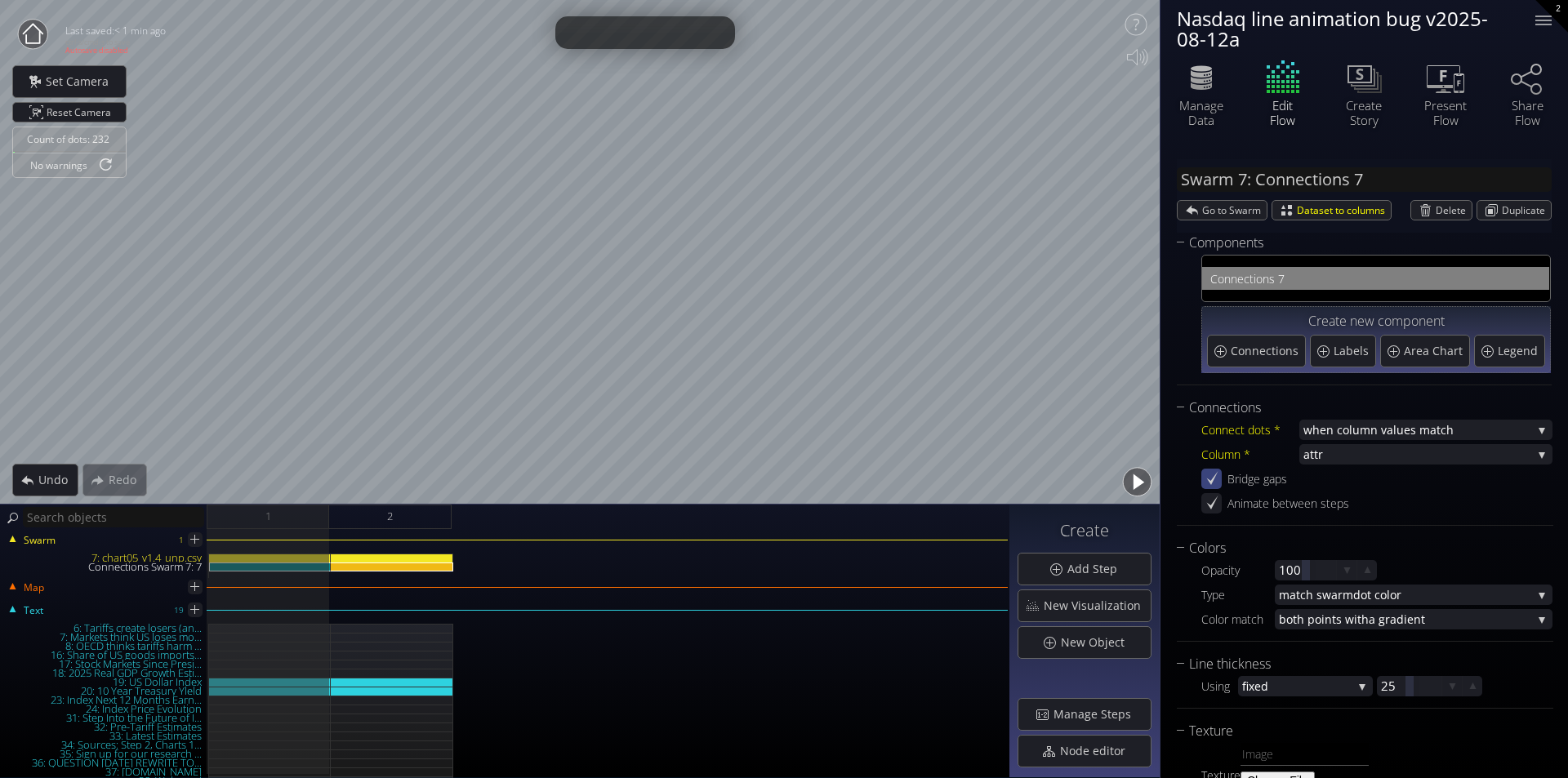
click at [1127, 485] on button "button" at bounding box center [1136, 482] width 37 height 37
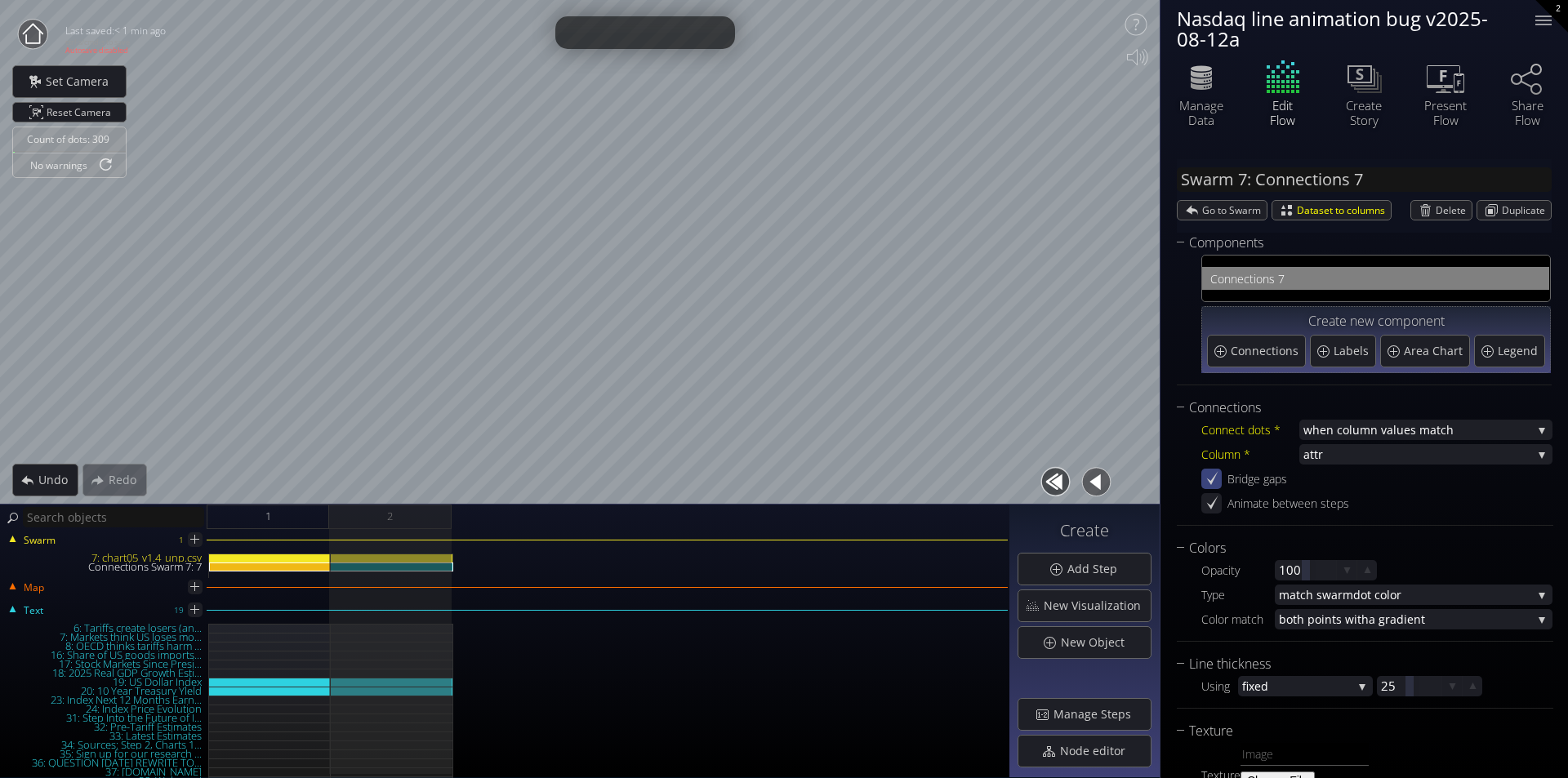
click at [1095, 487] on button "button" at bounding box center [1096, 482] width 37 height 37
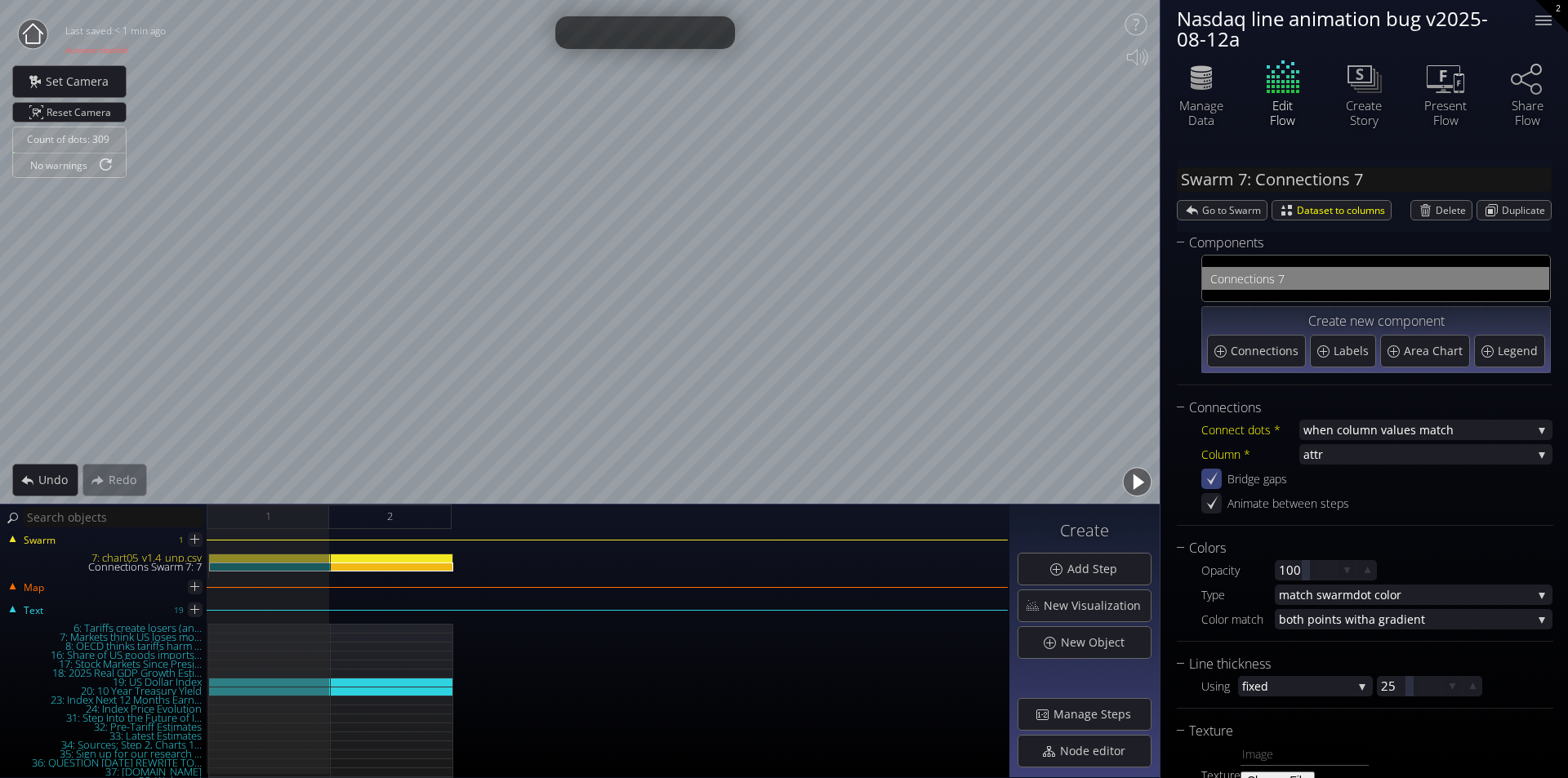
click at [1132, 482] on button "button" at bounding box center [1136, 482] width 37 height 37
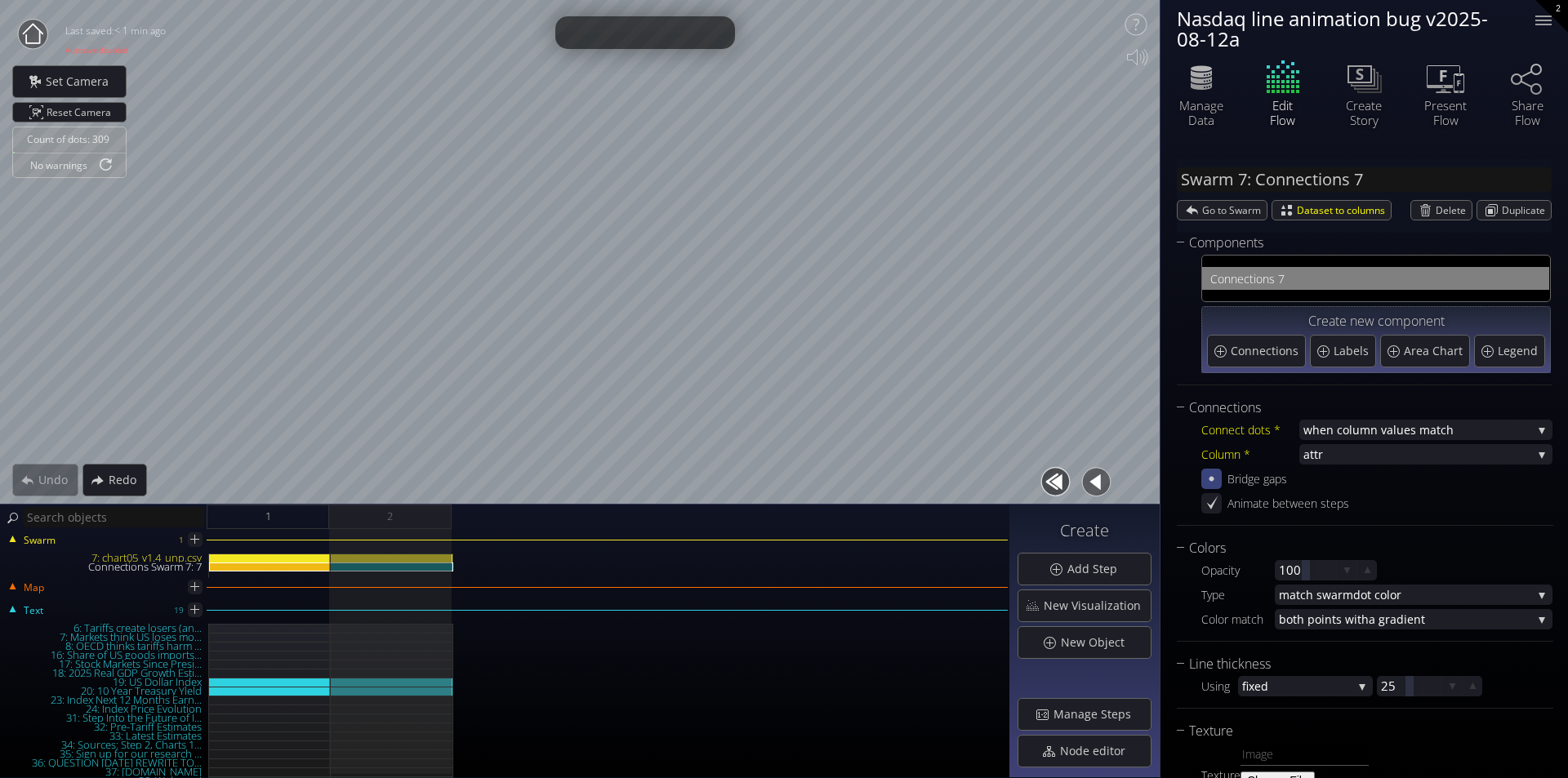
click at [38, 30] on icon at bounding box center [33, 33] width 20 height 20
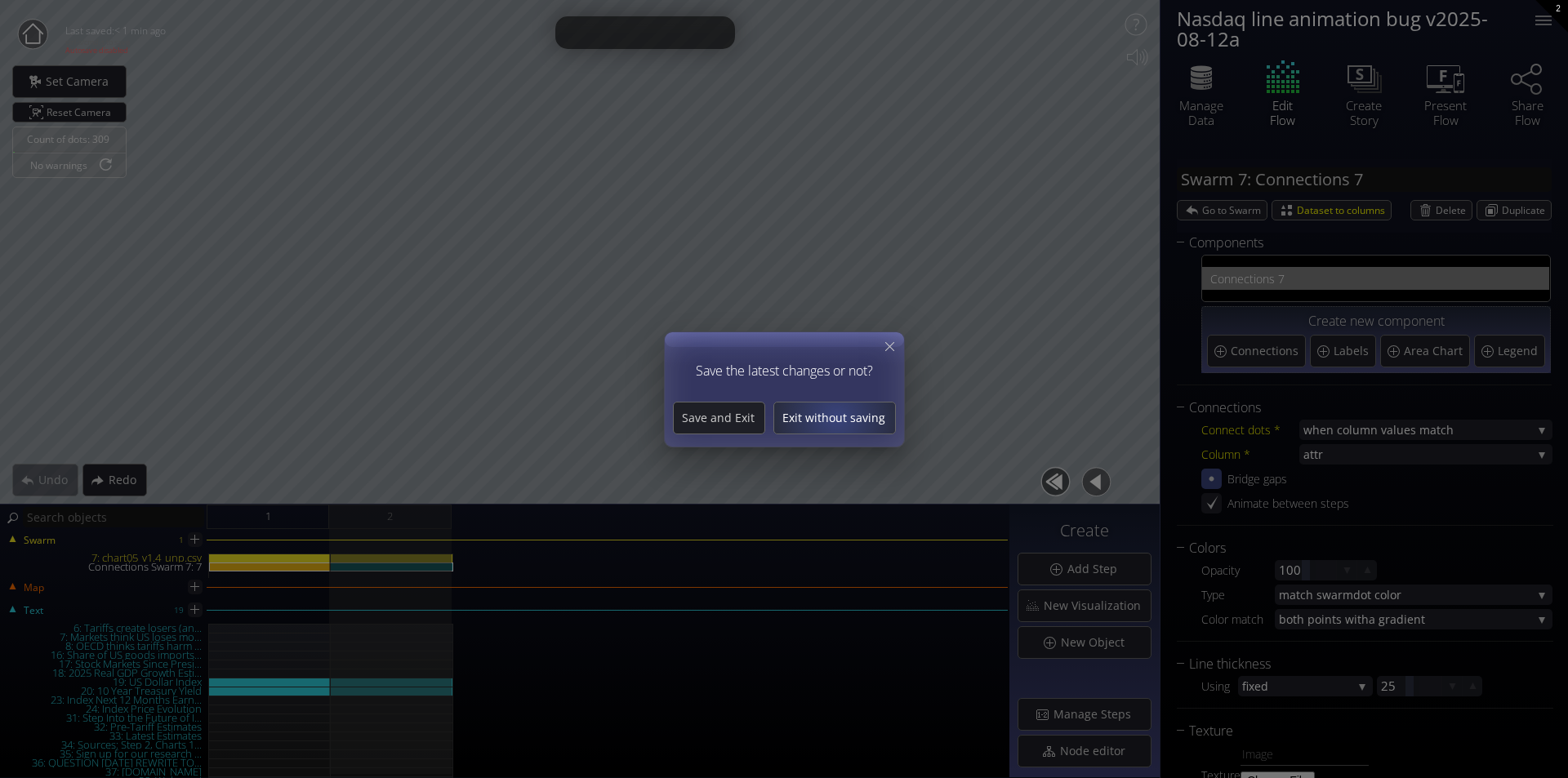
click at [836, 414] on span "Exit without saving" at bounding box center [834, 417] width 121 height 16
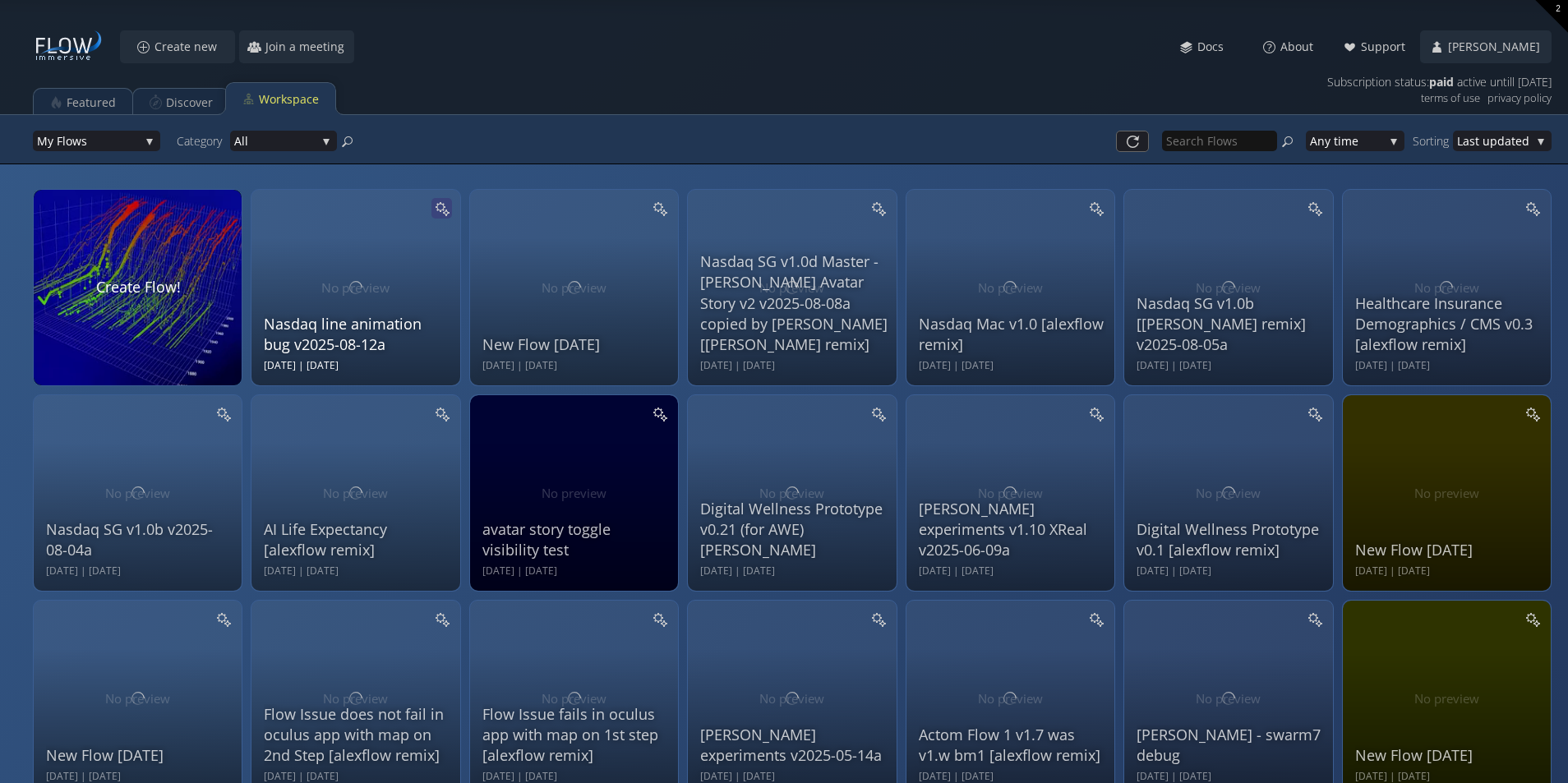
click at [444, 213] on icon at bounding box center [446, 214] width 8 height 8
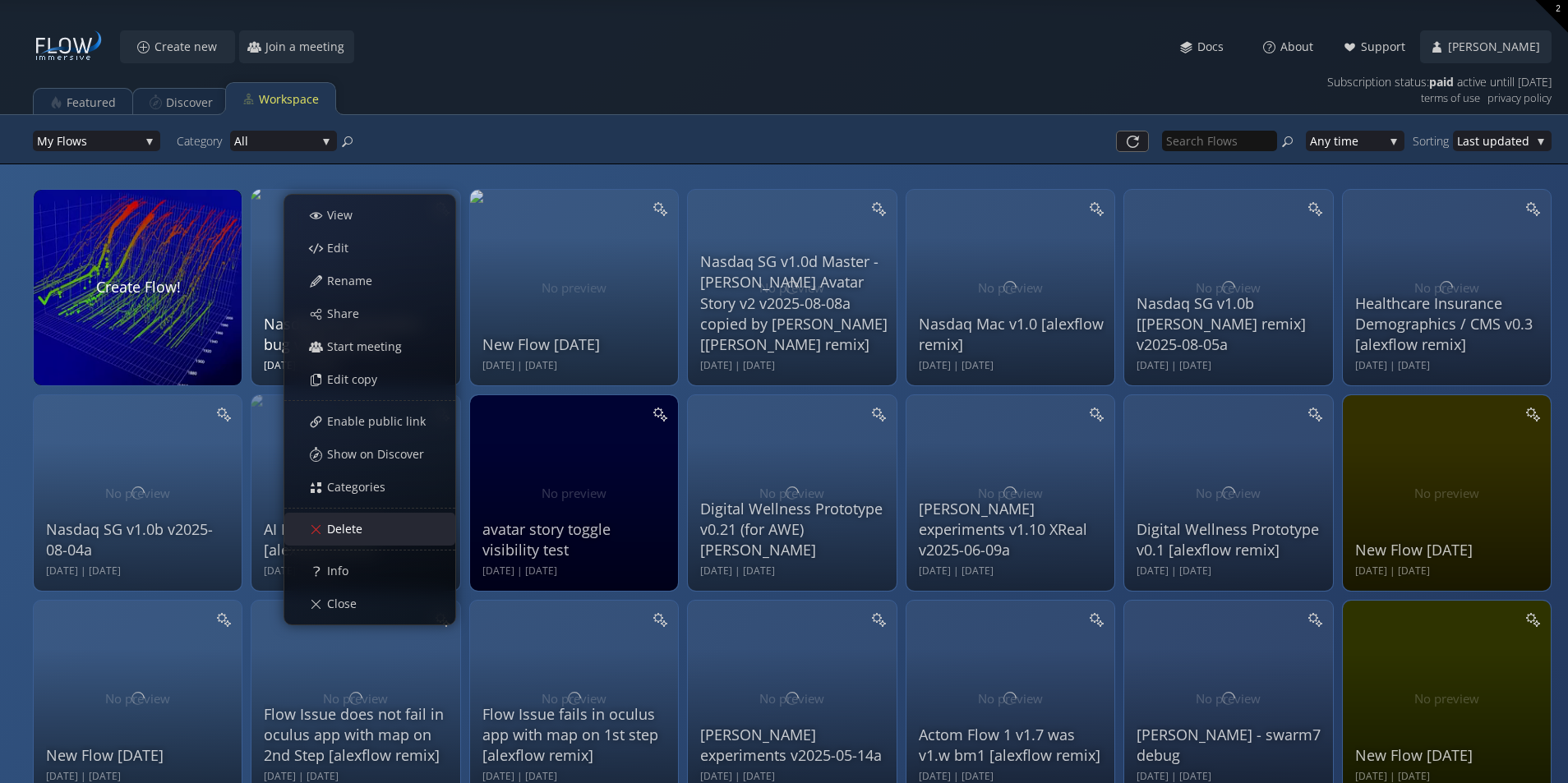
click at [398, 523] on div "Delete" at bounding box center [378, 529] width 153 height 31
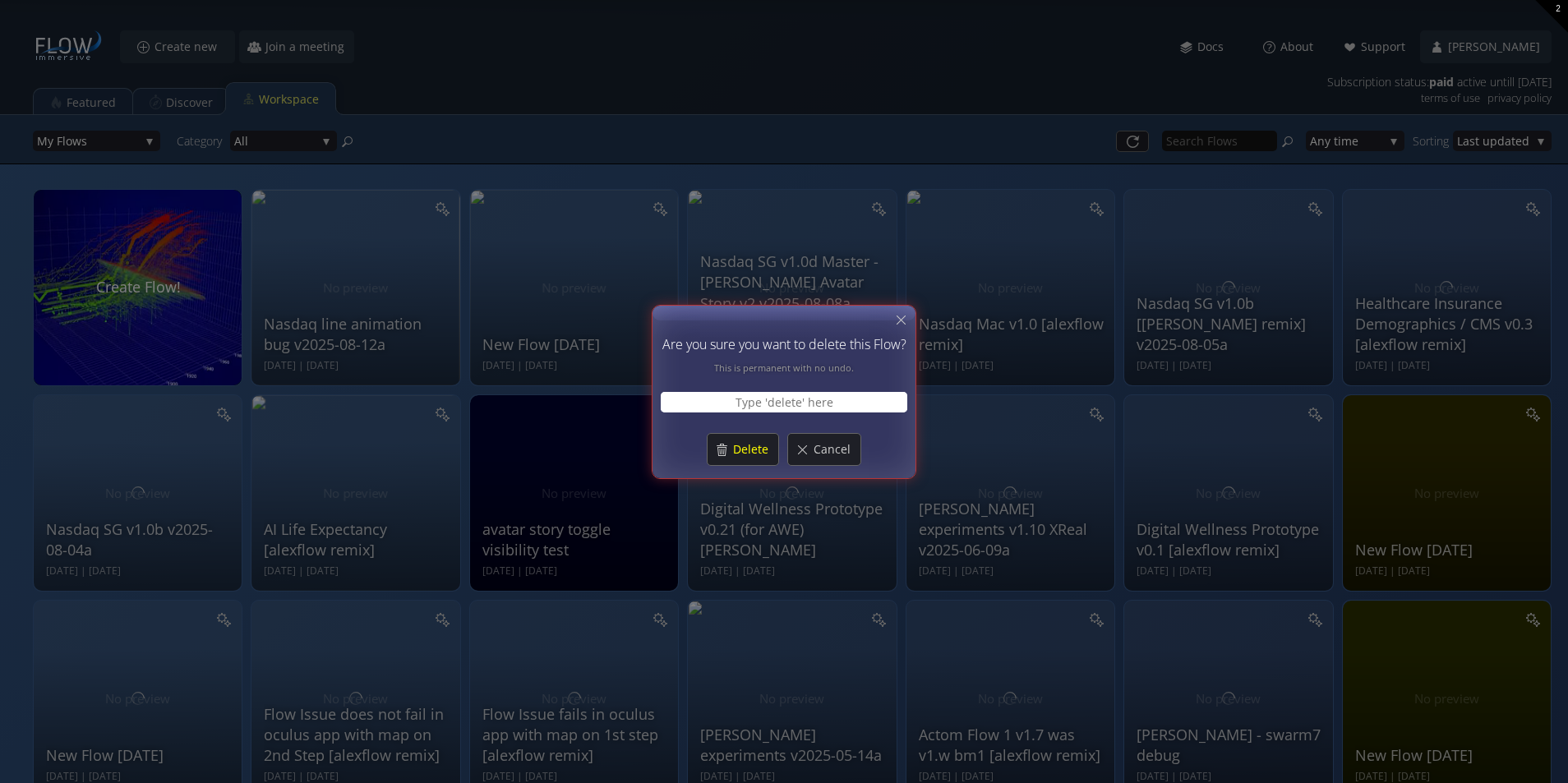
click at [827, 405] on input "text" at bounding box center [784, 402] width 247 height 20
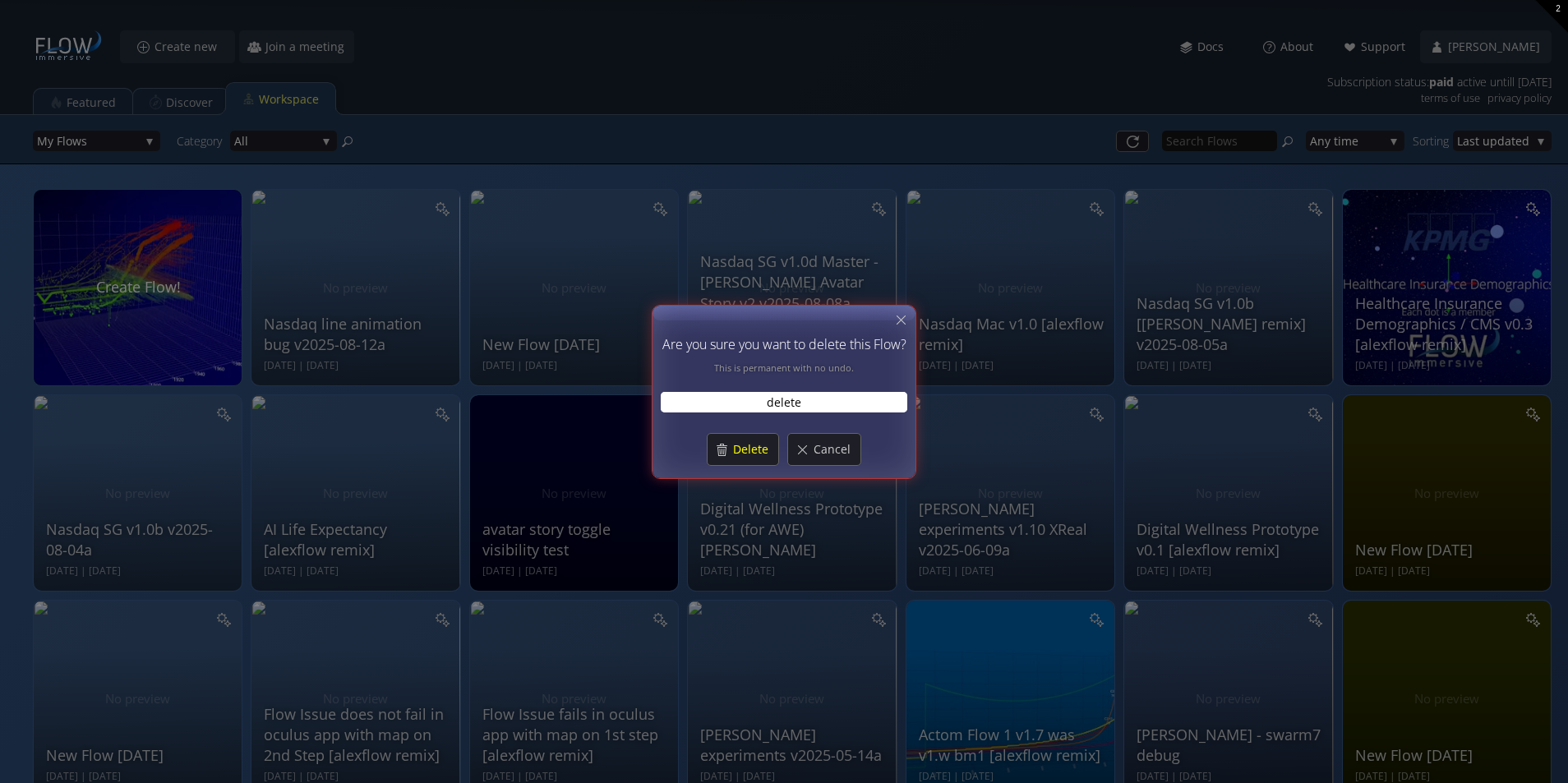
type input "delete"
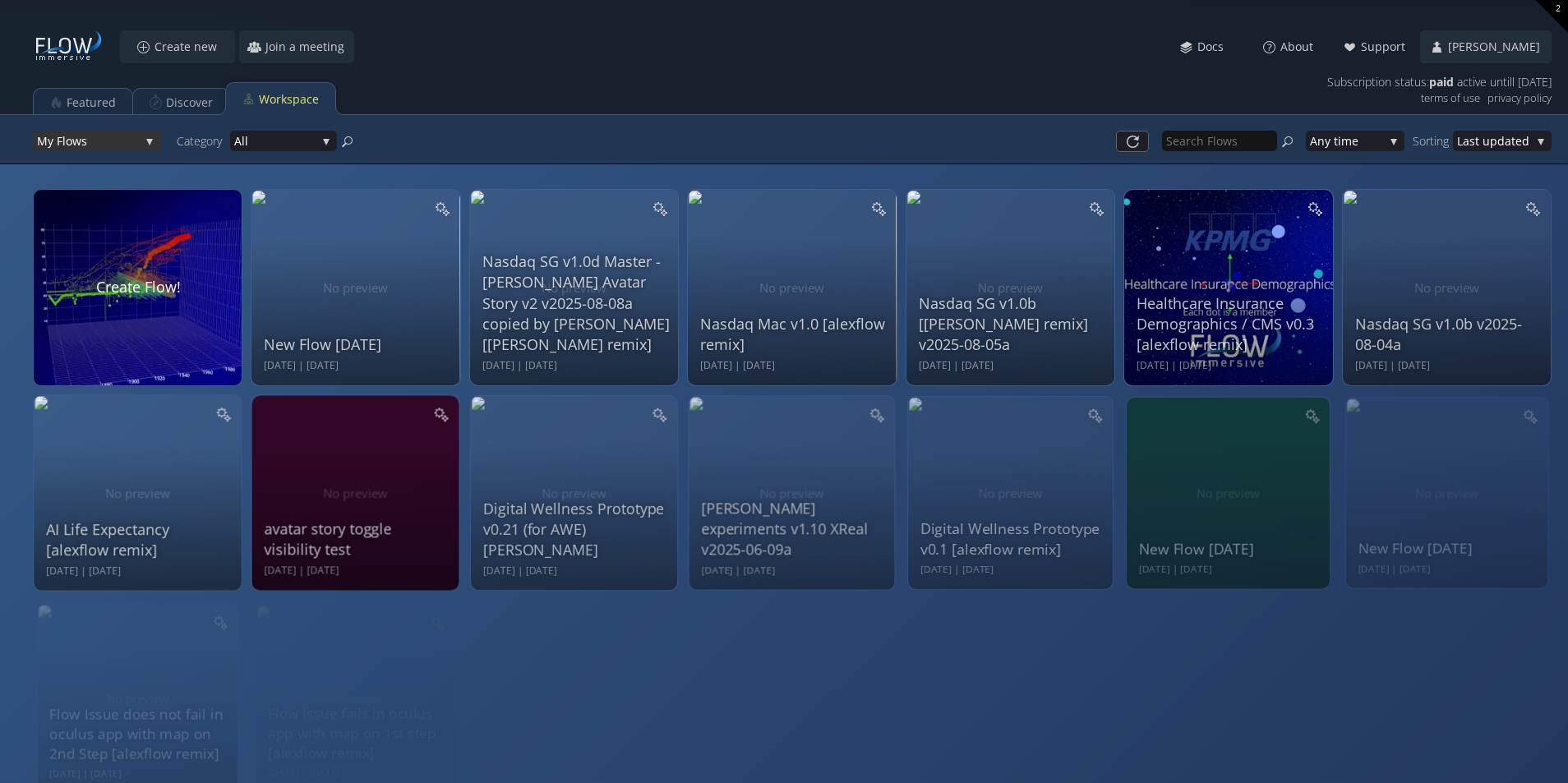
click at [128, 144] on span "ws" at bounding box center [106, 140] width 68 height 20
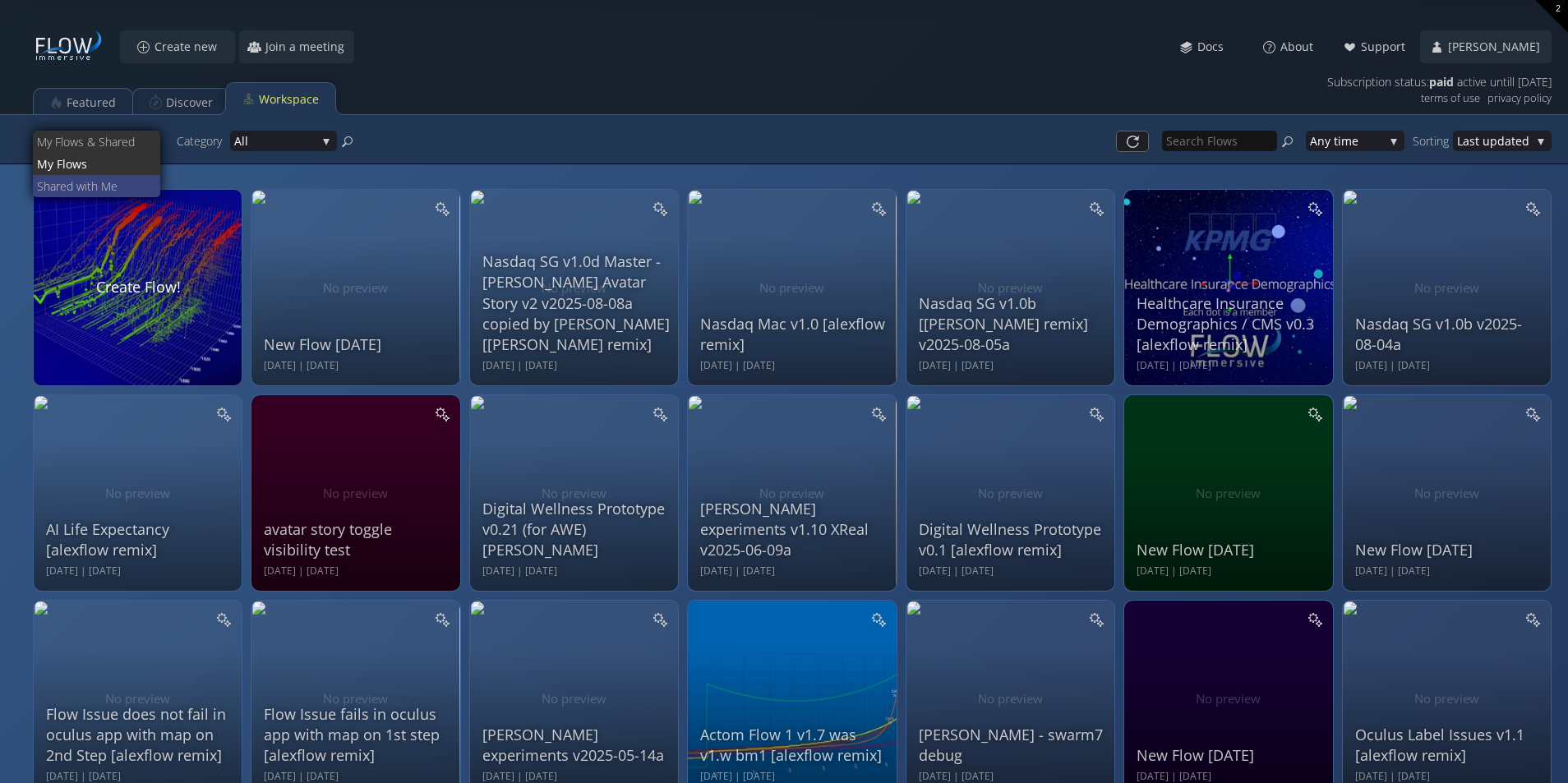
click at [122, 188] on span "ed with Me" at bounding box center [104, 186] width 88 height 22
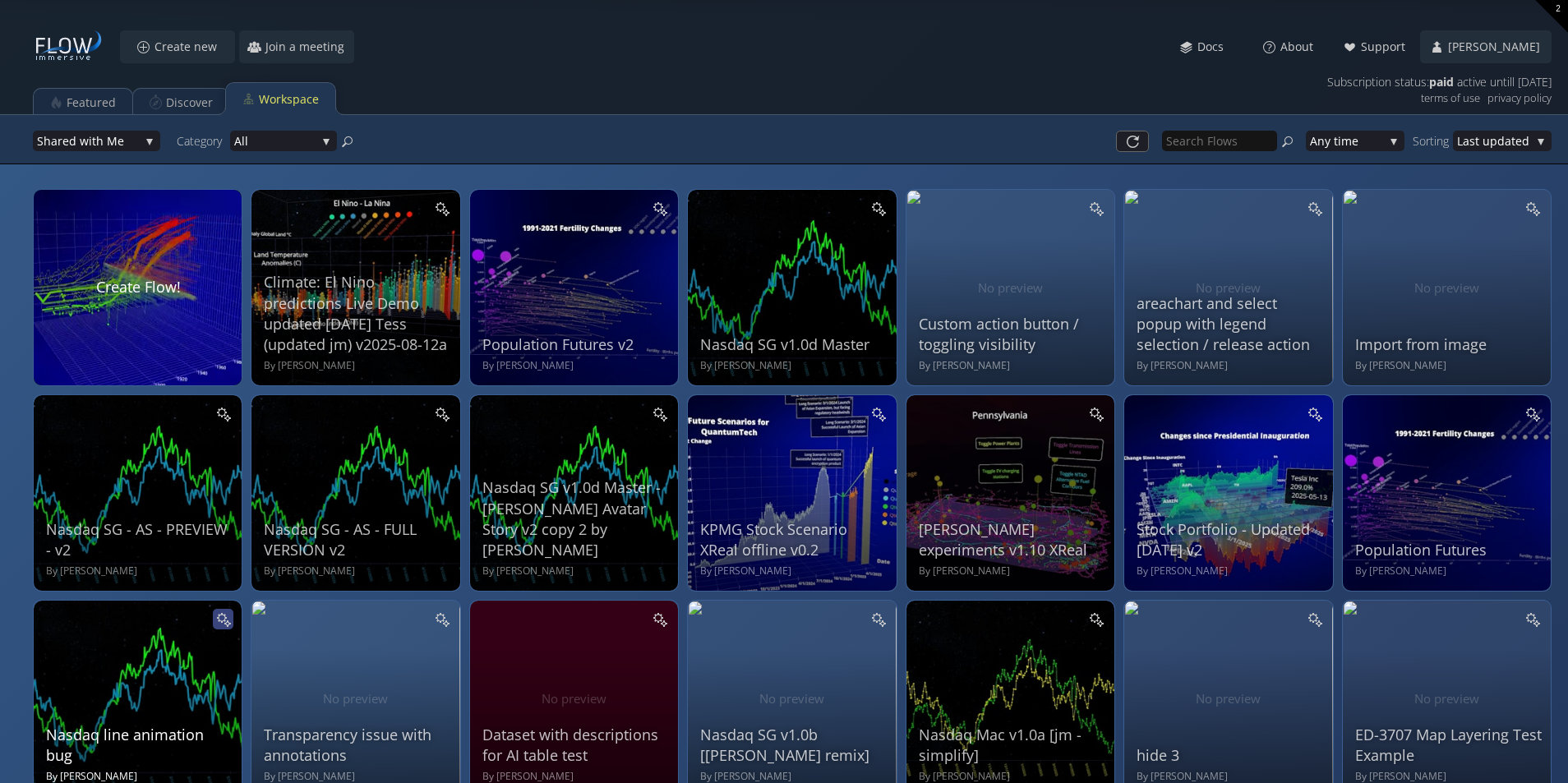
click at [220, 620] on icon at bounding box center [222, 618] width 11 height 11
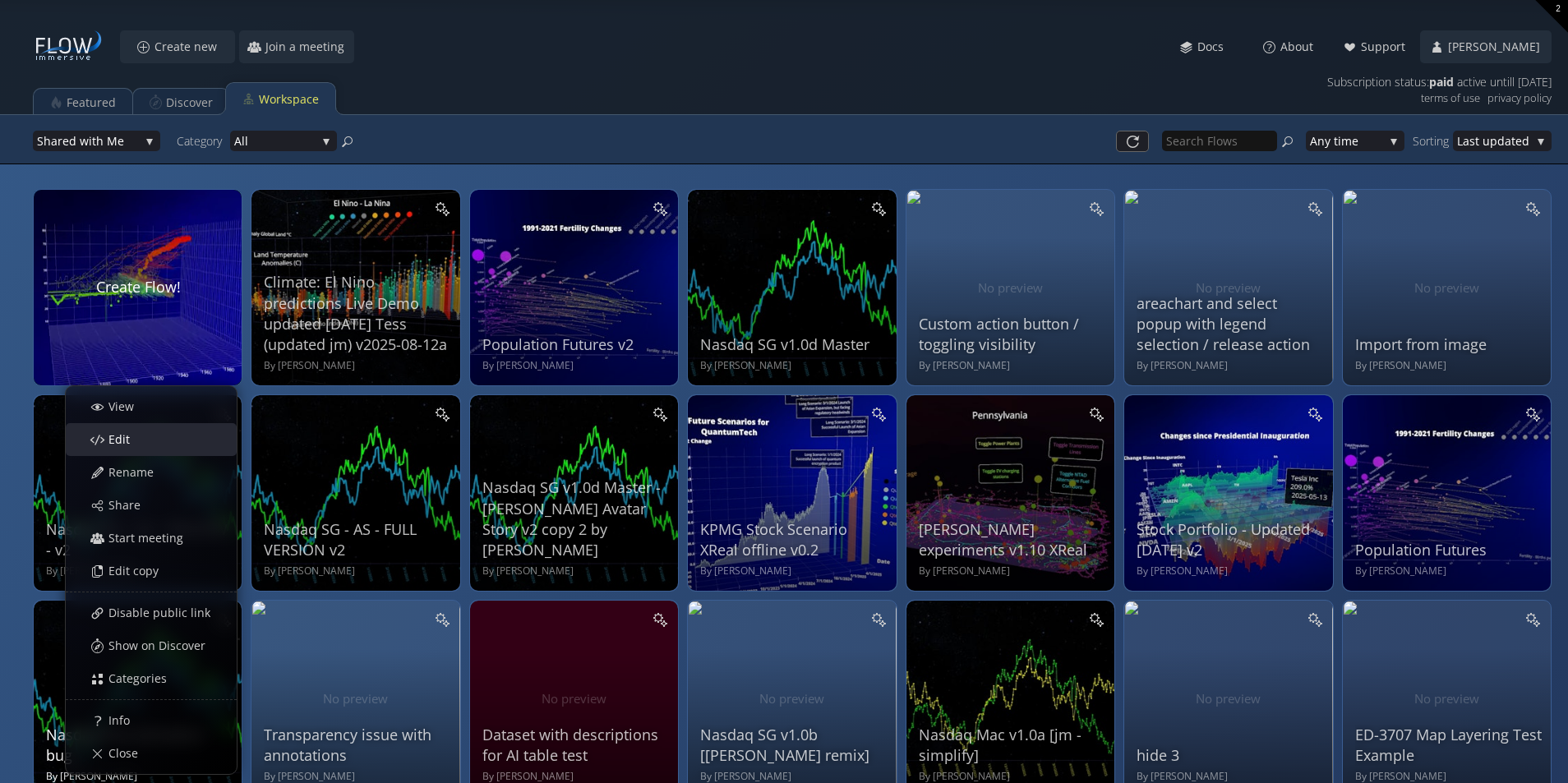
click at [161, 434] on div "Edit" at bounding box center [160, 439] width 153 height 31
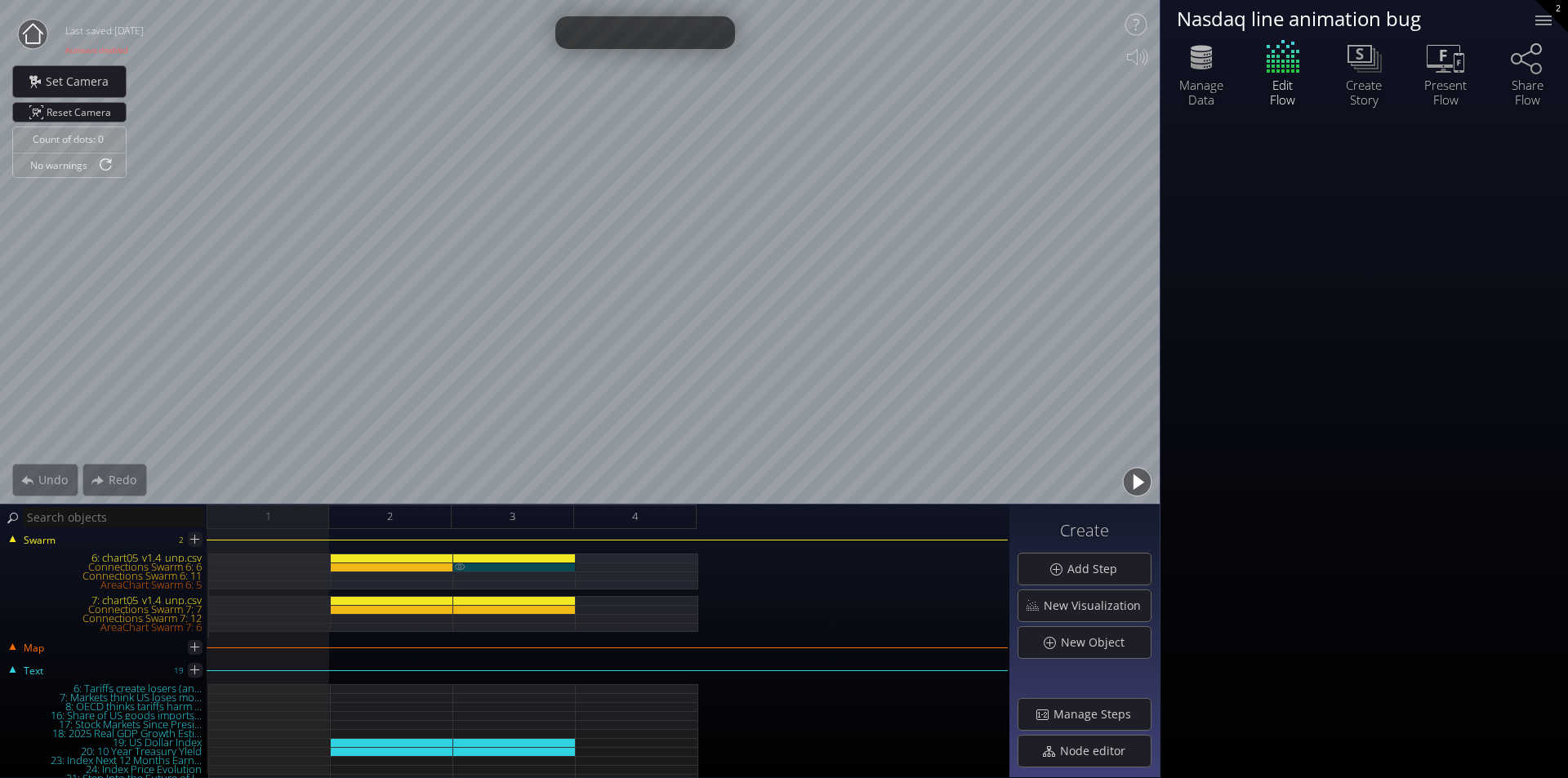
click at [521, 564] on div "Connections Swarm 6: 6" at bounding box center [513, 566] width 122 height 9
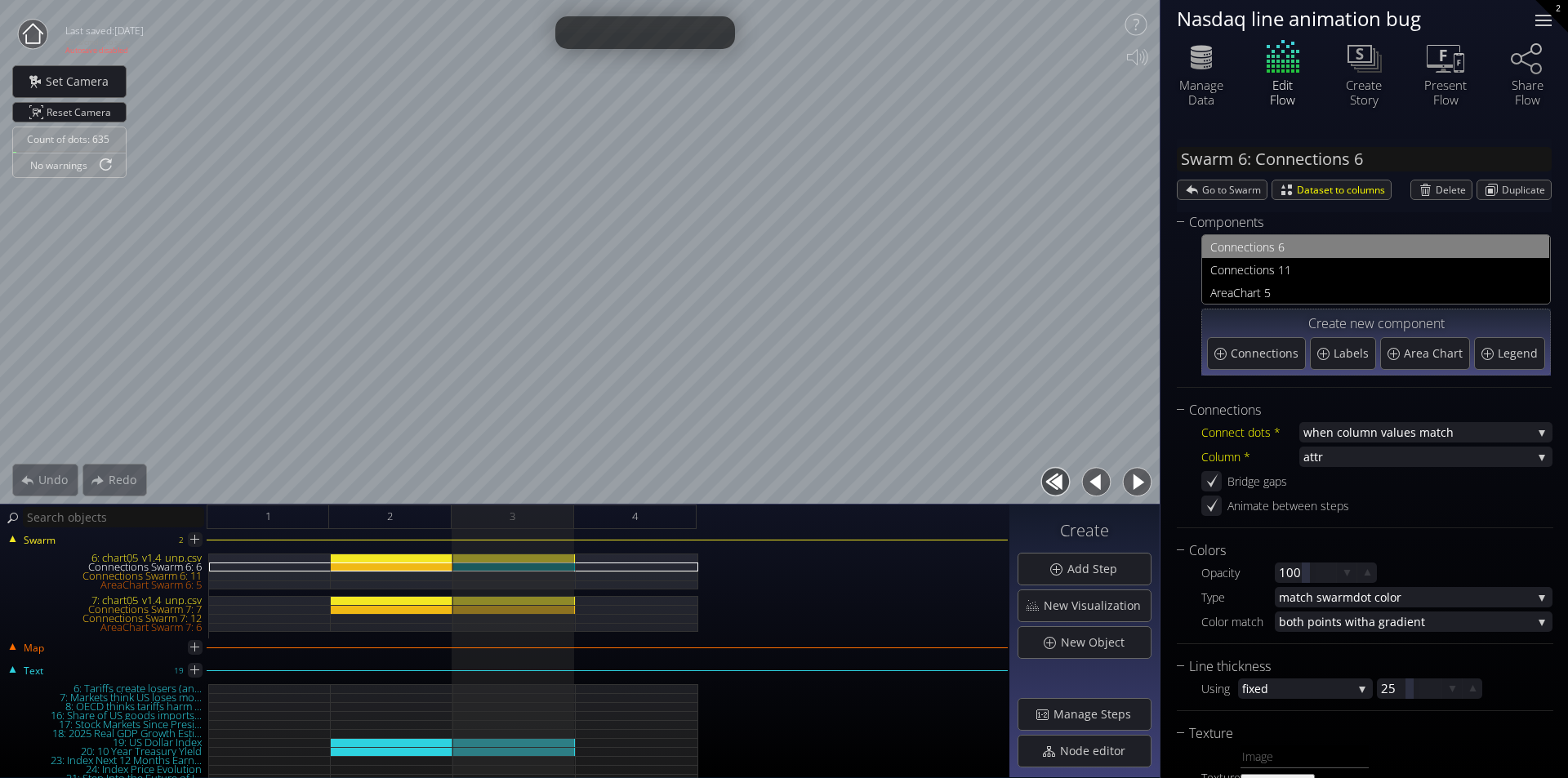
click at [1538, 13] on div at bounding box center [1543, 20] width 33 height 33
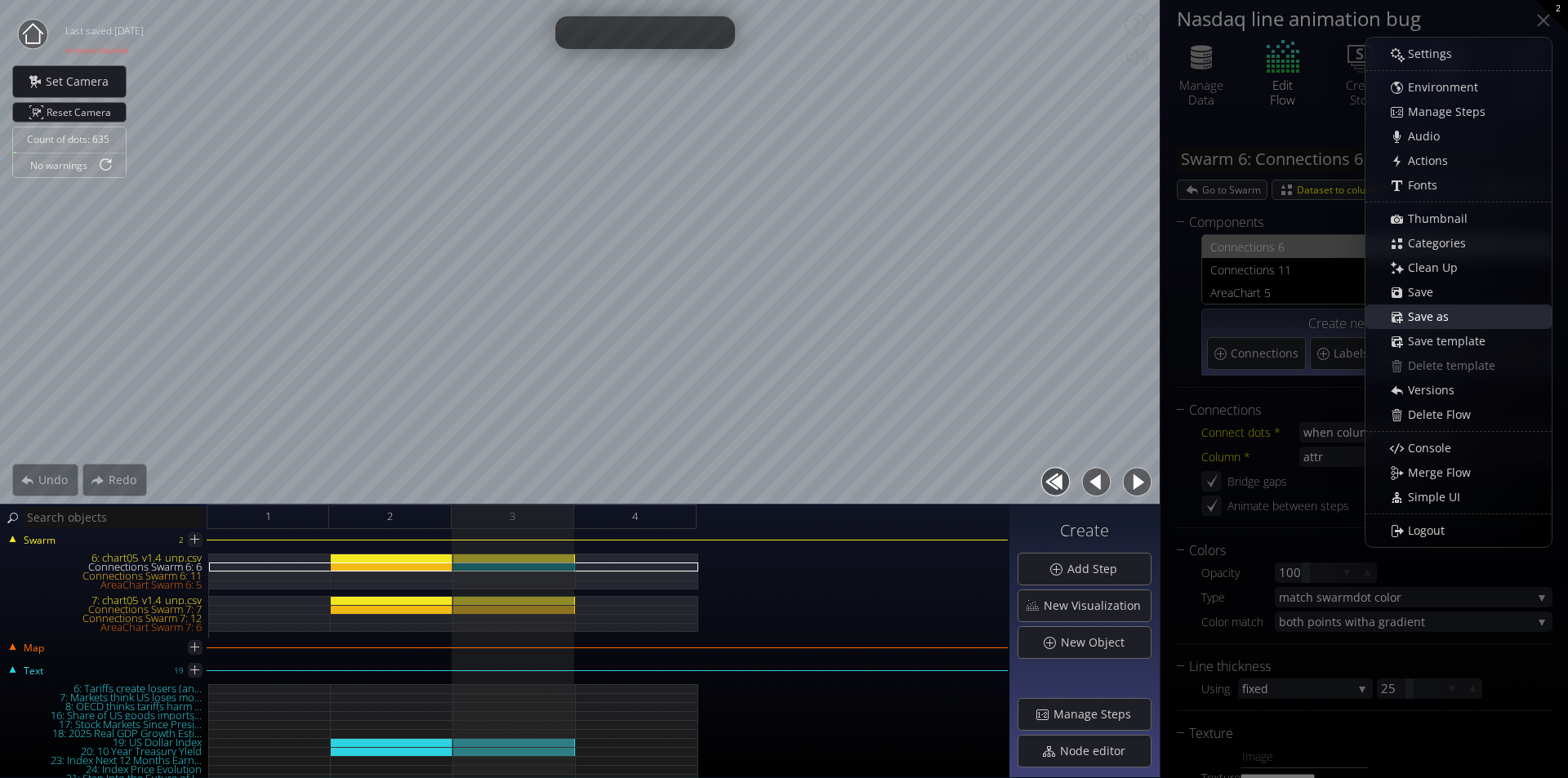
click at [1434, 322] on span "Save as" at bounding box center [1432, 316] width 52 height 16
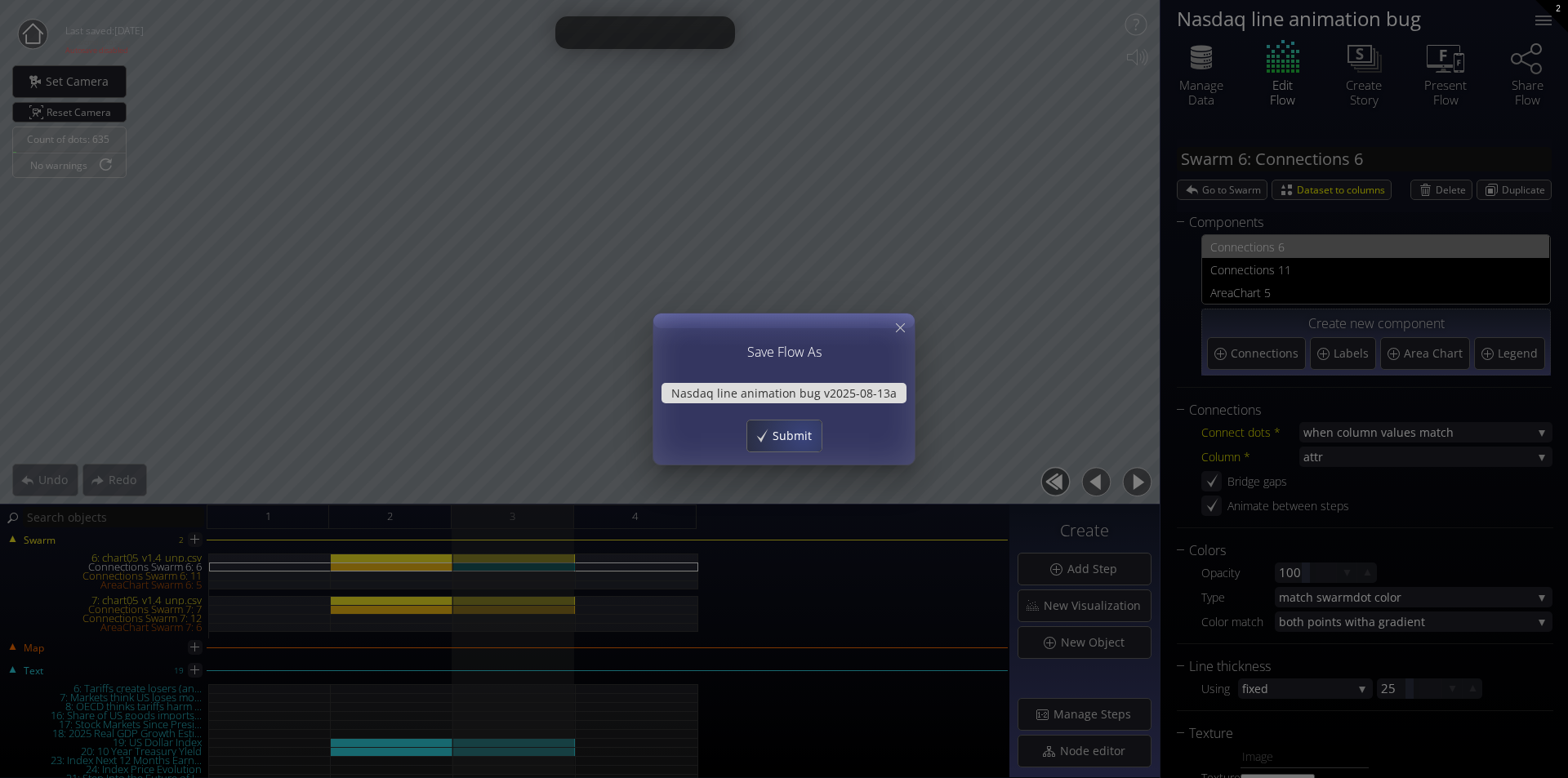
click at [803, 436] on span "Submit" at bounding box center [797, 436] width 50 height 16
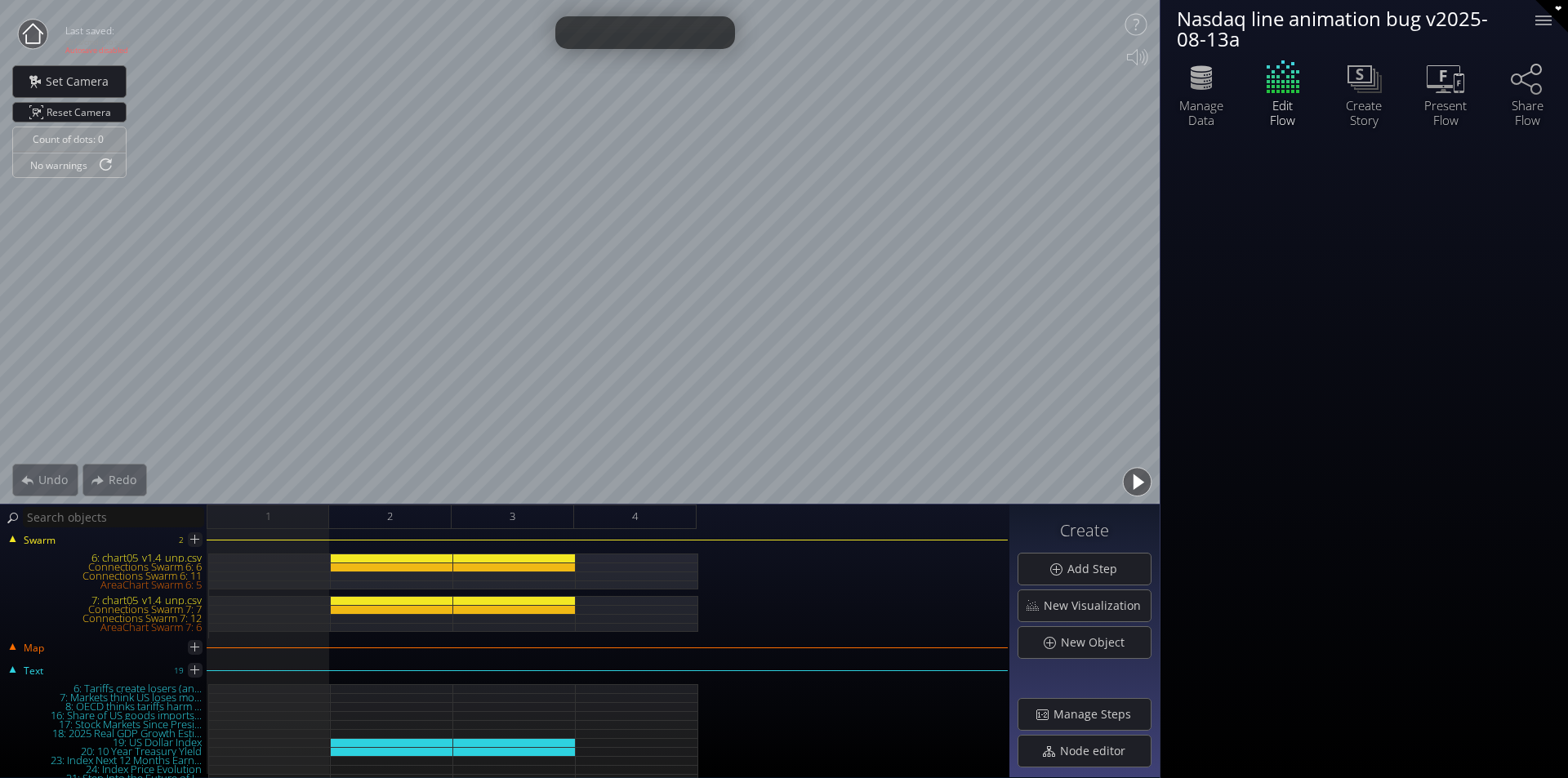
click at [1126, 484] on button "button" at bounding box center [1136, 482] width 37 height 37
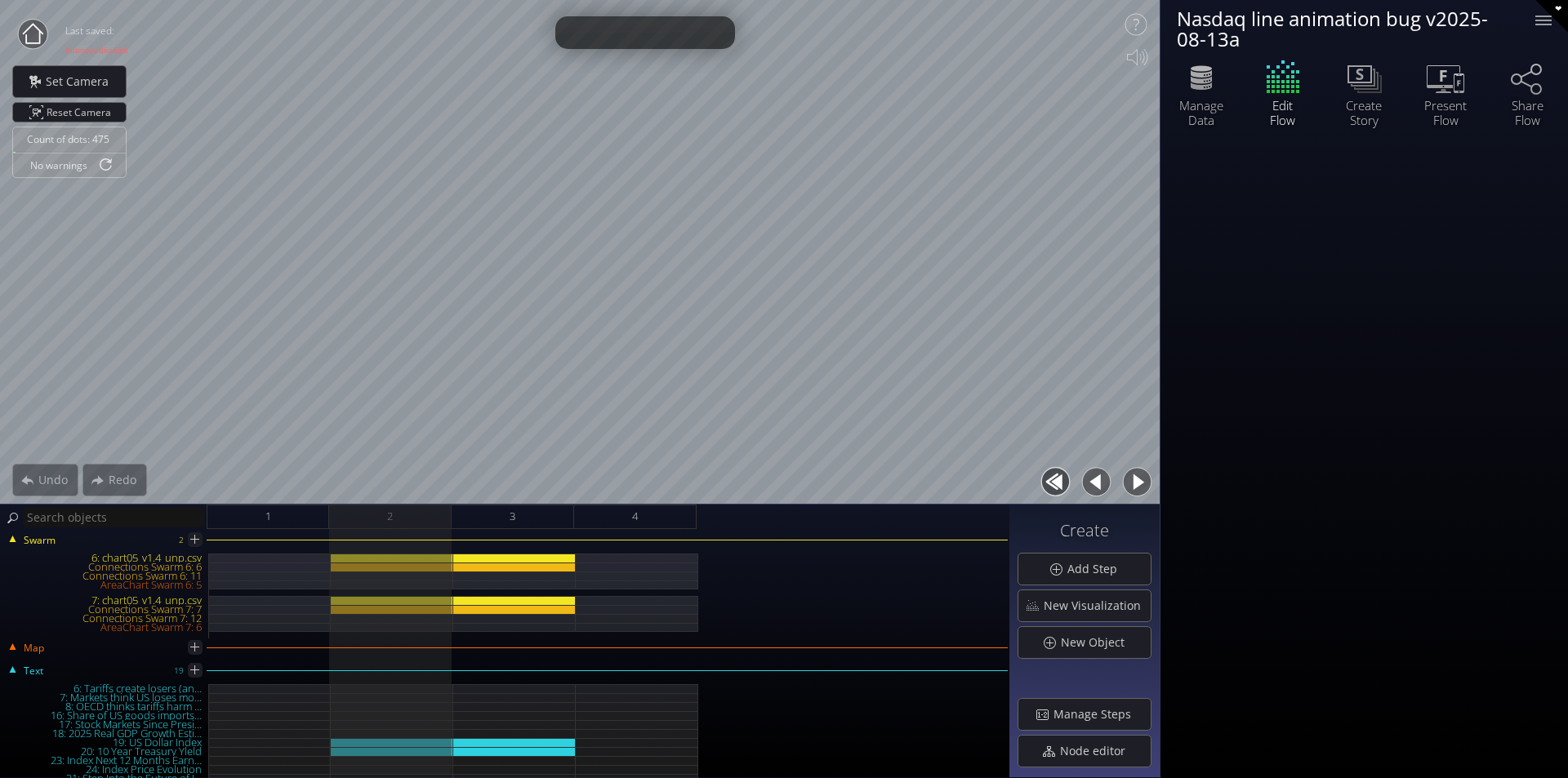
click at [1128, 483] on button "button" at bounding box center [1136, 482] width 37 height 37
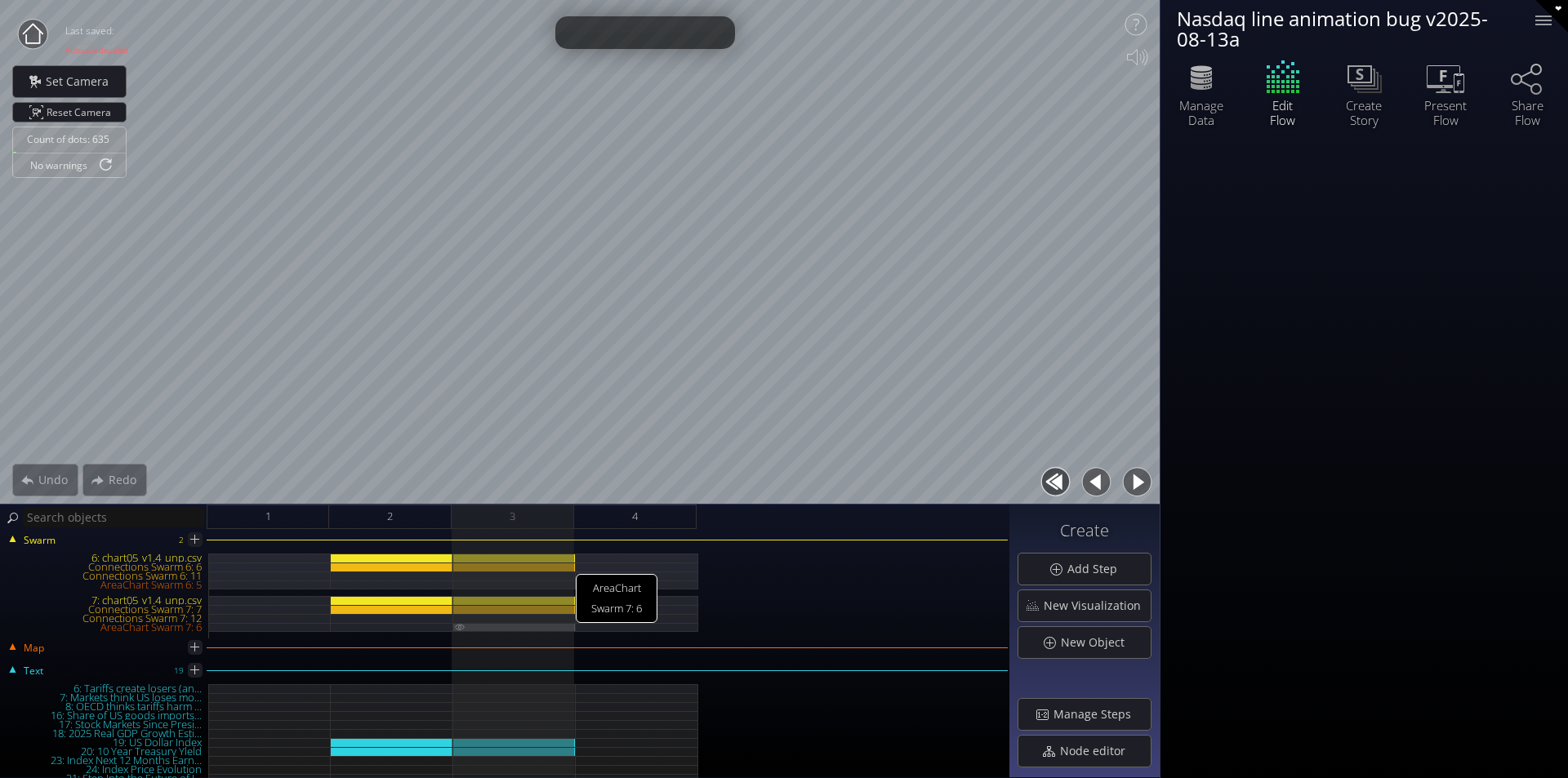
click at [494, 626] on div "AreaChart Swarm 7: 6" at bounding box center [513, 627] width 122 height 9
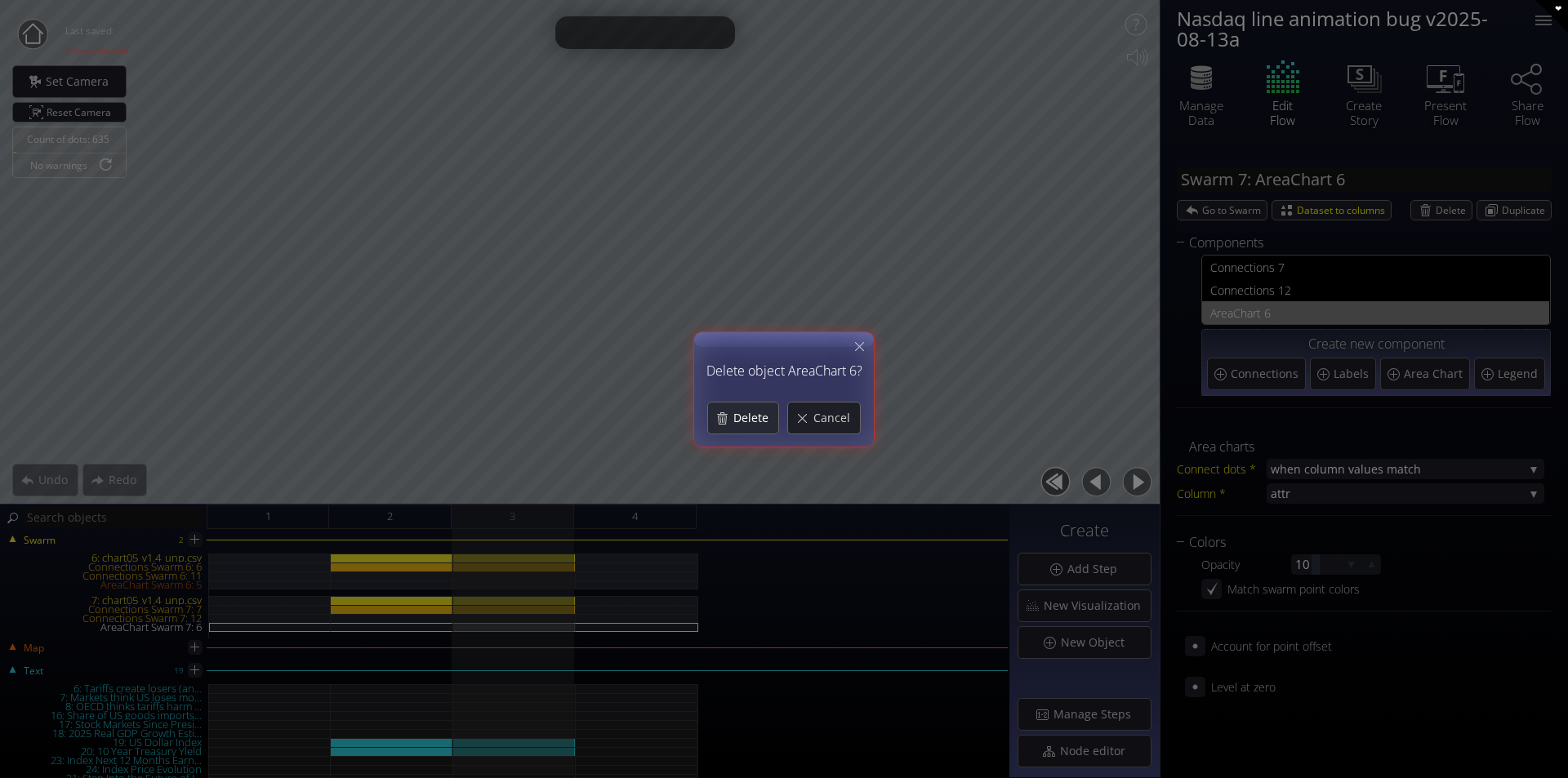
click at [756, 425] on span "Delete" at bounding box center [756, 417] width 46 height 16
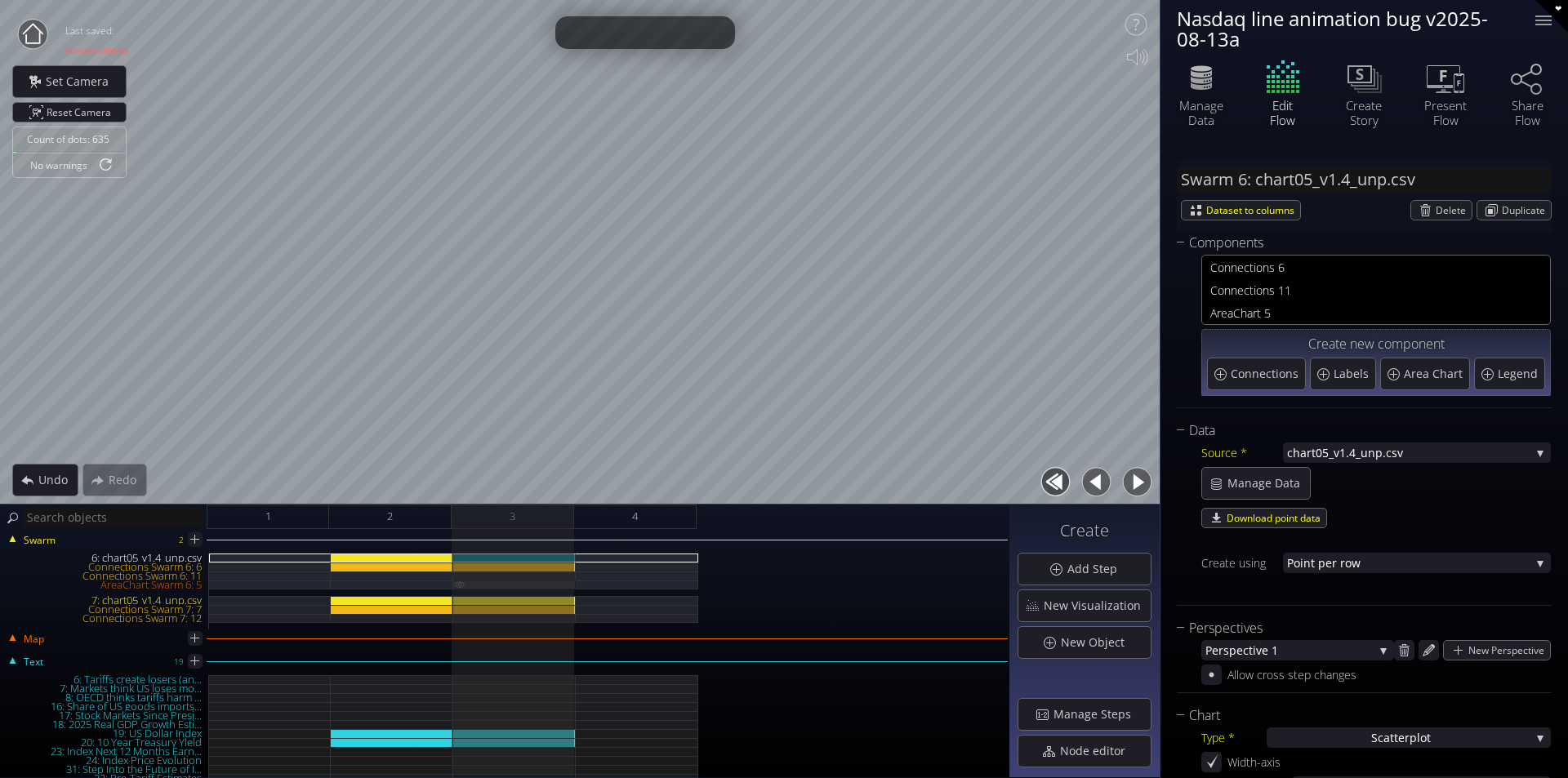
click at [535, 587] on div "AreaChart Swarm 6: 5" at bounding box center [513, 585] width 122 height 9
type input "Swarm 6: AreaChart 5"
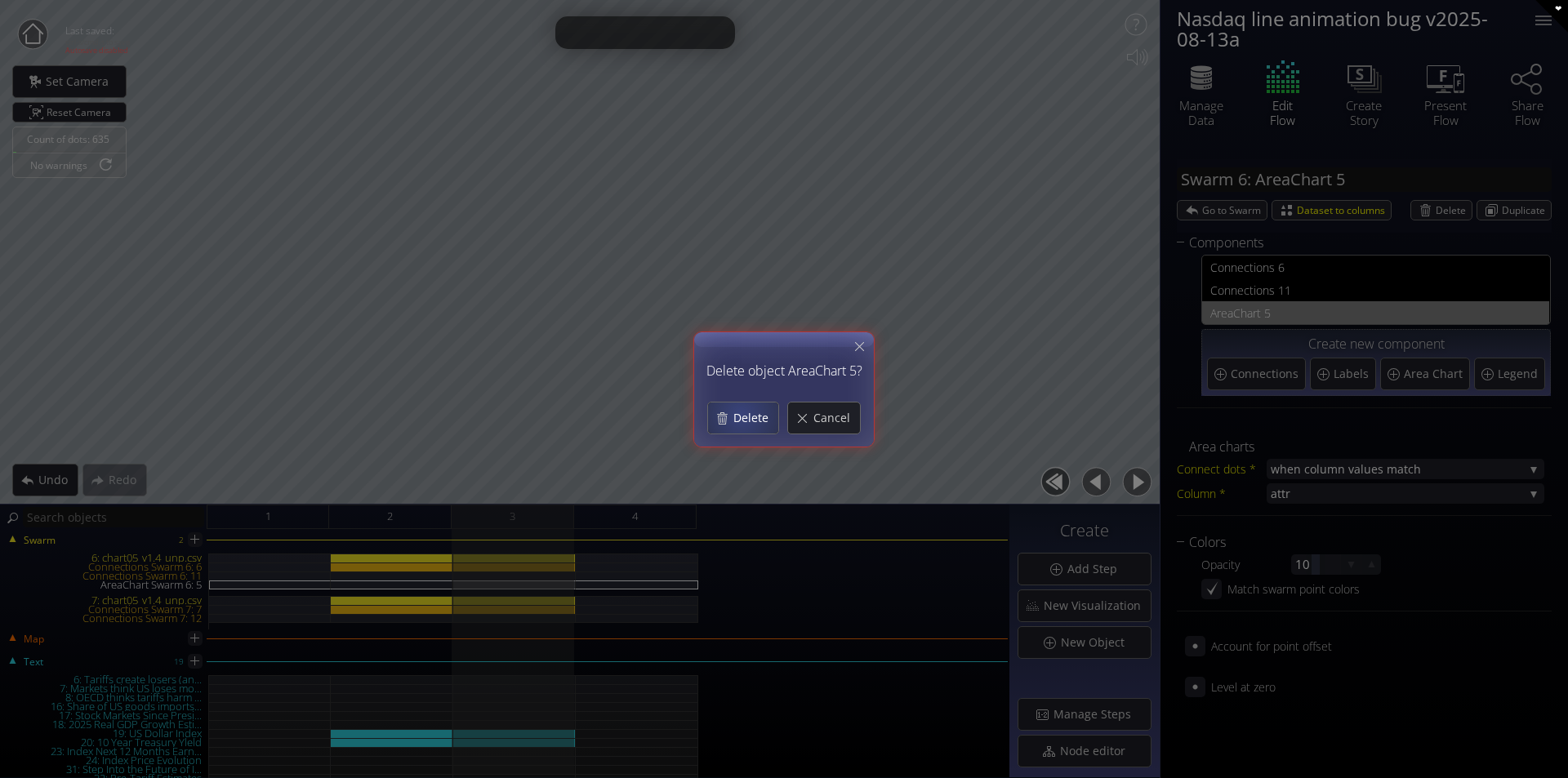
click at [741, 415] on span "Delete" at bounding box center [756, 417] width 46 height 16
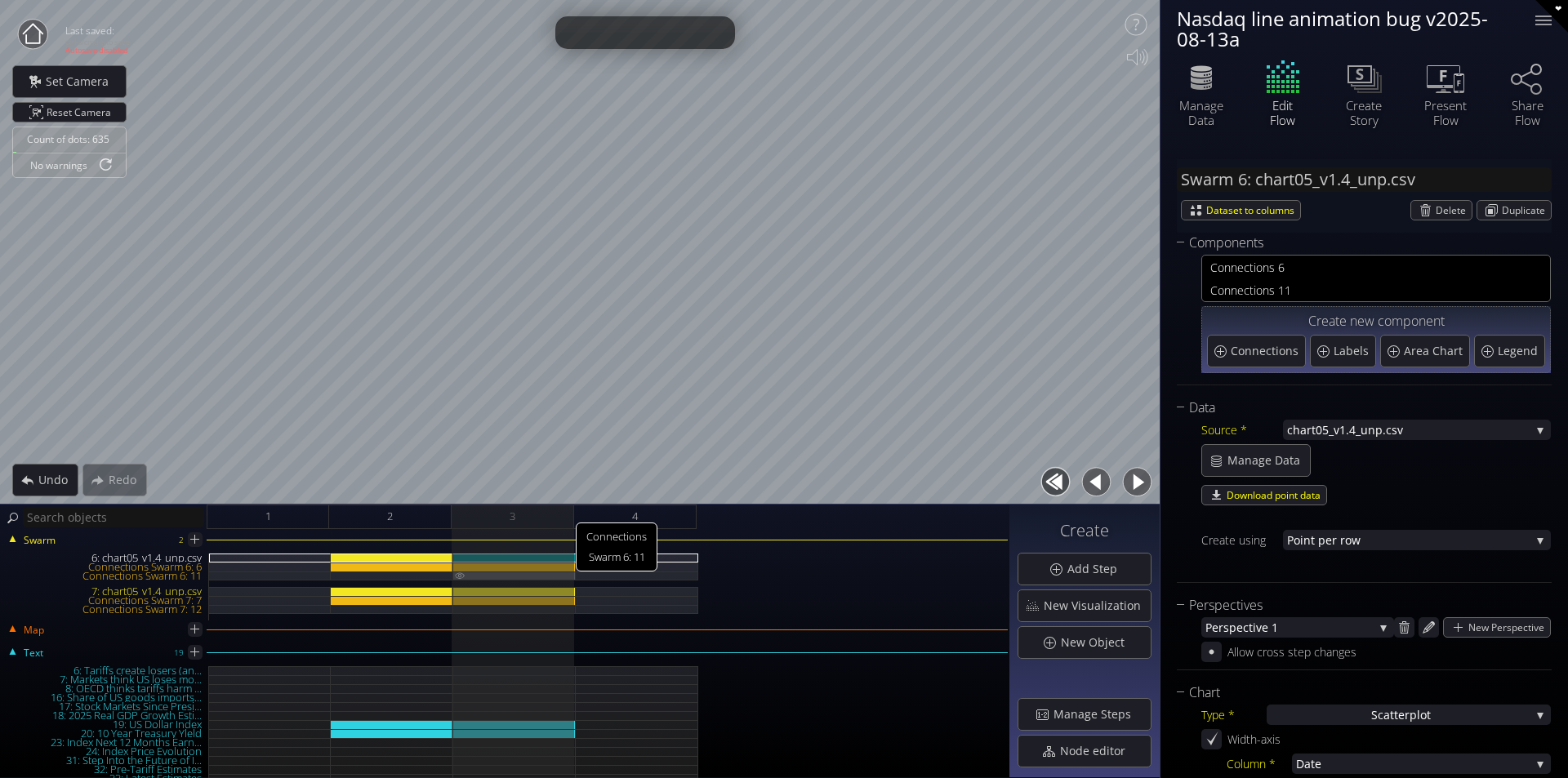
click at [461, 577] on img at bounding box center [460, 575] width 13 height 8
type input "Swarm 6: Connections 11"
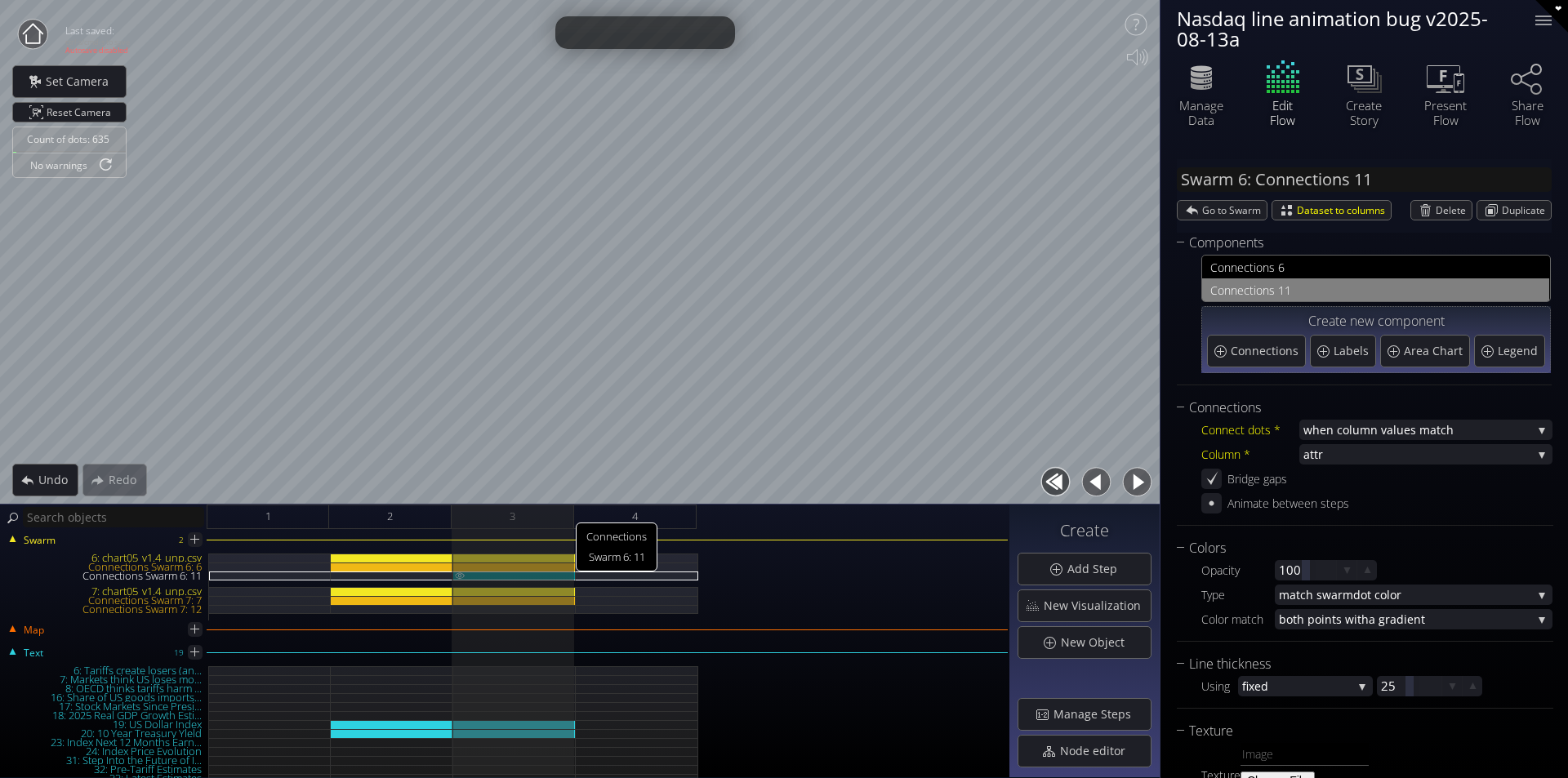
click at [458, 577] on img at bounding box center [460, 575] width 13 height 8
click at [458, 576] on img at bounding box center [460, 575] width 13 height 8
click at [497, 578] on div "Connections Swarm 6: 11" at bounding box center [513, 575] width 122 height 9
click at [534, 578] on div "Connections Swarm 6: 11" at bounding box center [513, 575] width 122 height 9
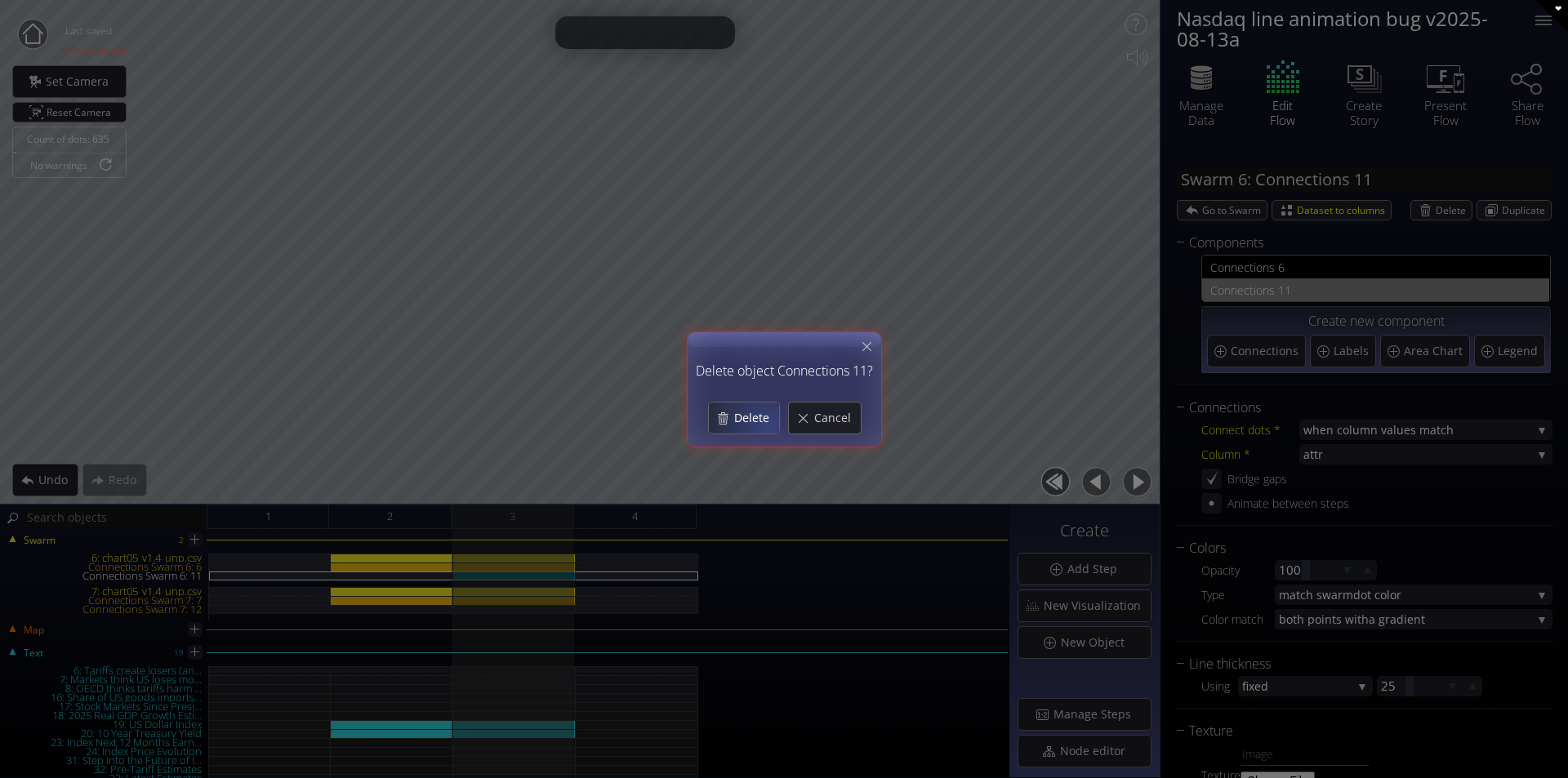
click at [759, 415] on span "Delete" at bounding box center [756, 417] width 46 height 16
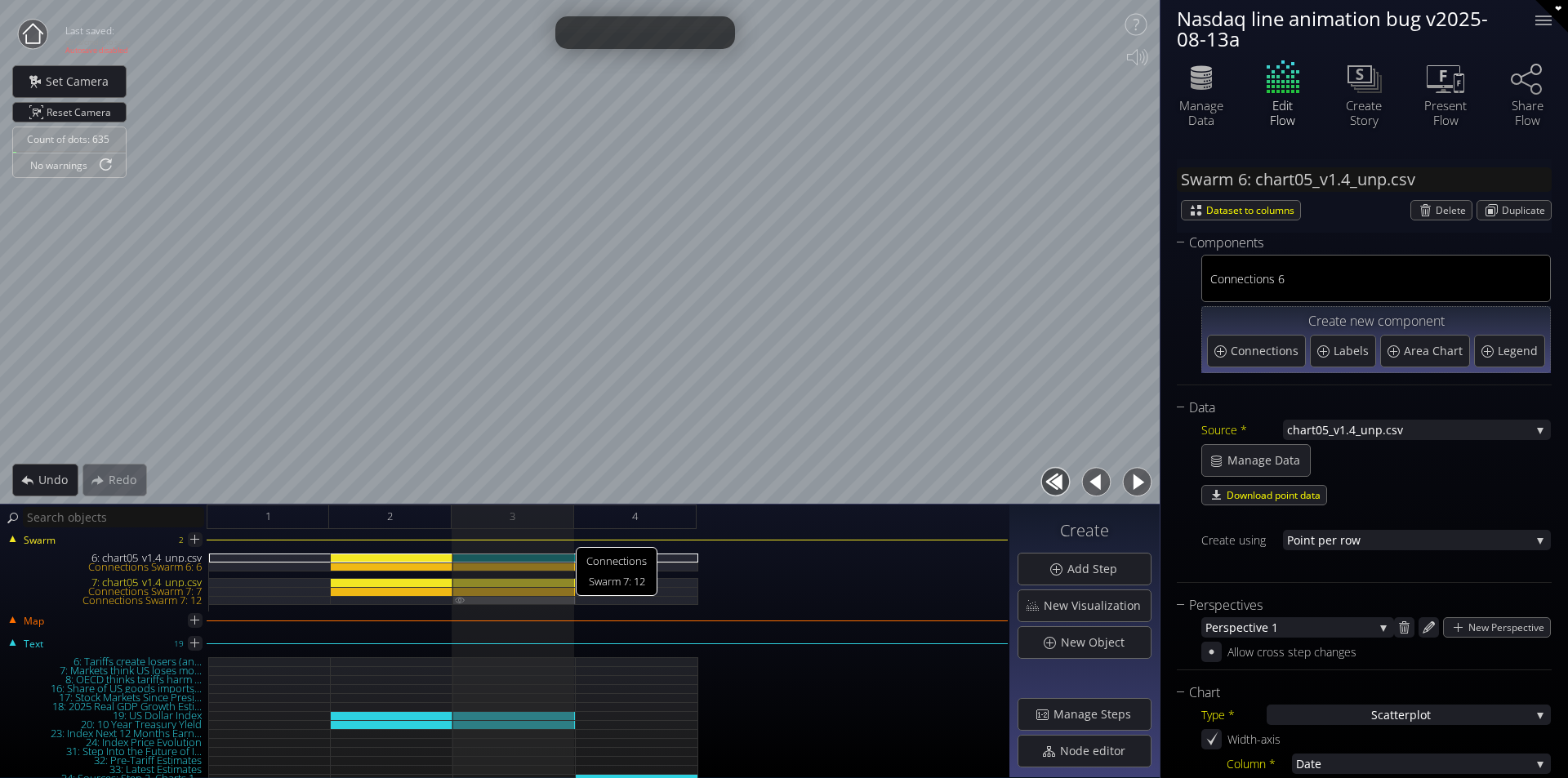
click at [460, 598] on img at bounding box center [460, 600] width 13 height 8
type input "Swarm 7: Connections 12"
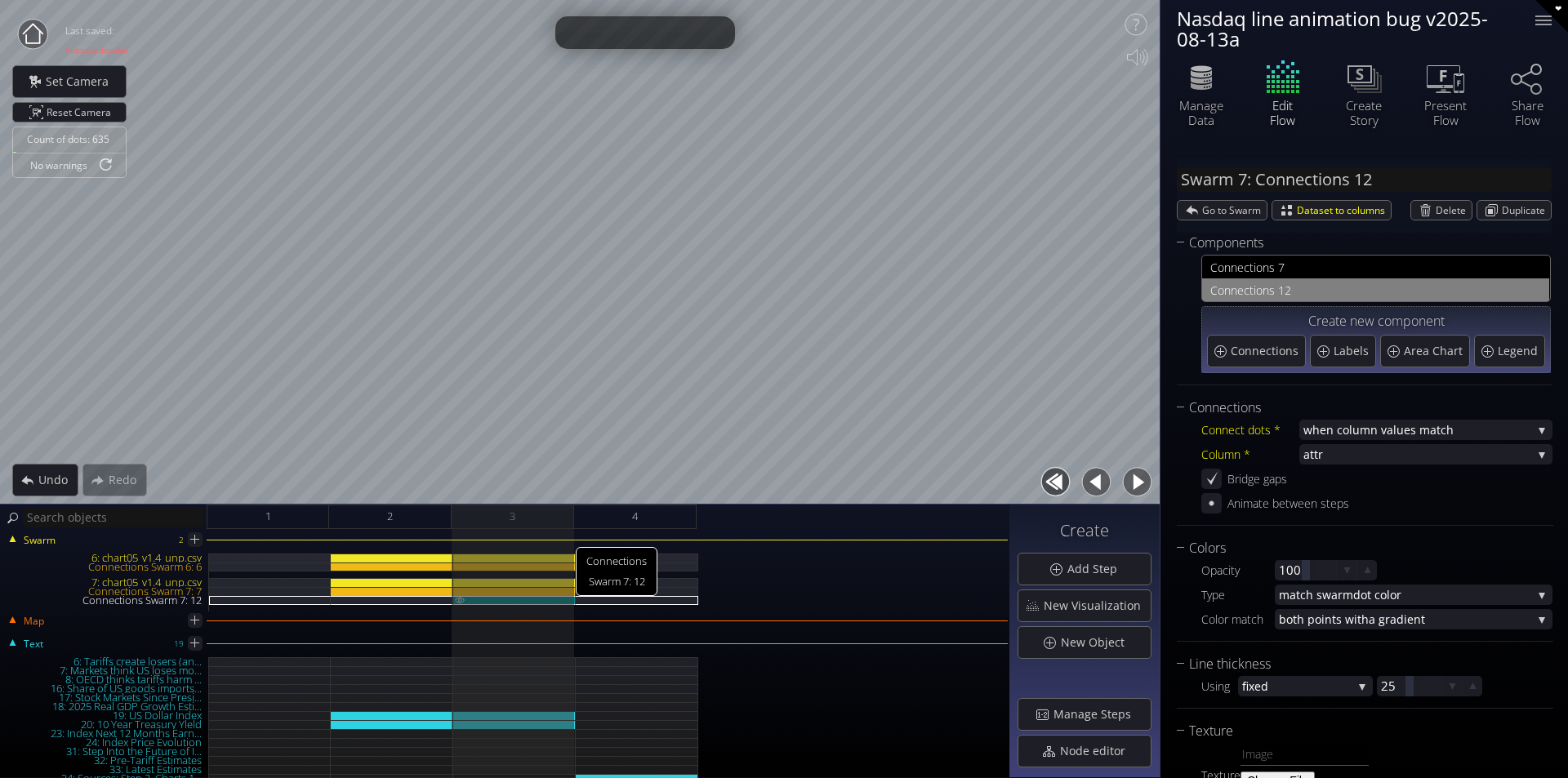
click at [460, 598] on img at bounding box center [460, 600] width 13 height 8
click at [486, 598] on div "Connections Swarm 7: 12" at bounding box center [513, 600] width 122 height 9
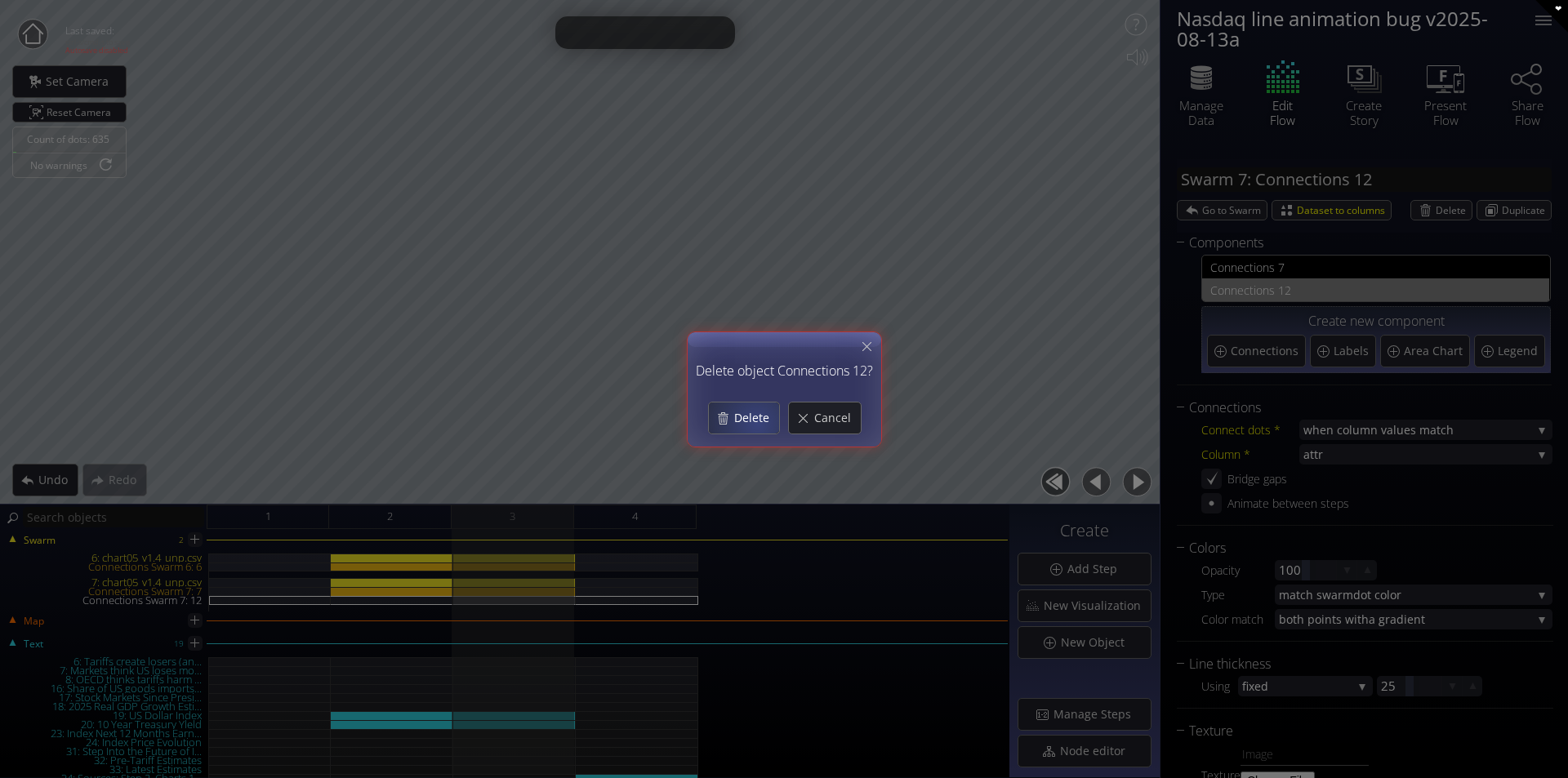
click at [736, 423] on span "Delete" at bounding box center [756, 417] width 46 height 16
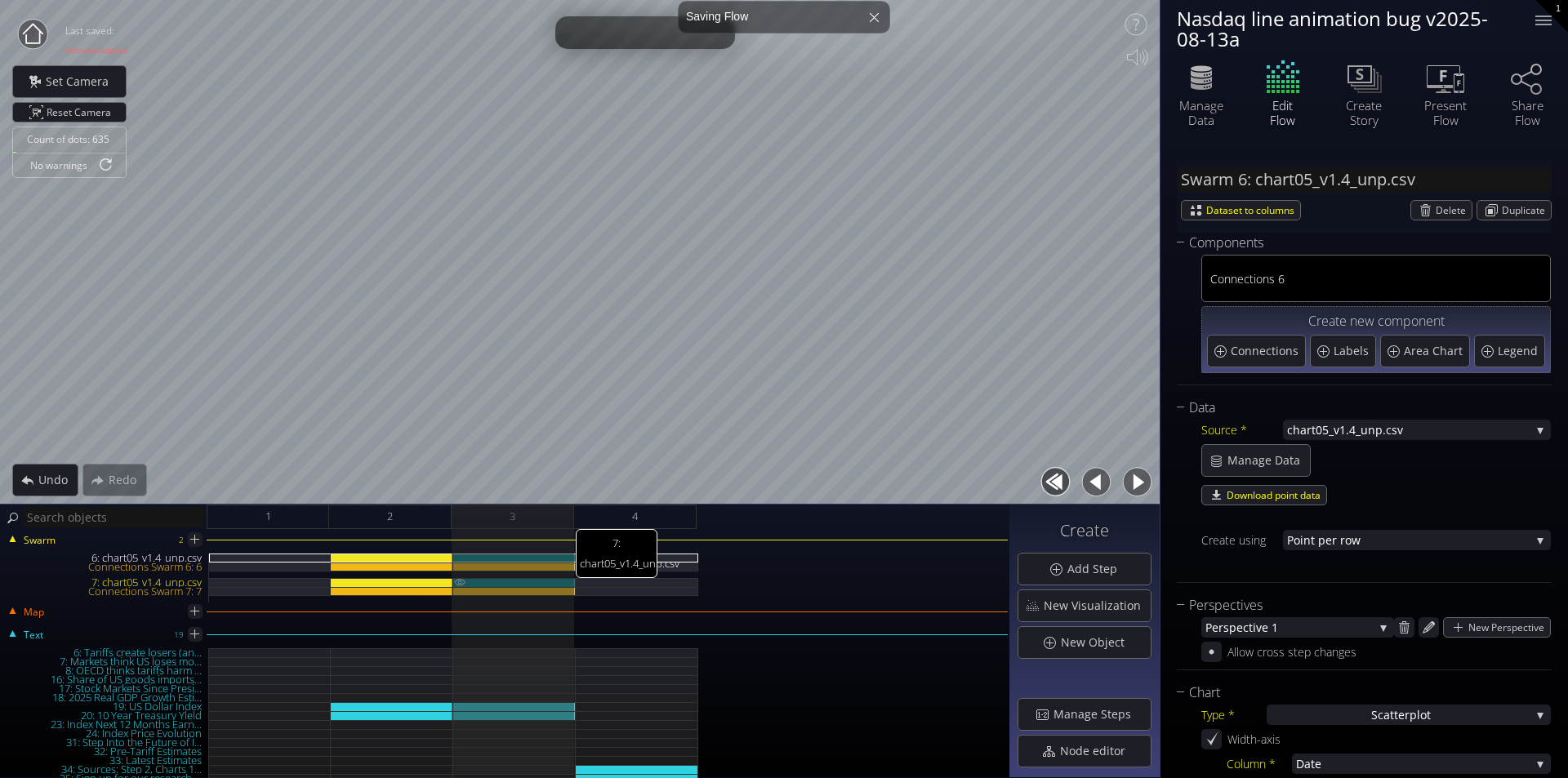
click at [570, 580] on div "7: chart05_v1.4_unp.csv" at bounding box center [513, 582] width 122 height 9
type input "Swarm 7: chart05_v1.4_unp.csv"
type input "#00b300"
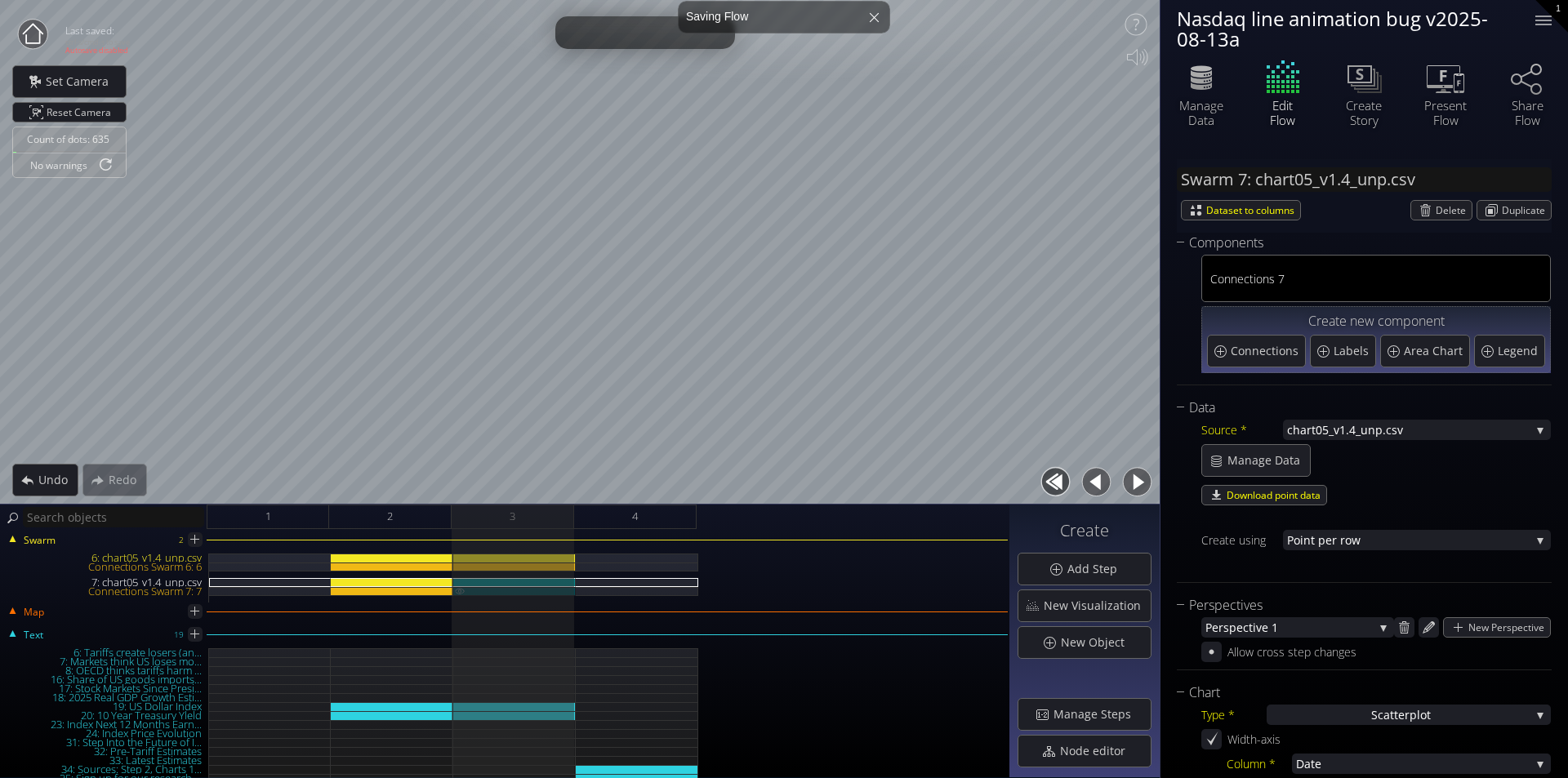
click at [528, 593] on div "Connections Swarm 7: 7" at bounding box center [513, 591] width 122 height 9
type input "Swarm 7: Connections 7"
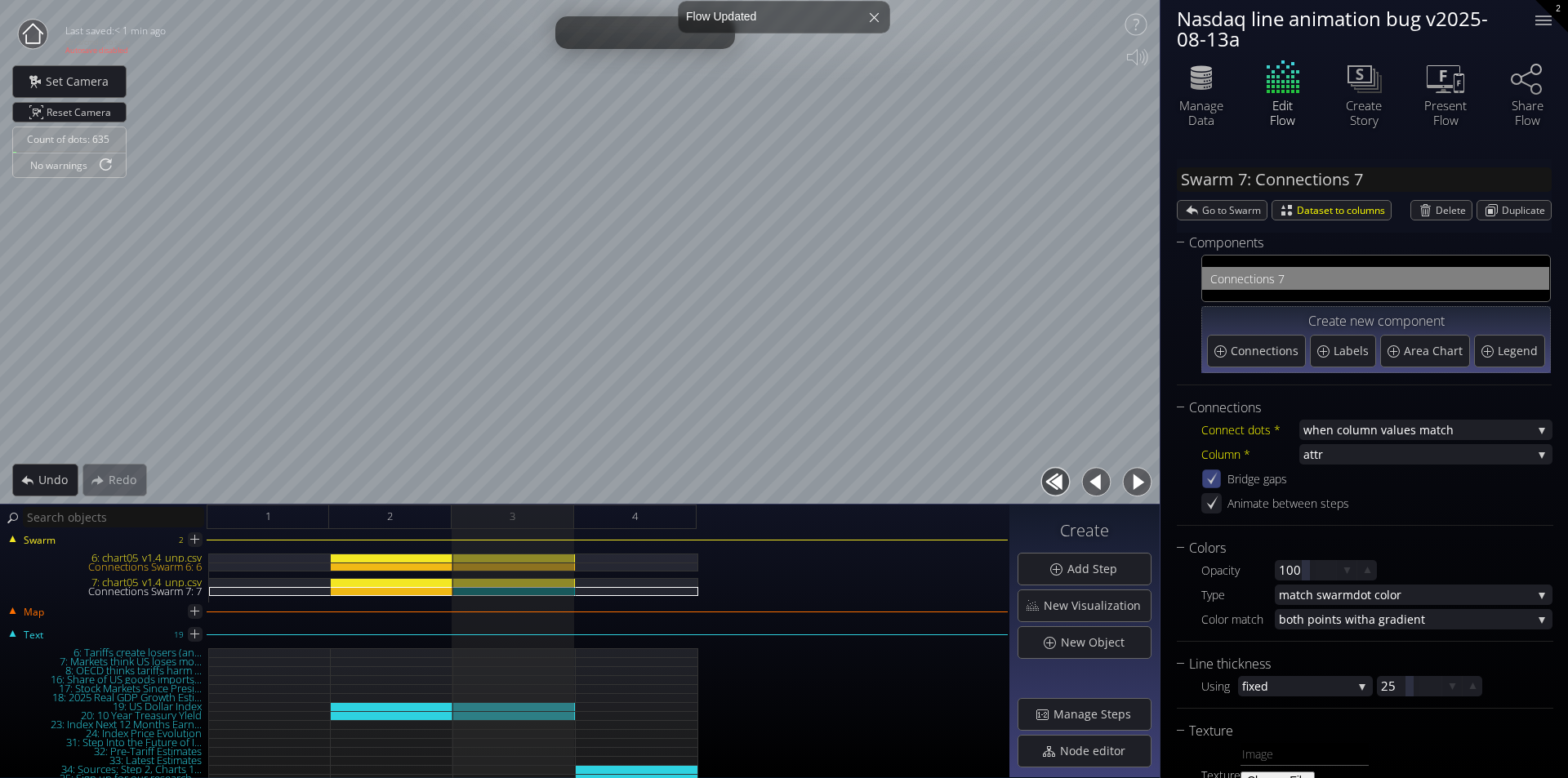
click at [1218, 481] on icon at bounding box center [1211, 479] width 13 height 13
click at [435, 524] on div "2" at bounding box center [389, 516] width 122 height 24
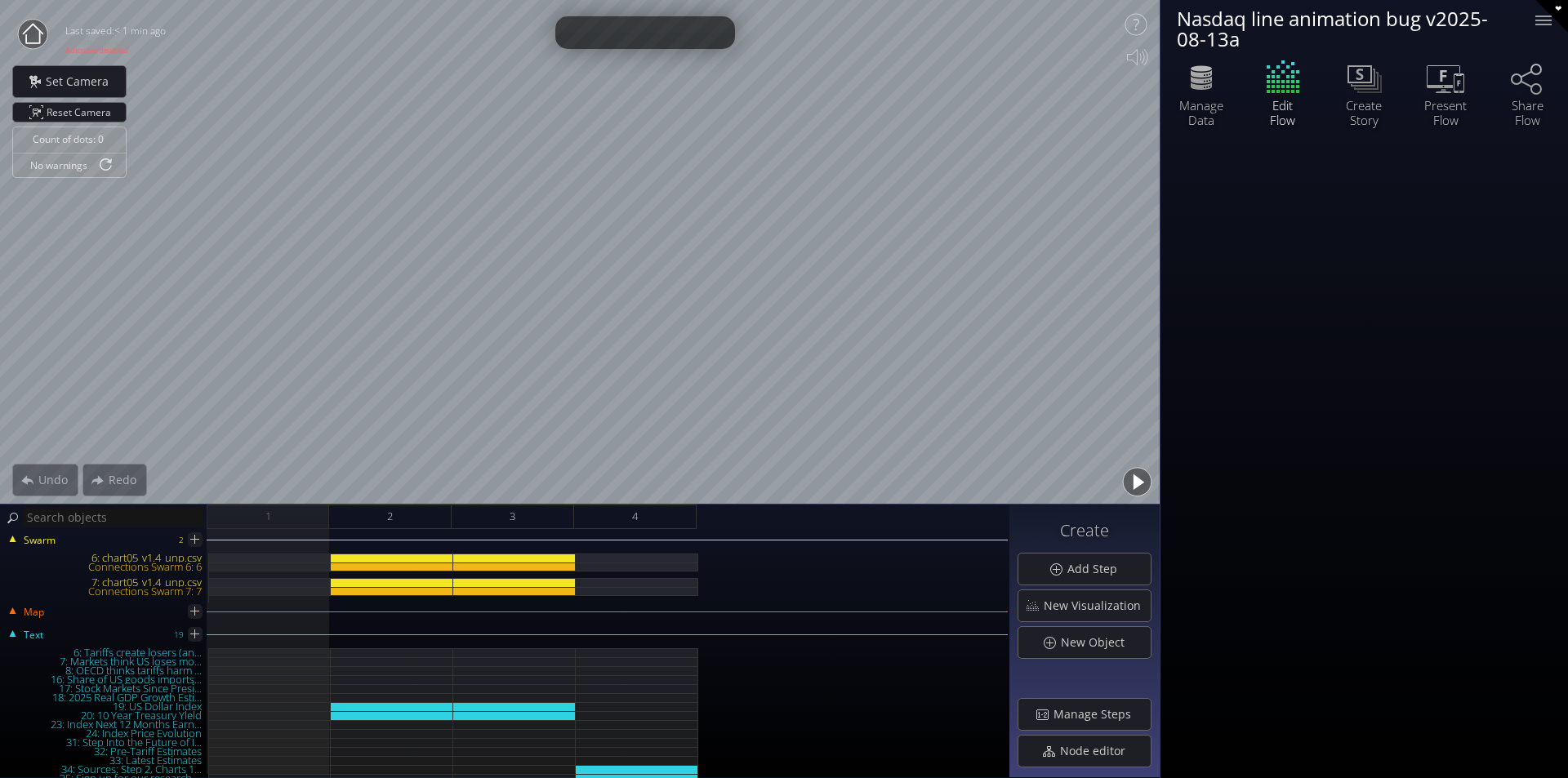
click at [1136, 479] on button "button" at bounding box center [1136, 482] width 37 height 37
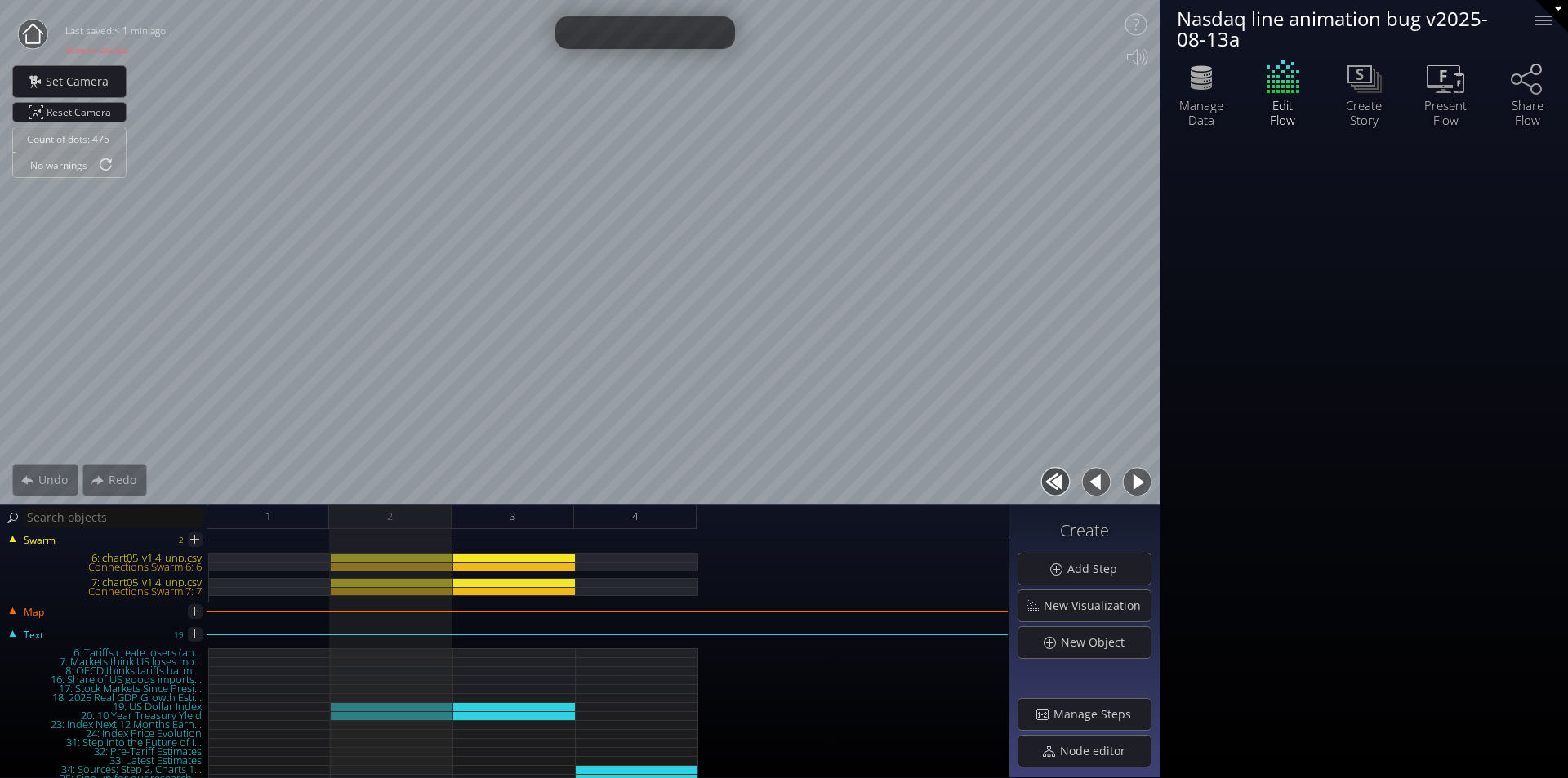
click at [1136, 479] on button "button" at bounding box center [1136, 482] width 37 height 37
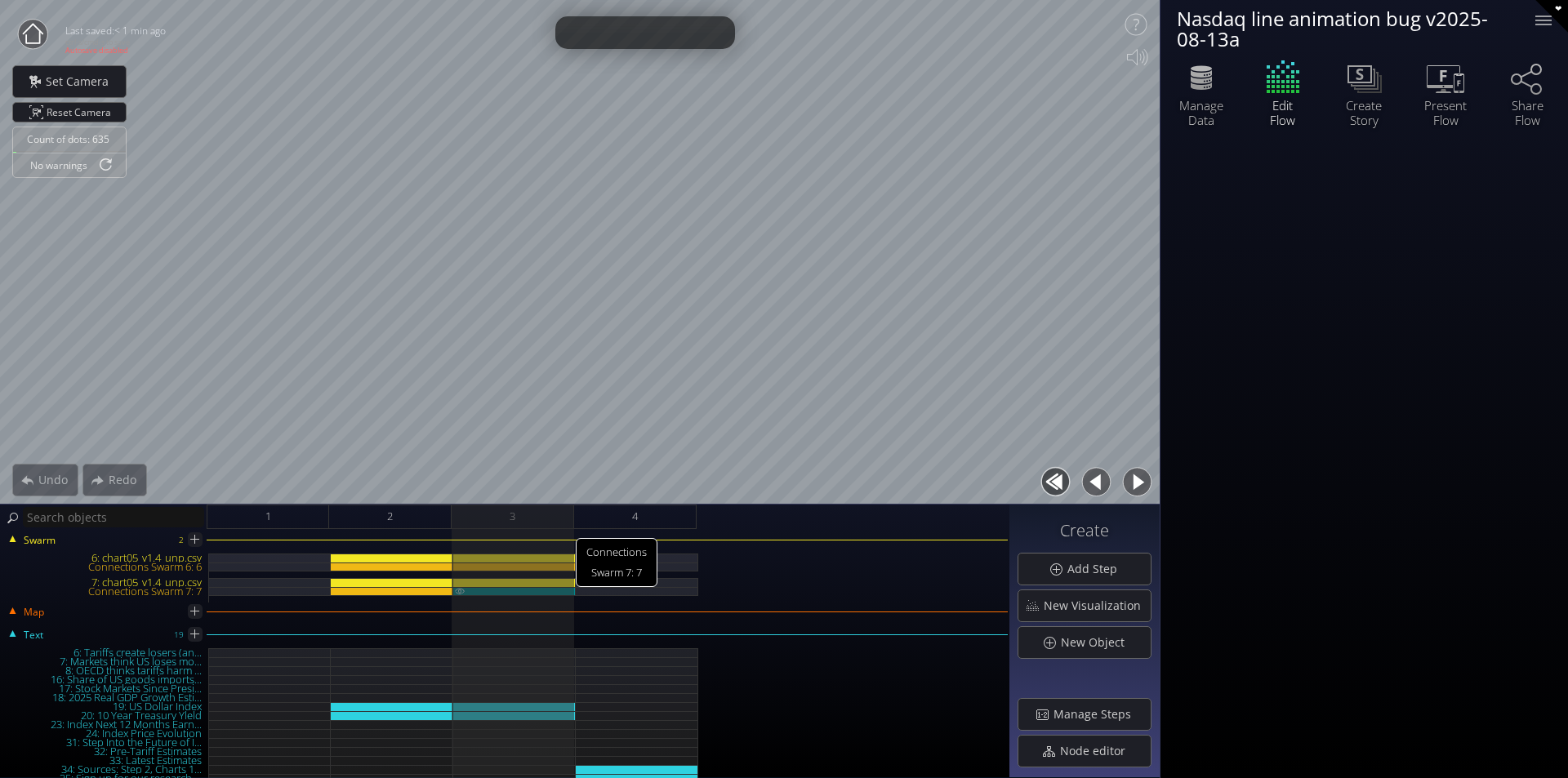
click at [552, 592] on div "Connections Swarm 7: 7" at bounding box center [513, 591] width 122 height 9
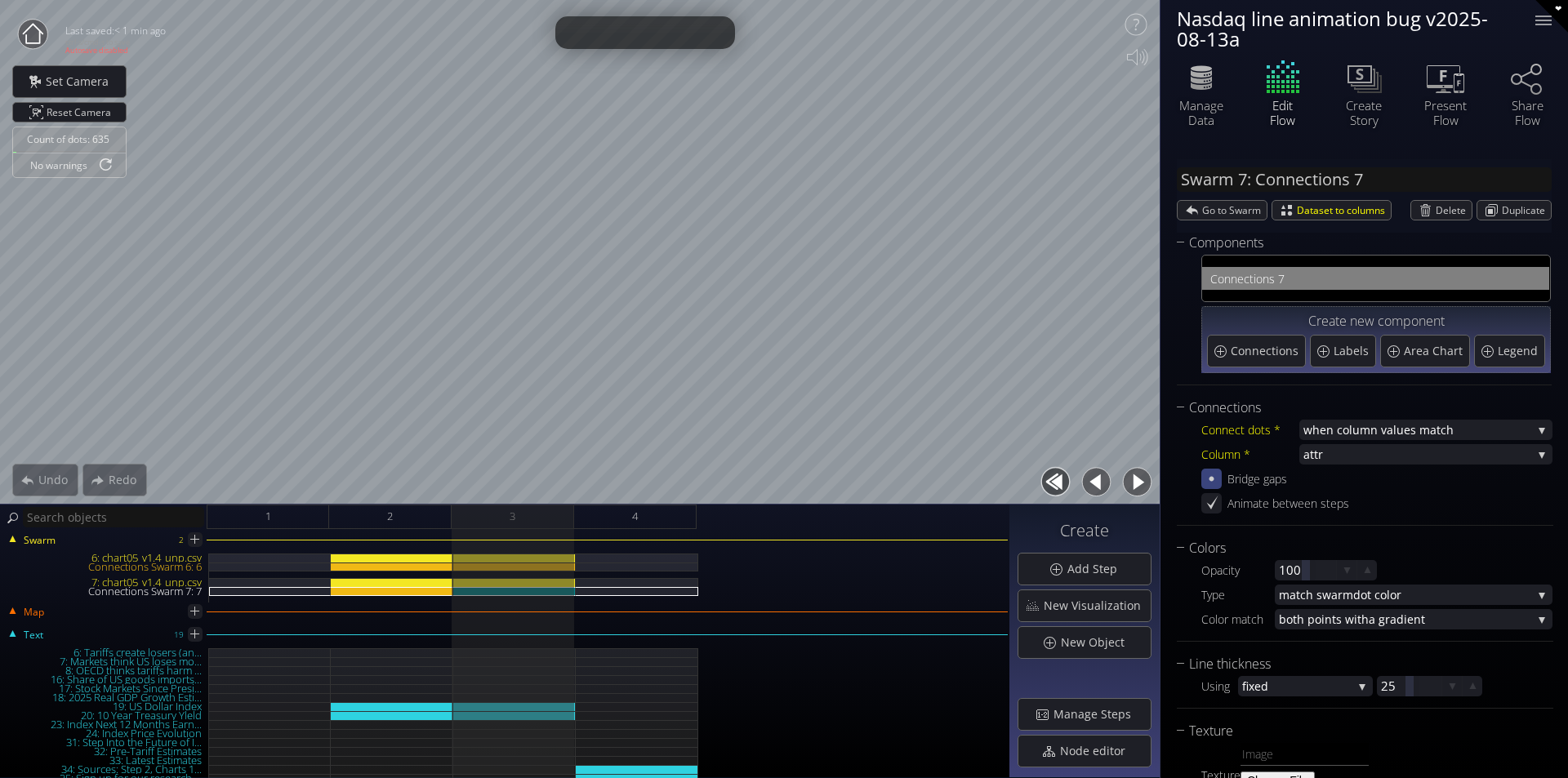
click at [1205, 480] on icon at bounding box center [1211, 479] width 15 height 15
click at [1205, 480] on icon at bounding box center [1211, 479] width 13 height 13
click at [552, 560] on div "6: chart05_v1.4_unp.csv" at bounding box center [513, 558] width 122 height 9
type input "Swarm 6: chart05_v1.4_unp.csv"
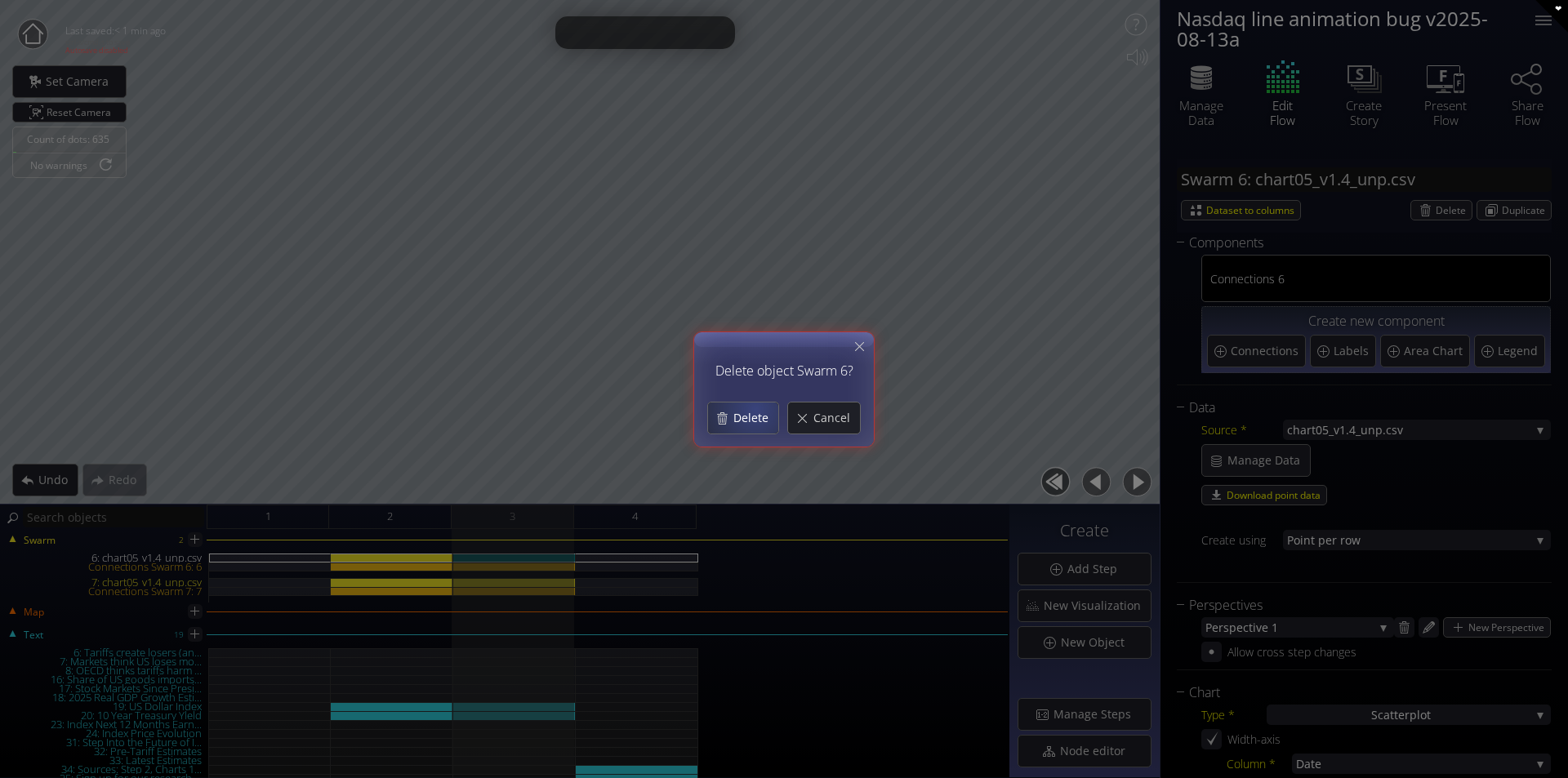
click at [755, 411] on span "Delete" at bounding box center [756, 417] width 46 height 16
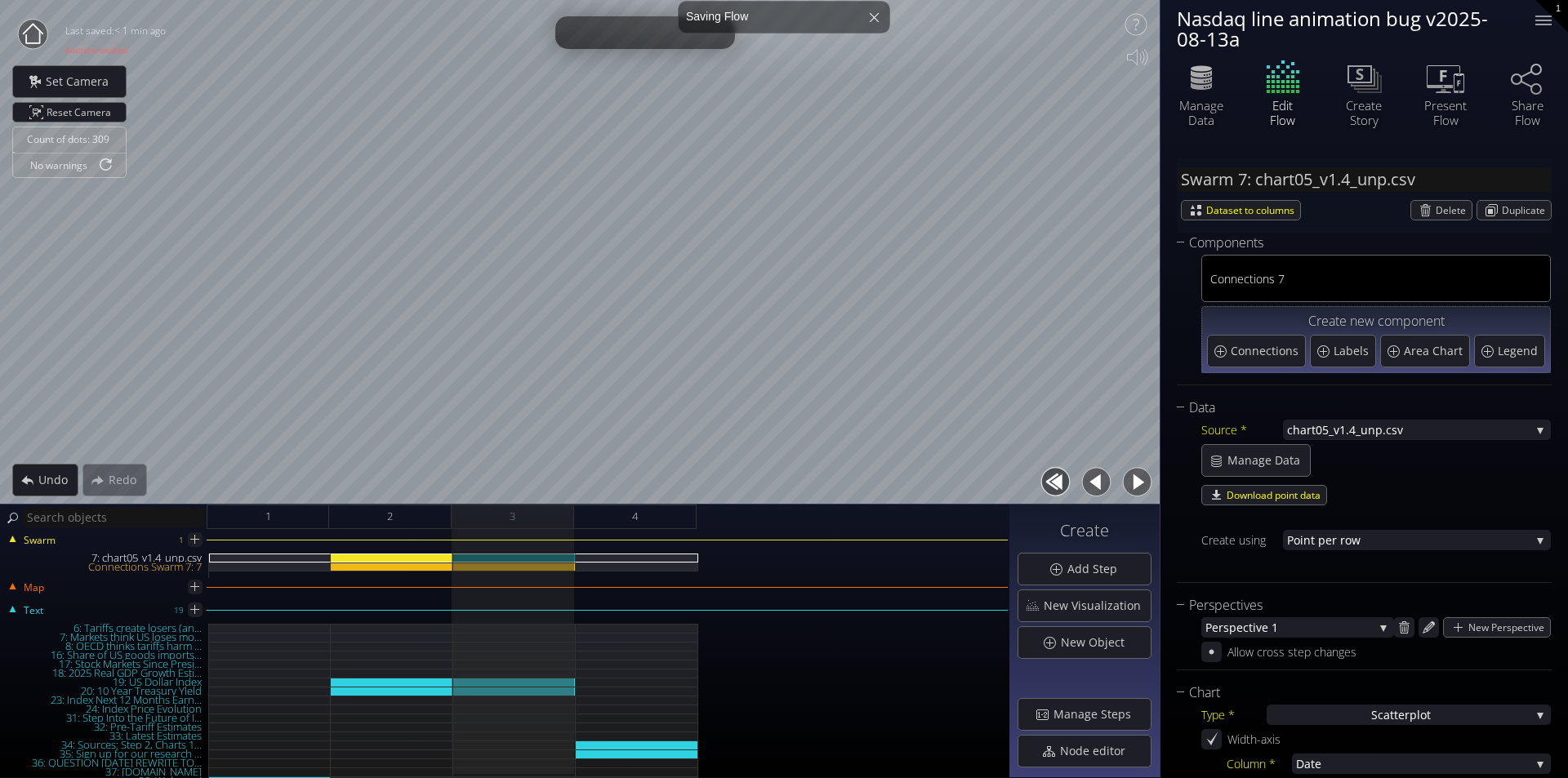
click at [1088, 484] on button "button" at bounding box center [1096, 482] width 37 height 37
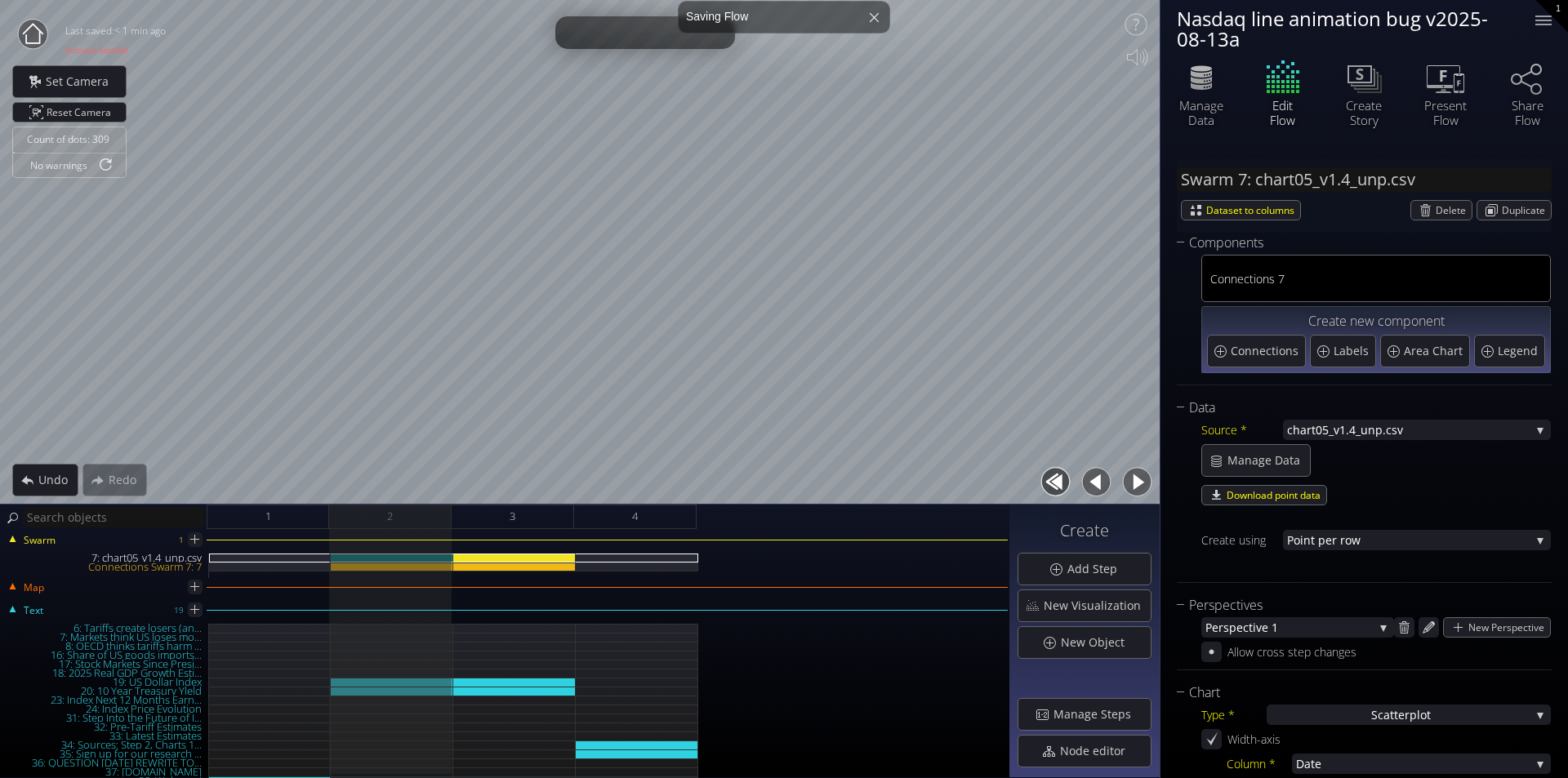
type input "#00ff00"
click at [1138, 480] on button "button" at bounding box center [1136, 482] width 37 height 37
type input "#00b300"
